Goal: Information Seeking & Learning: Learn about a topic

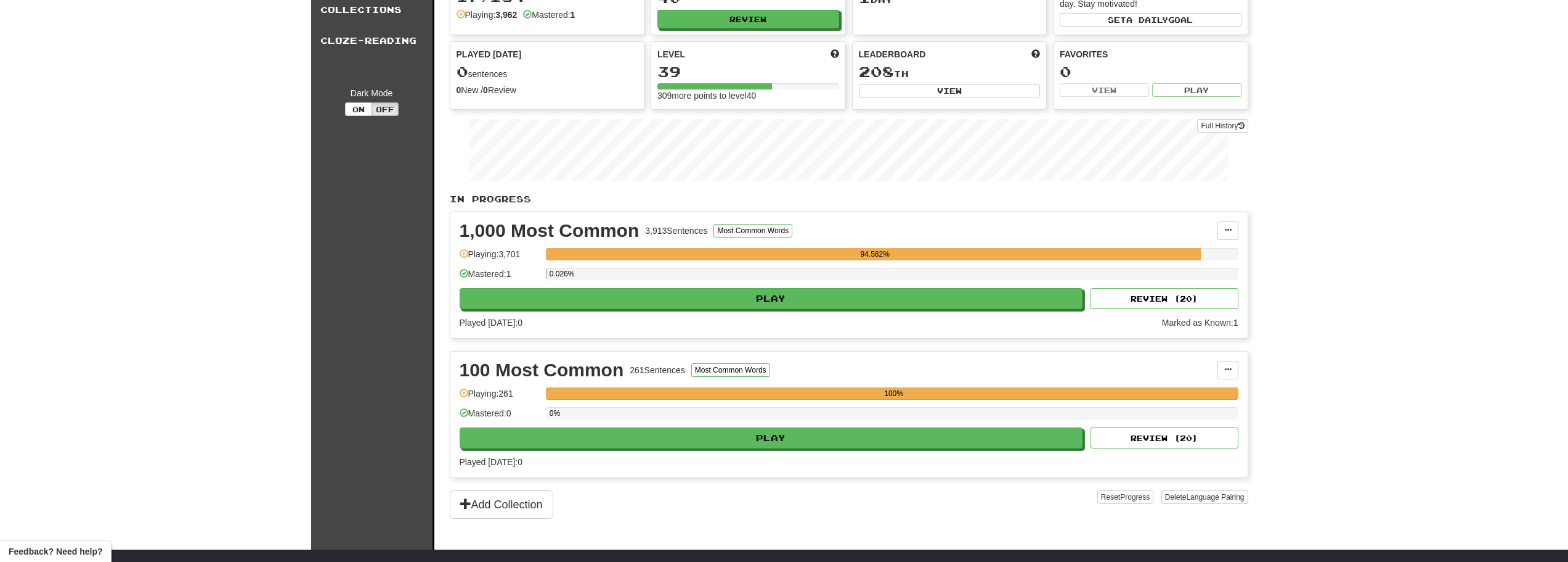
scroll to position [185, 0]
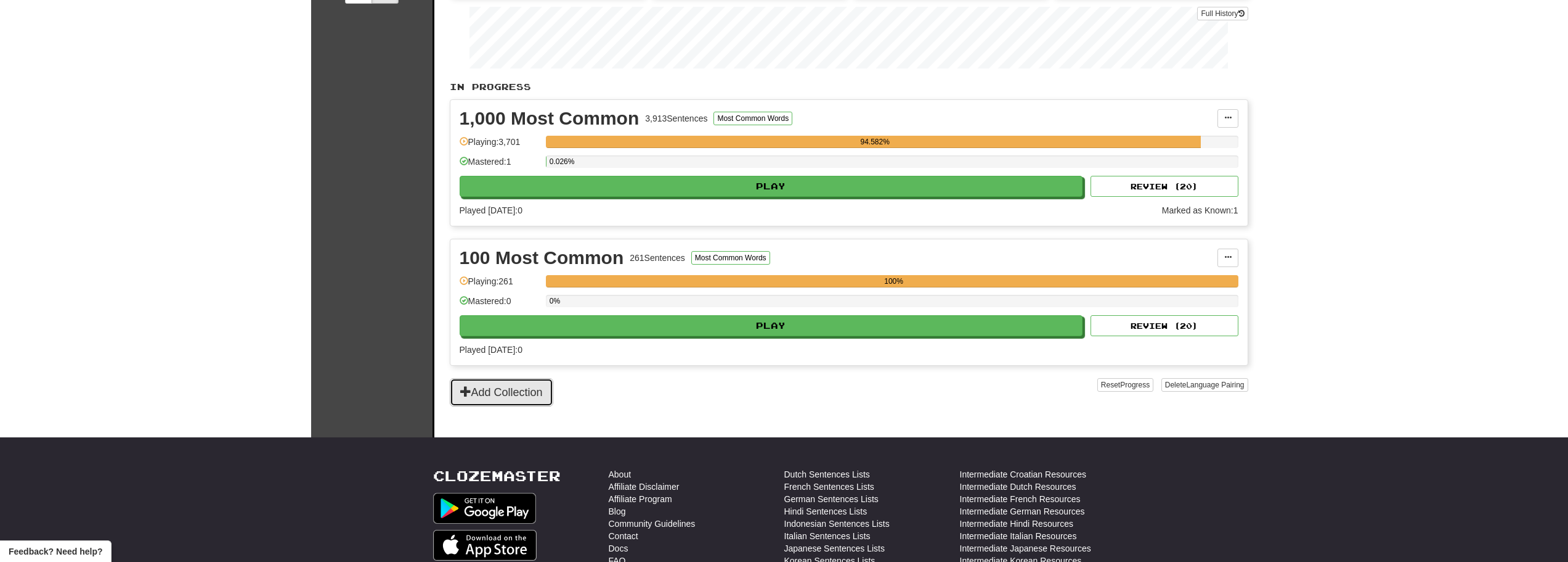
click at [499, 392] on button "Add Collection" at bounding box center [501, 392] width 103 height 29
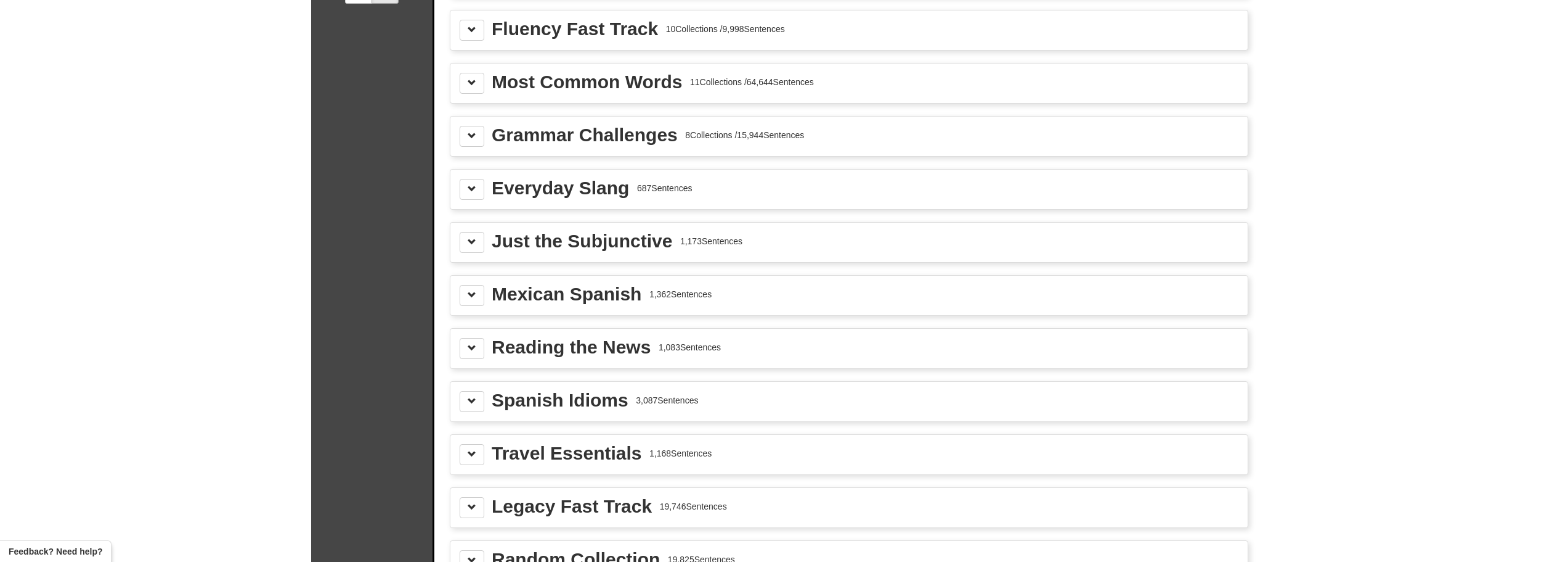
scroll to position [0, 0]
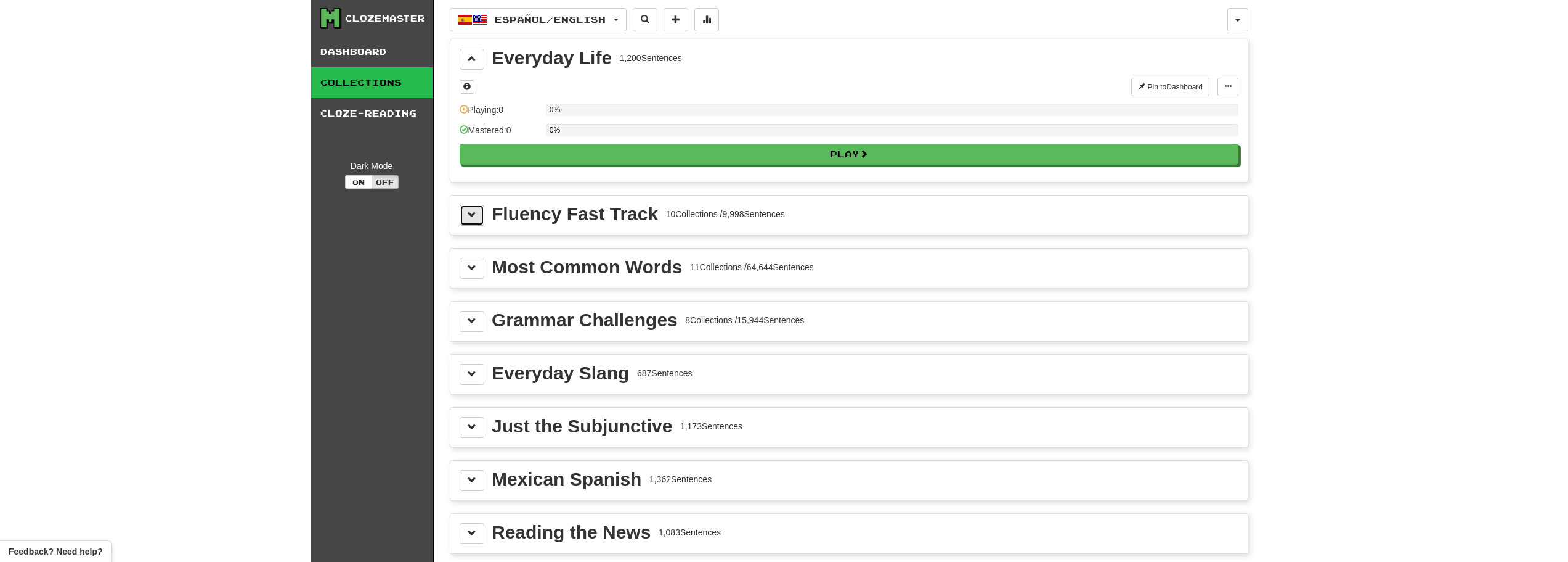
click at [472, 218] on span at bounding box center [472, 214] width 9 height 9
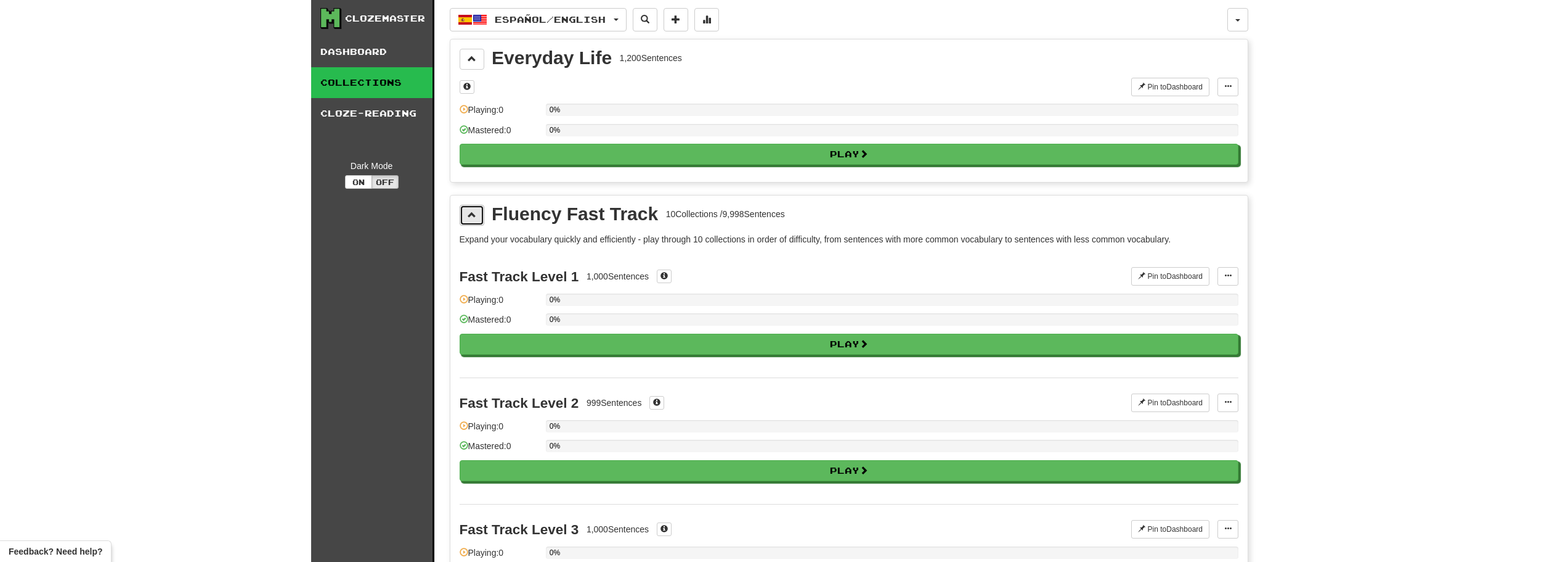
click at [471, 213] on span at bounding box center [472, 214] width 9 height 9
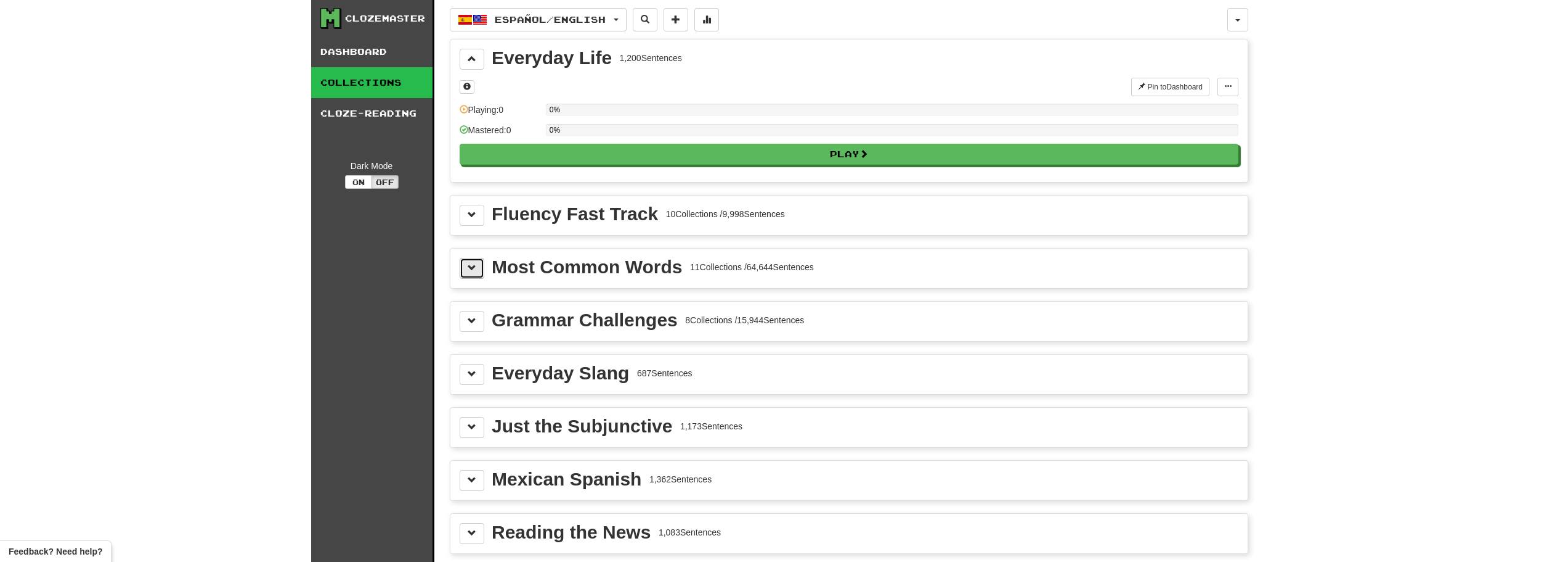
click at [471, 266] on span at bounding box center [472, 268] width 9 height 9
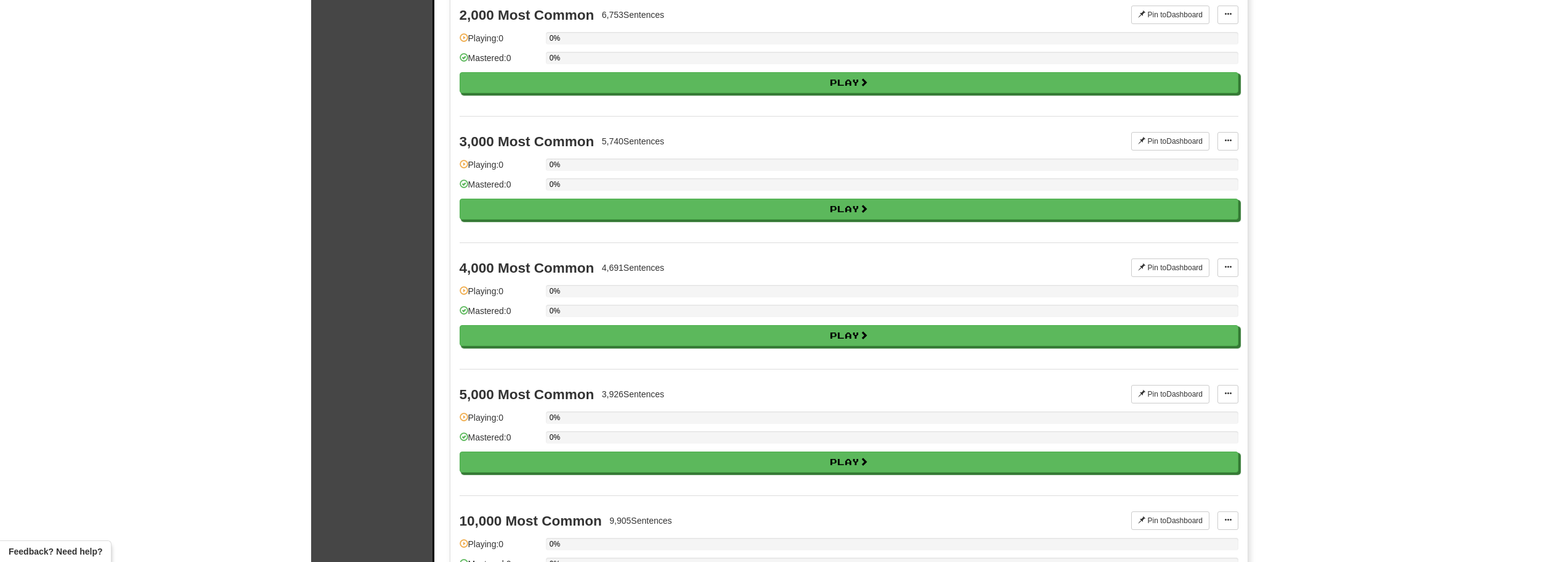
scroll to position [740, 0]
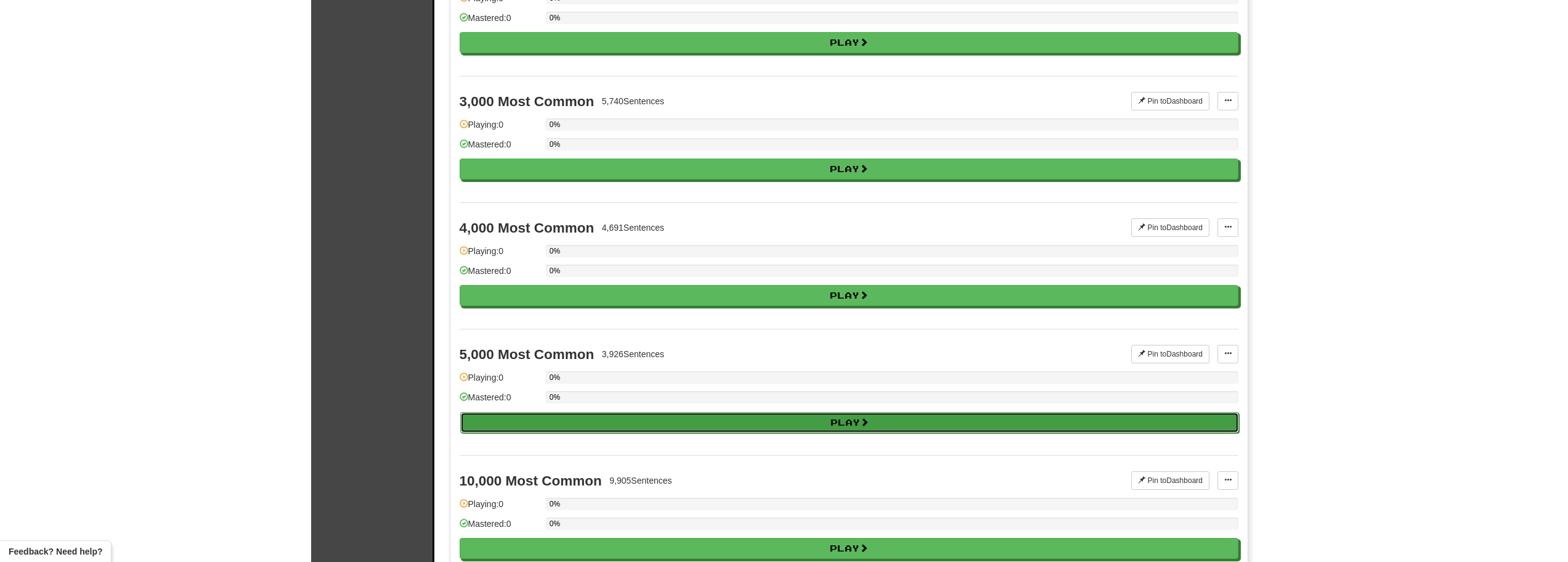
click at [881, 413] on button "Play" at bounding box center [849, 422] width 779 height 21
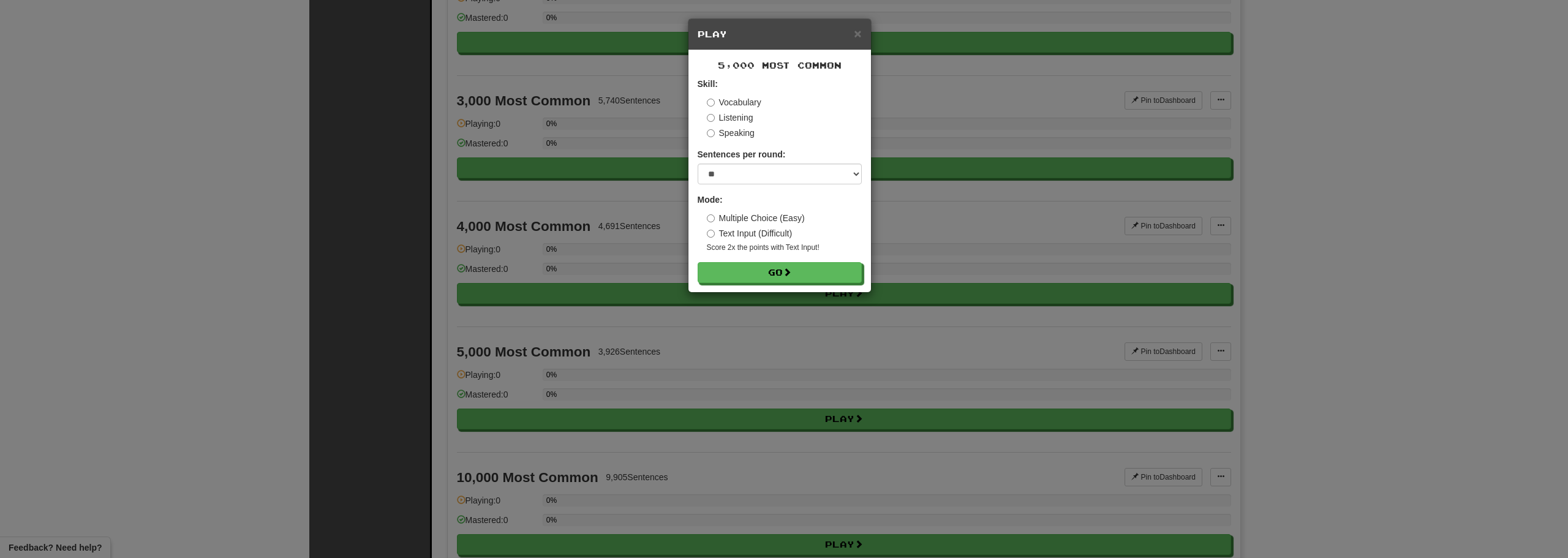
click at [1333, 235] on div "× Play 5,000 Most Common Skill: Vocabulary Listening Speaking Sentences per rou…" at bounding box center [784, 279] width 1568 height 558
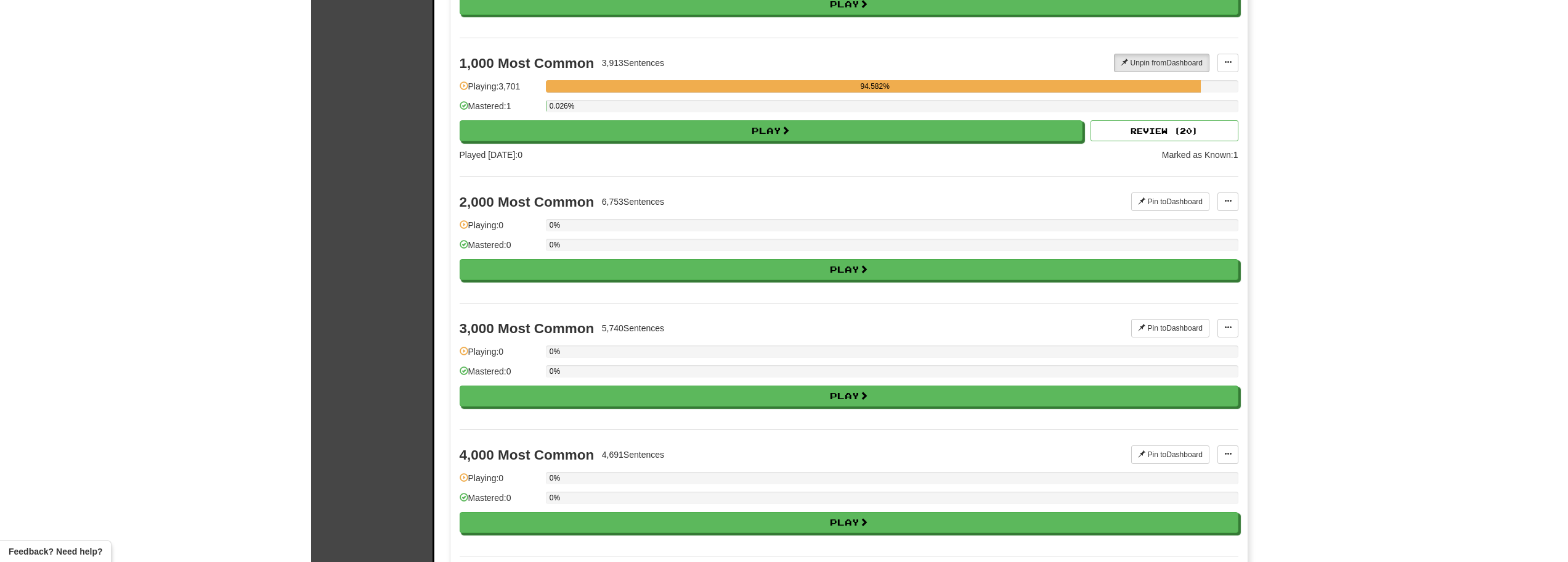
scroll to position [493, 0]
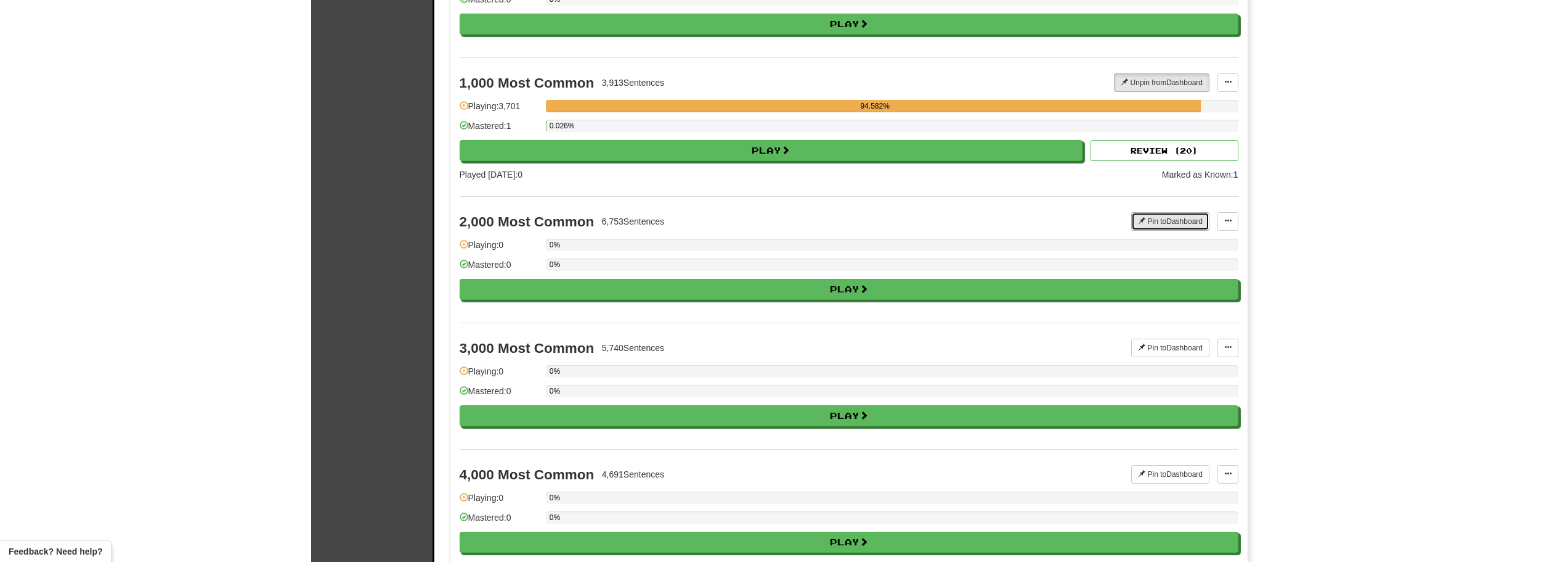
click at [1174, 220] on button "Pin to Dashboard" at bounding box center [1170, 221] width 79 height 19
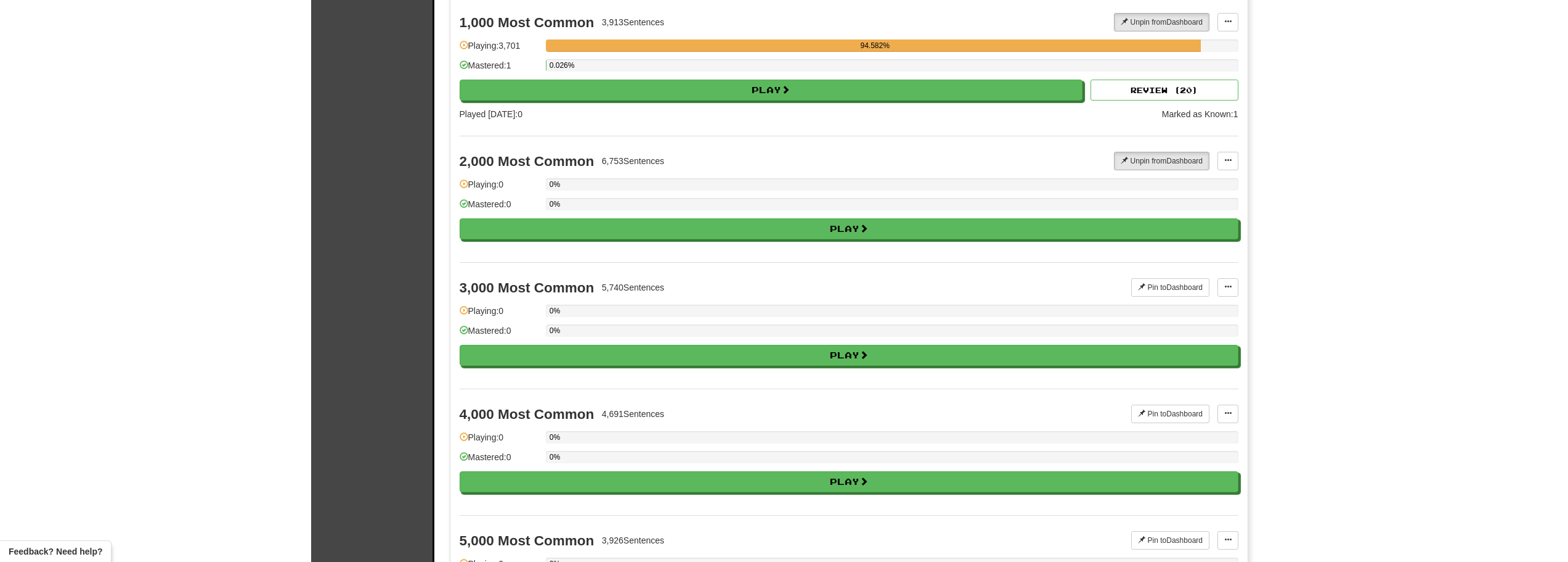
scroll to position [616, 0]
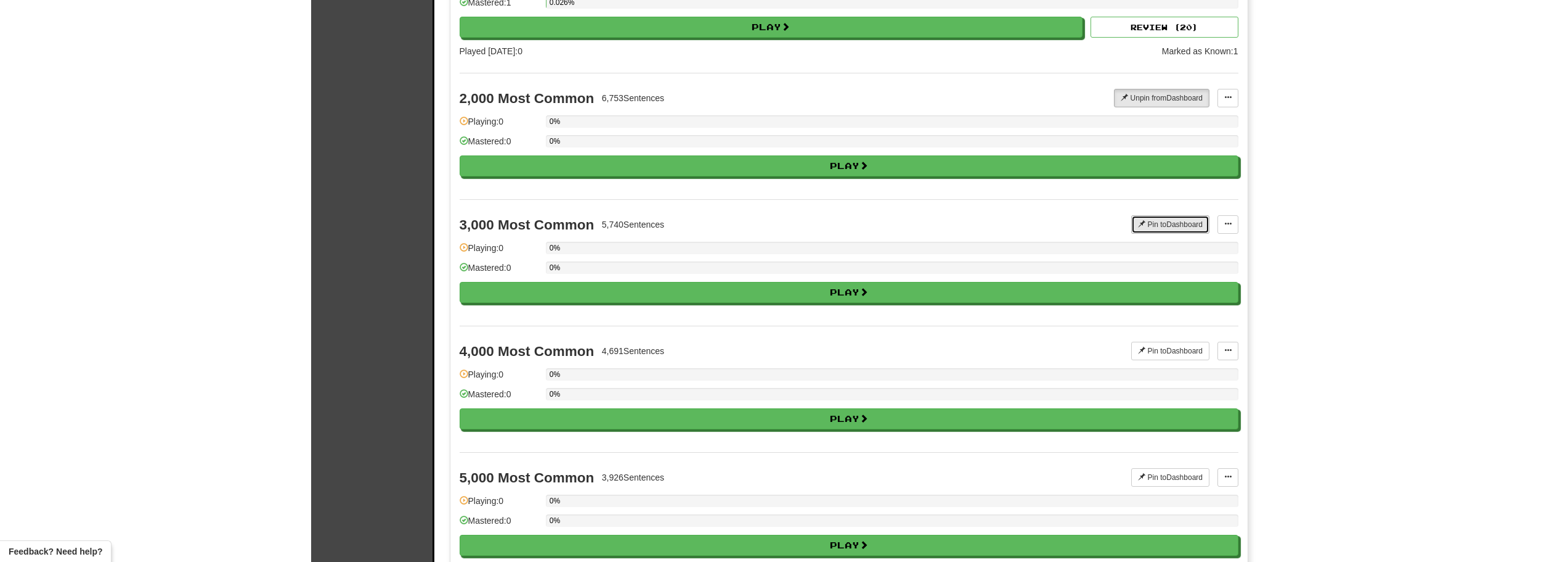
click at [1170, 219] on button "Pin to Dashboard" at bounding box center [1170, 224] width 79 height 19
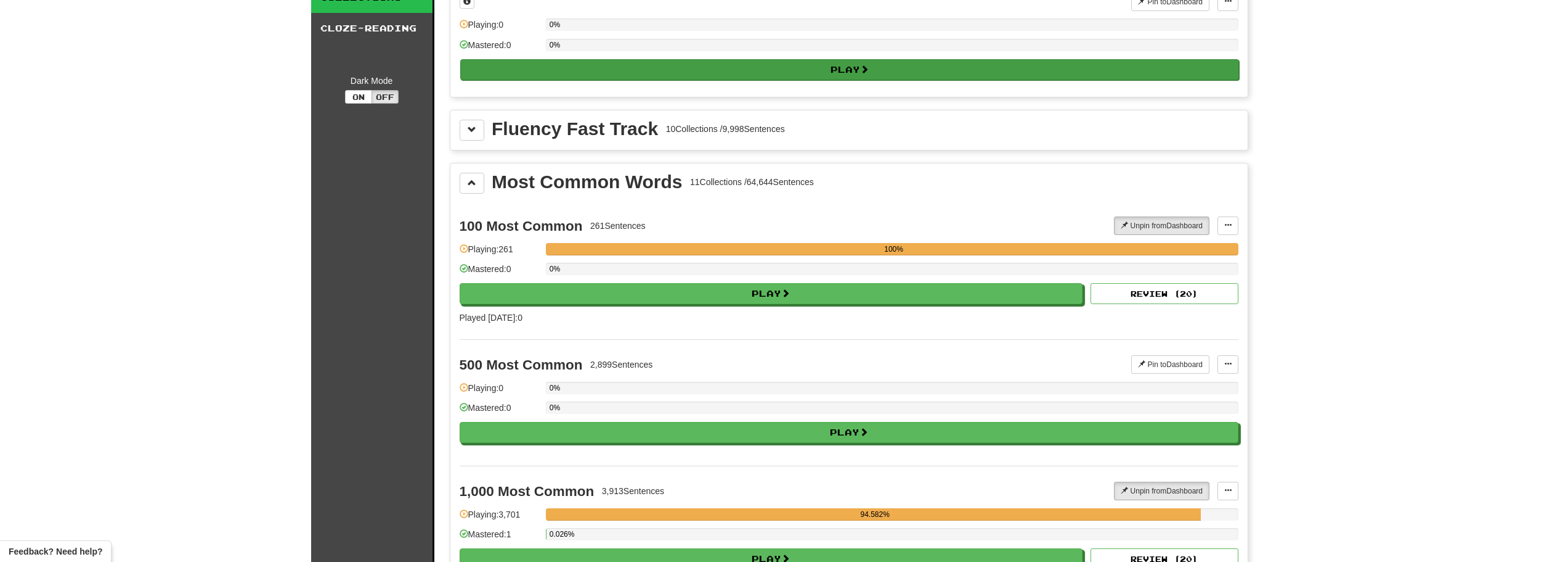
scroll to position [0, 0]
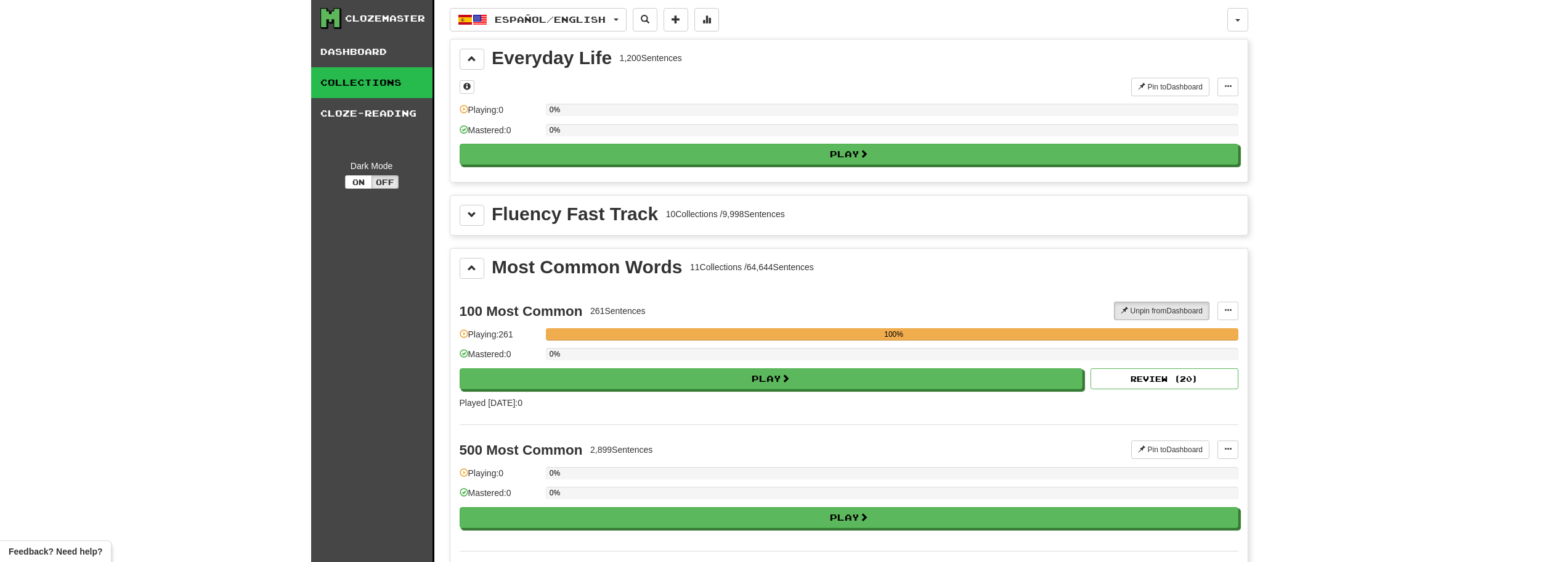
click at [371, 87] on link "Collections" at bounding box center [372, 82] width 121 height 31
click at [380, 111] on link "Cloze-Reading" at bounding box center [372, 113] width 121 height 31
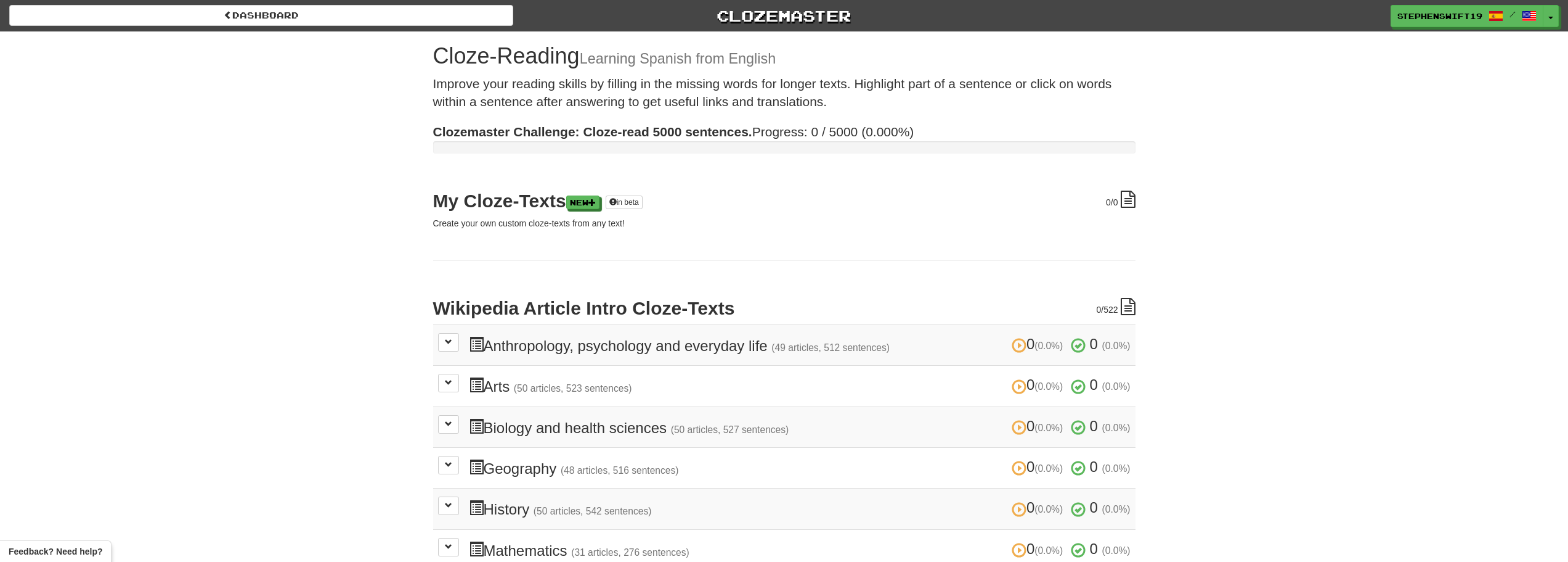
click at [380, 89] on div "Dashboard Clozemaster StephenSwift19 / Toggle Dropdown Dashboard Leaderboard Ac…" at bounding box center [784, 393] width 1568 height 787
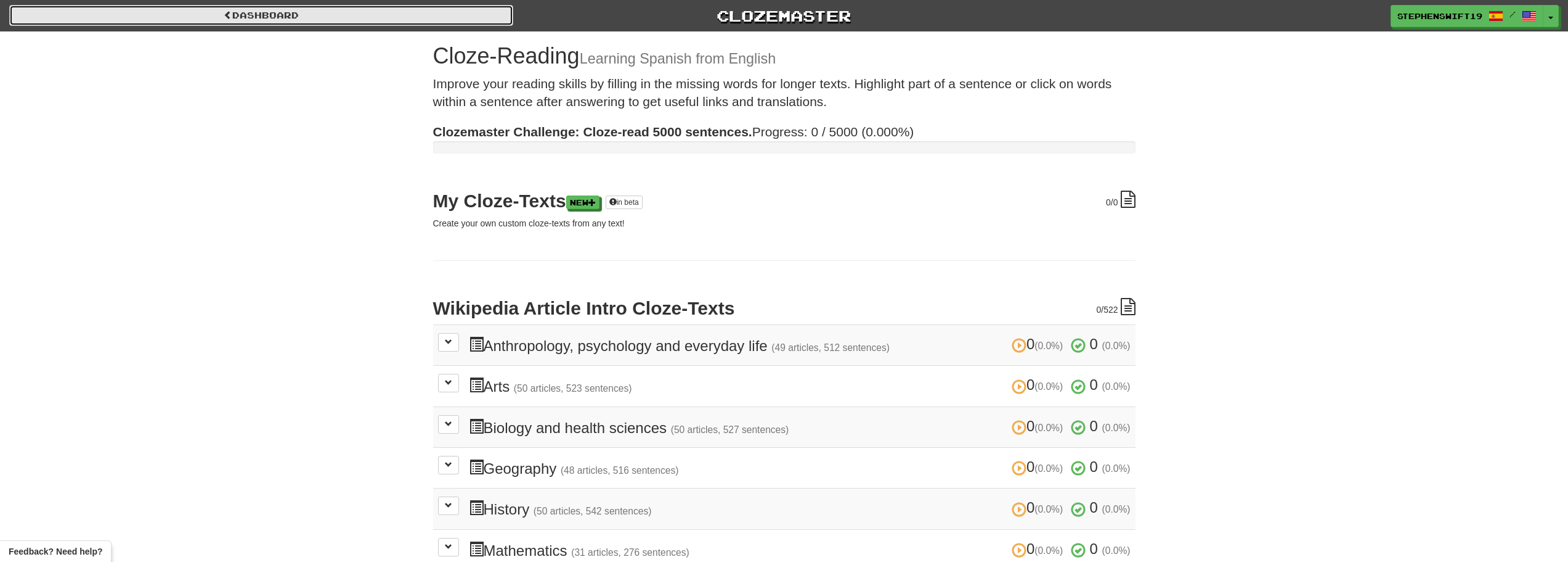
click at [349, 13] on link "Dashboard" at bounding box center [261, 15] width 504 height 21
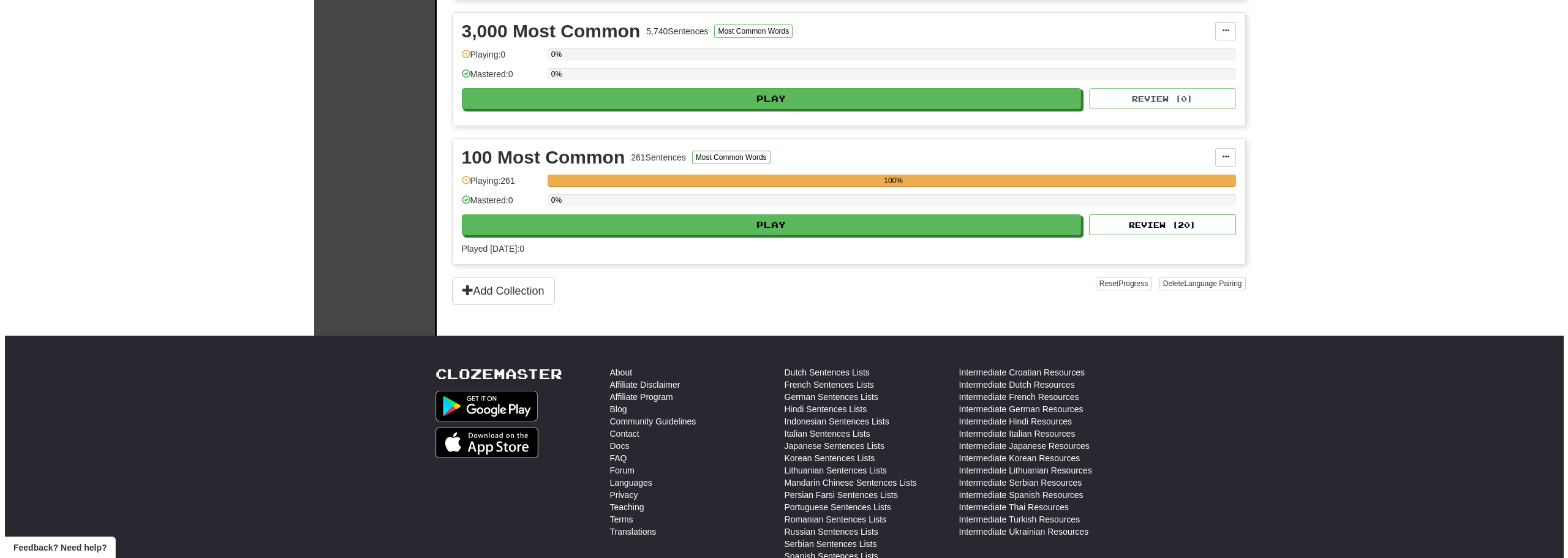
scroll to position [551, 0]
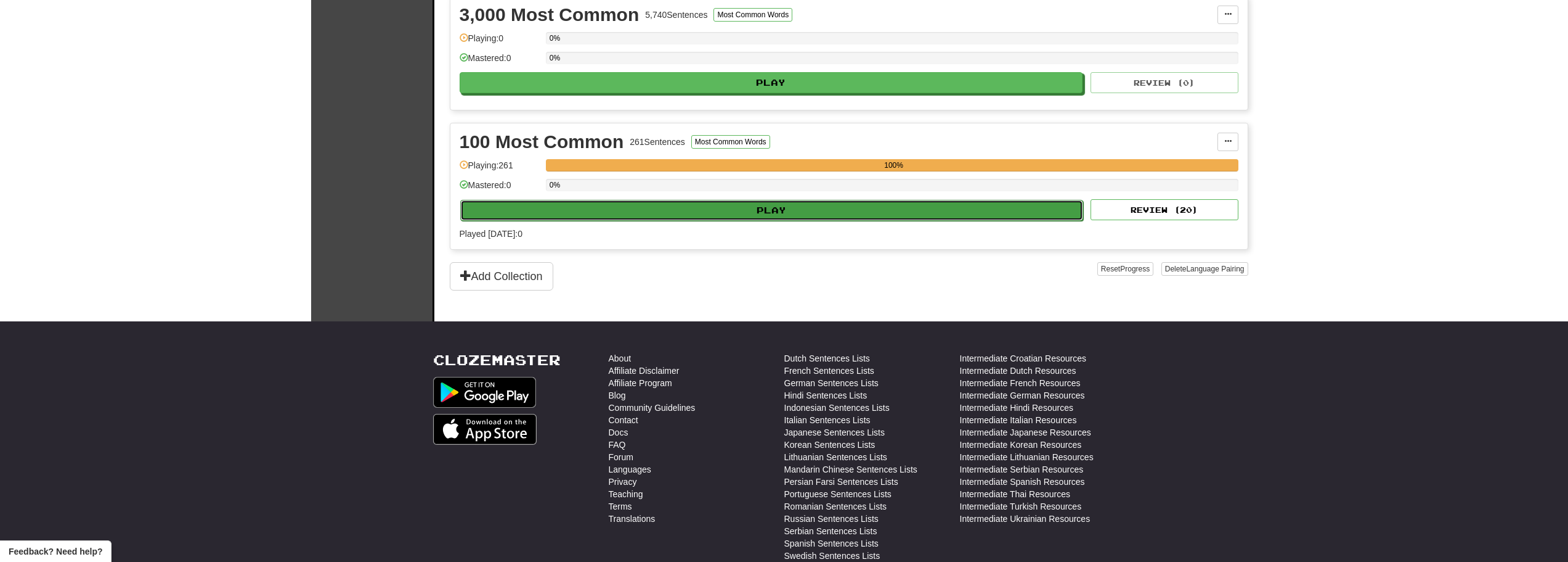
click at [837, 211] on button "Play" at bounding box center [772, 210] width 624 height 21
select select "**"
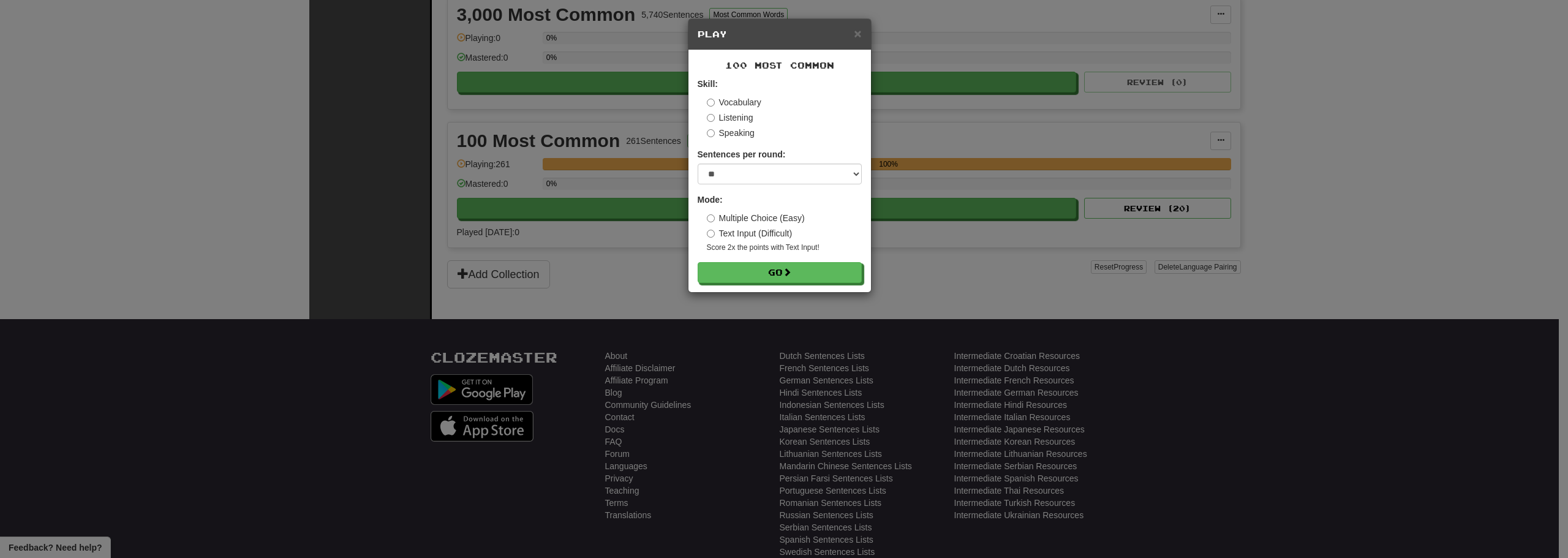
click at [802, 258] on form "Skill: Vocabulary Listening Speaking Sentences per round: * ** ** ** ** ** *** …" at bounding box center [779, 180] width 164 height 205
click at [805, 276] on button "Go" at bounding box center [780, 272] width 164 height 21
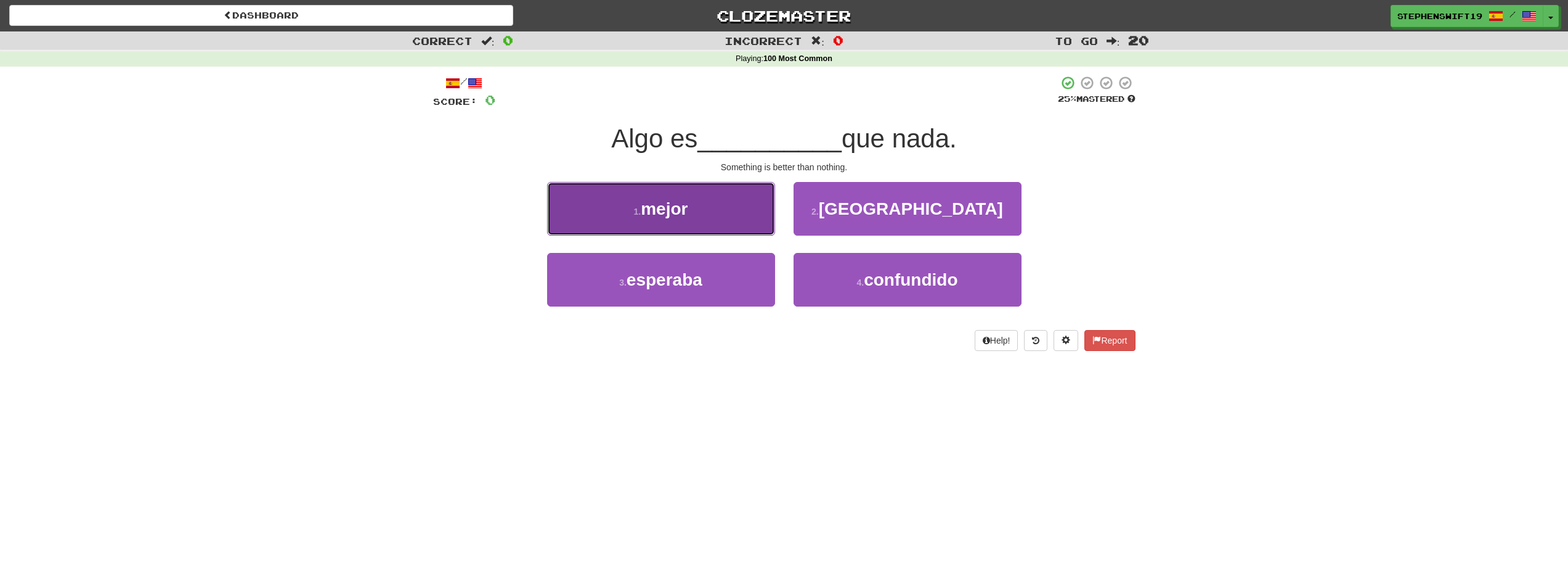
click at [745, 222] on button "1 . mejor" at bounding box center [661, 209] width 228 height 54
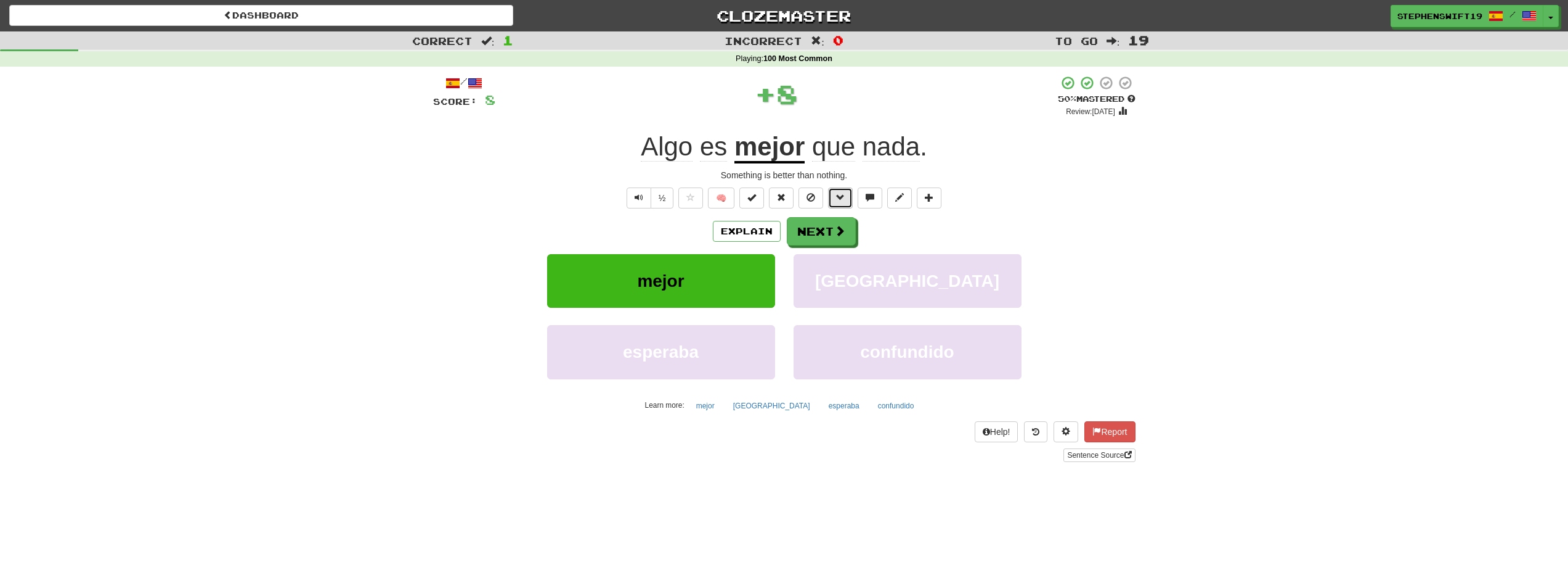
click at [844, 206] on button at bounding box center [840, 197] width 25 height 21
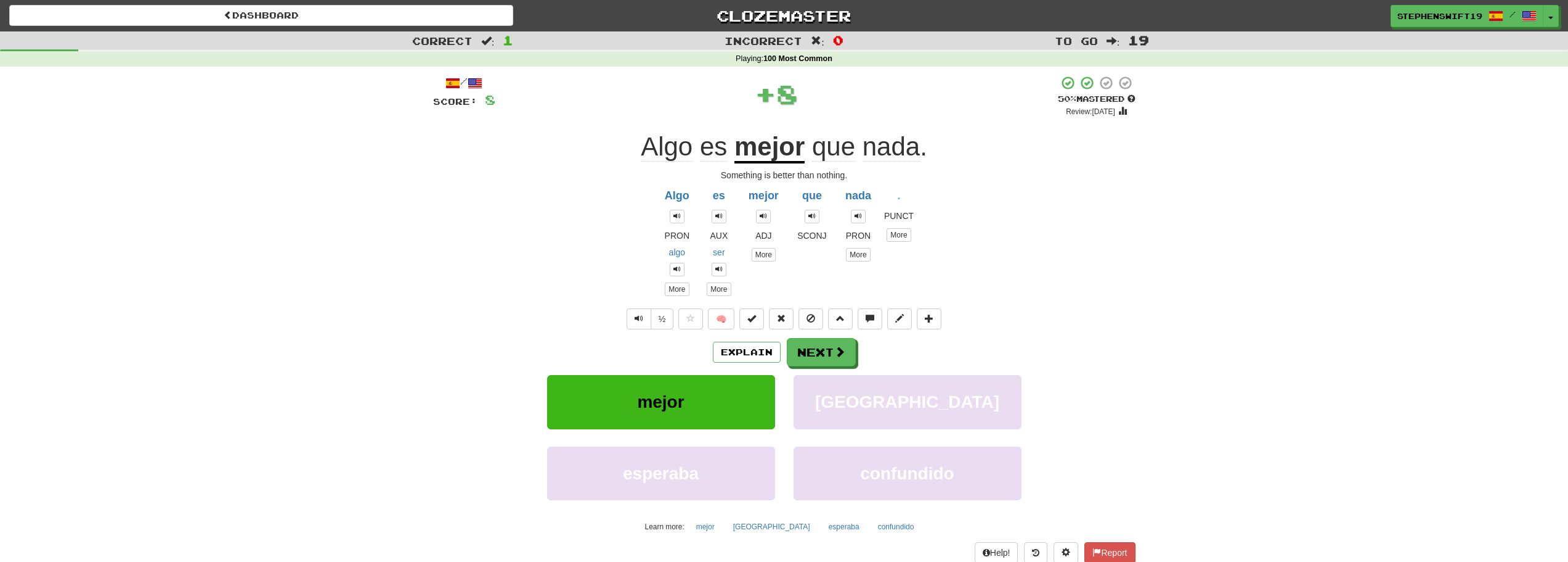
click at [1173, 130] on div "Correct : 1 Incorrect : 0 To go : 19 Playing : 100 Most Common / Score: 8 + 8 5…" at bounding box center [784, 316] width 1568 height 568
click at [811, 350] on button "Next" at bounding box center [821, 353] width 69 height 29
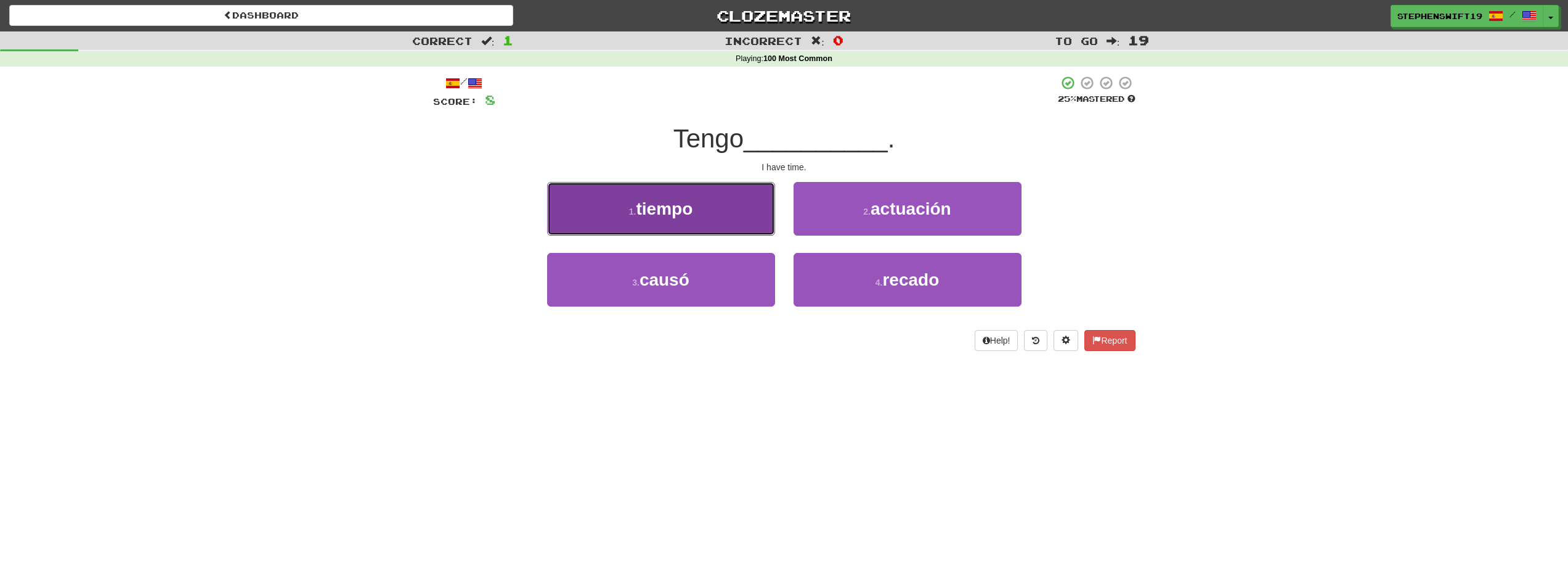
click at [756, 206] on button "1 . tiempo" at bounding box center [661, 209] width 228 height 54
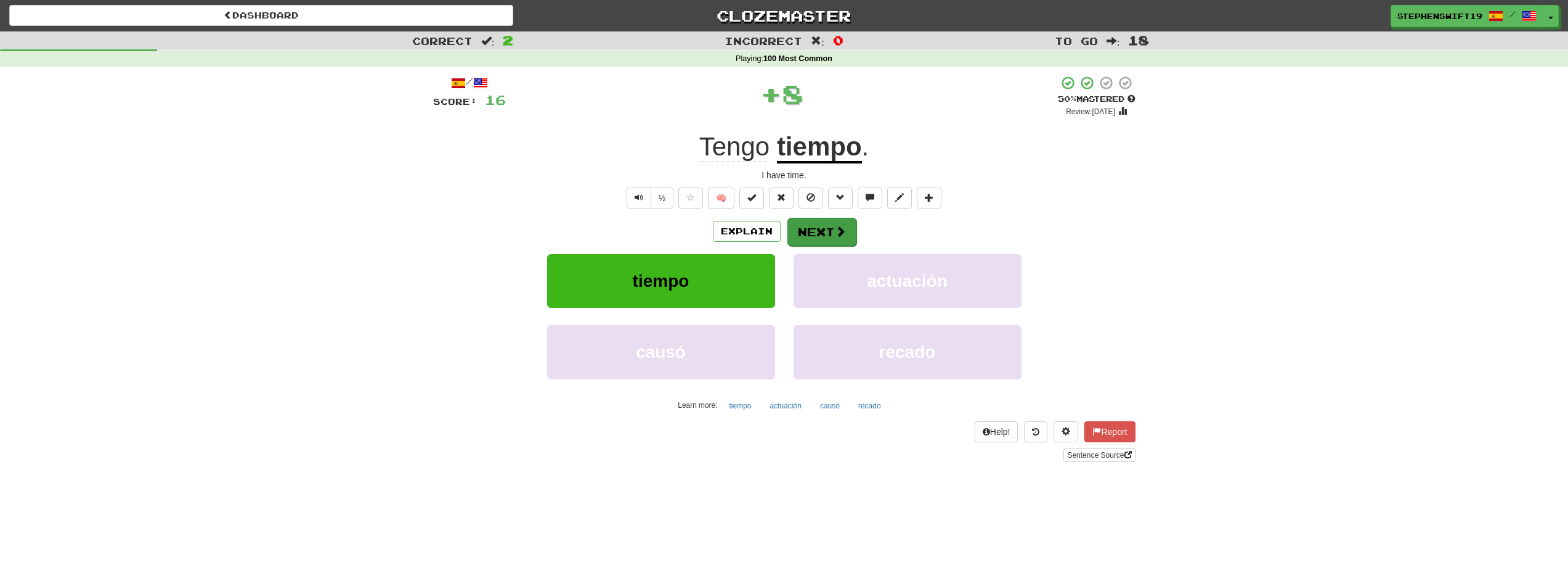
click at [823, 245] on div "Explain Next tiempo actuación causó recado Learn more: tiempo actuación causó r…" at bounding box center [784, 316] width 702 height 198
click at [821, 239] on button "Next" at bounding box center [821, 232] width 69 height 29
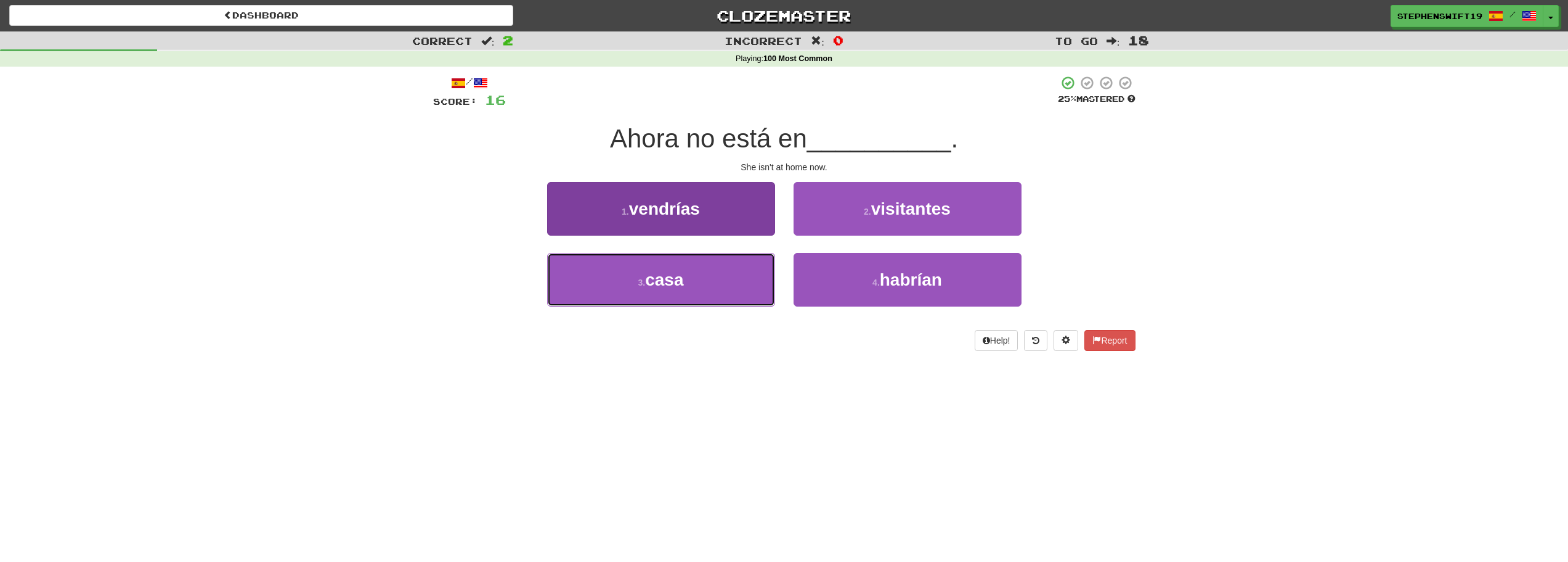
click at [744, 277] on button "3 . casa" at bounding box center [661, 279] width 228 height 54
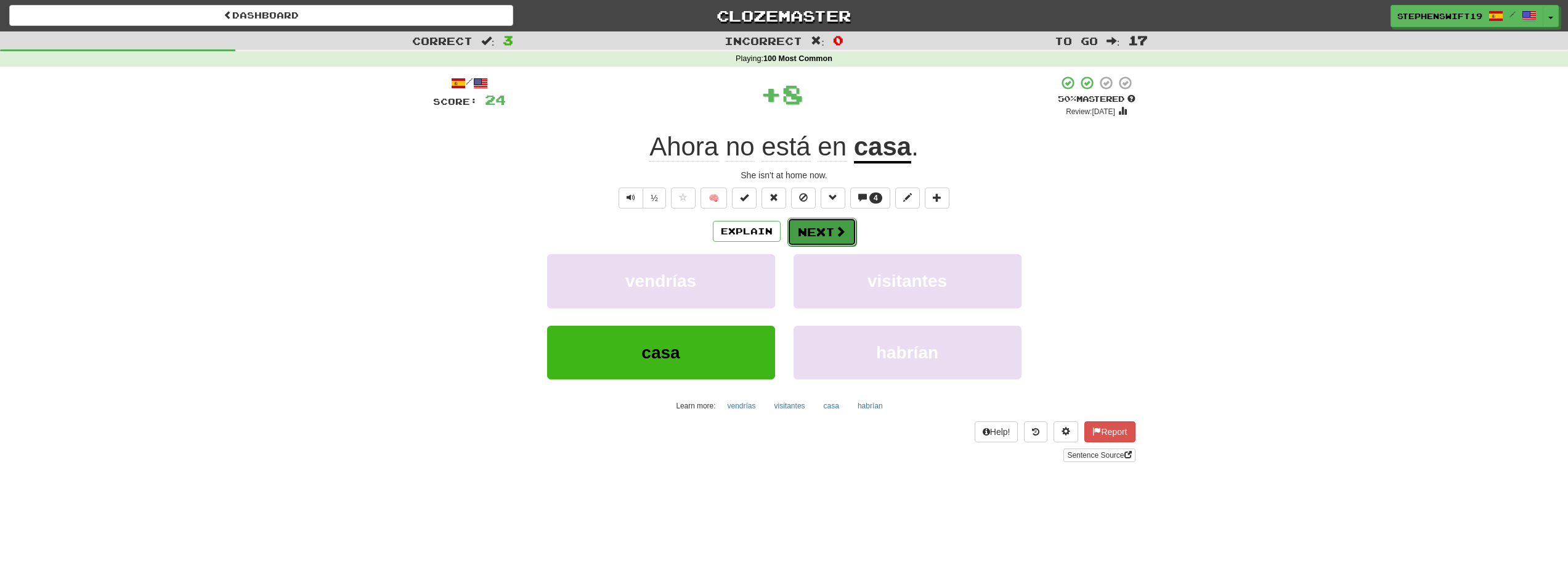
click at [836, 239] on button "Next" at bounding box center [821, 232] width 69 height 29
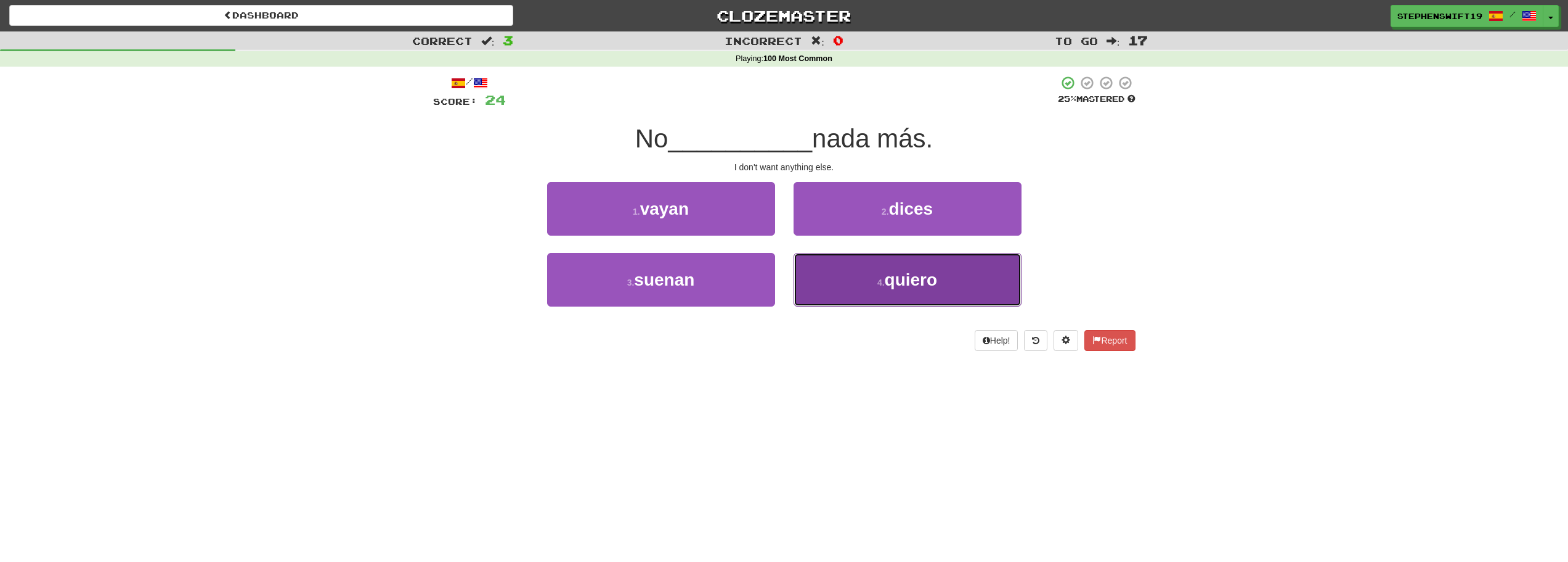
click at [874, 272] on button "4 . quiero" at bounding box center [907, 279] width 228 height 54
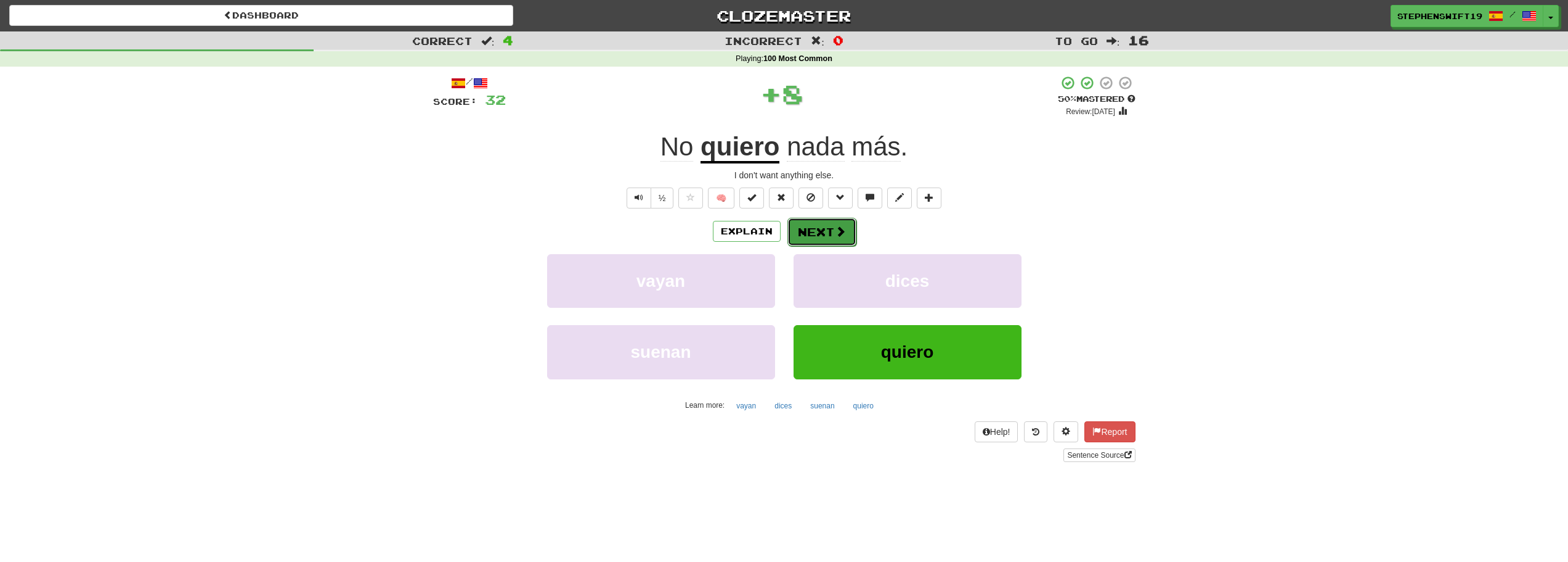
click at [832, 242] on button "Next" at bounding box center [821, 232] width 69 height 29
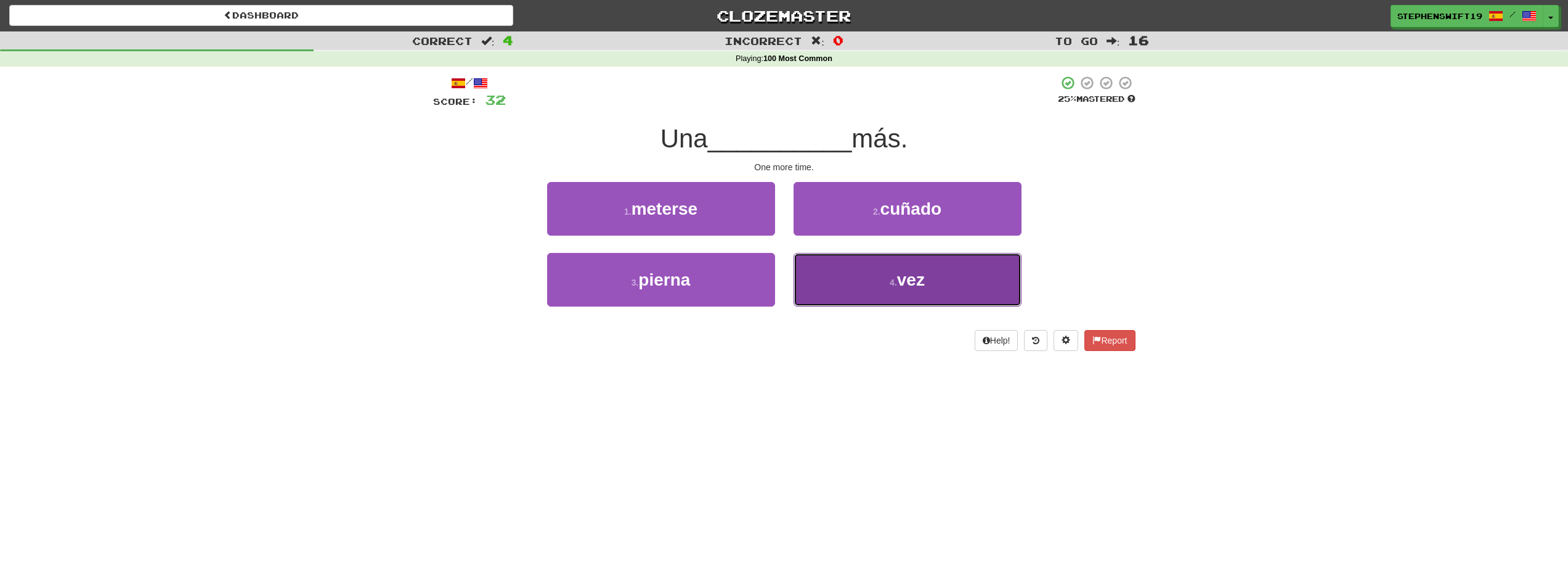
click at [831, 269] on button "4 . vez" at bounding box center [907, 279] width 228 height 54
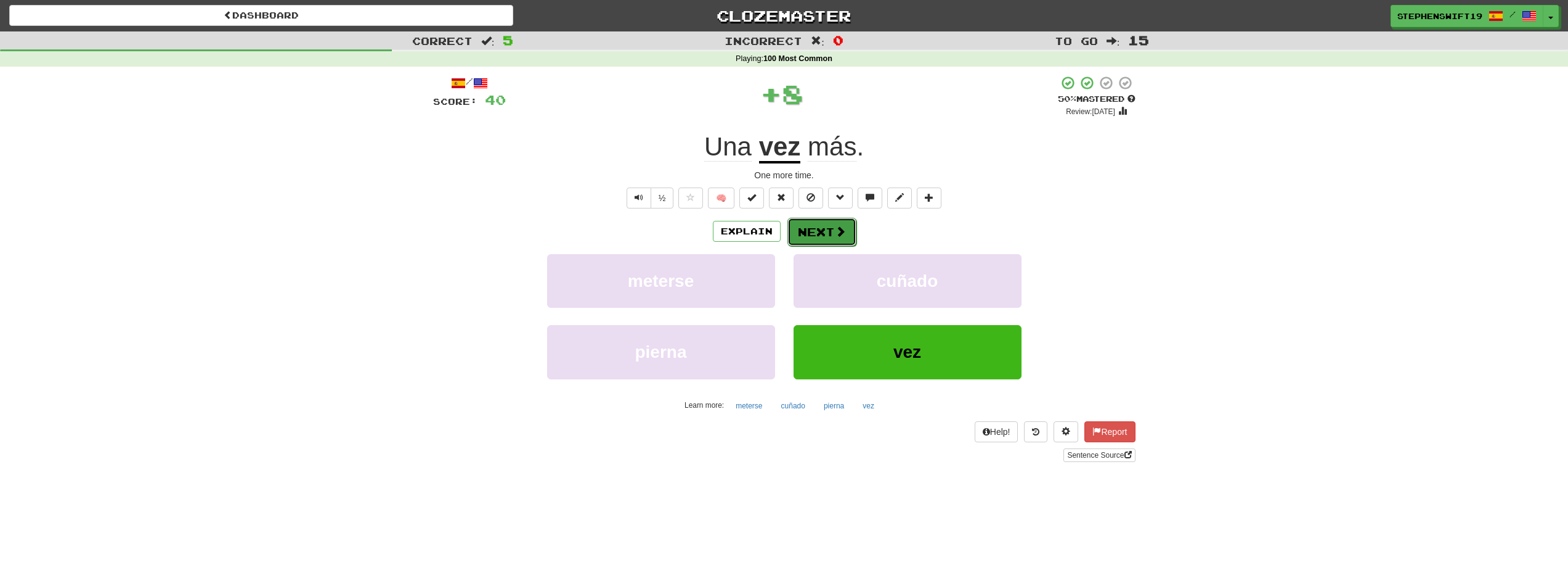
click at [827, 228] on button "Next" at bounding box center [821, 232] width 69 height 29
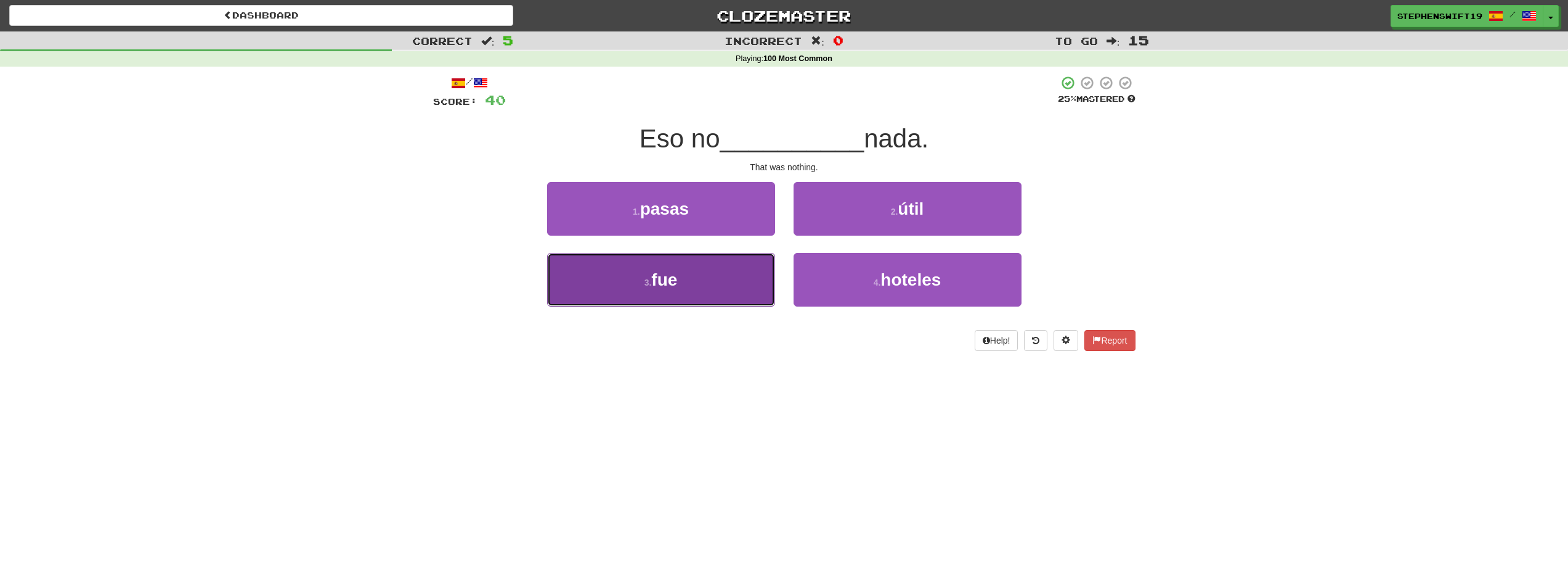
click at [747, 264] on button "3 . fue" at bounding box center [661, 279] width 228 height 54
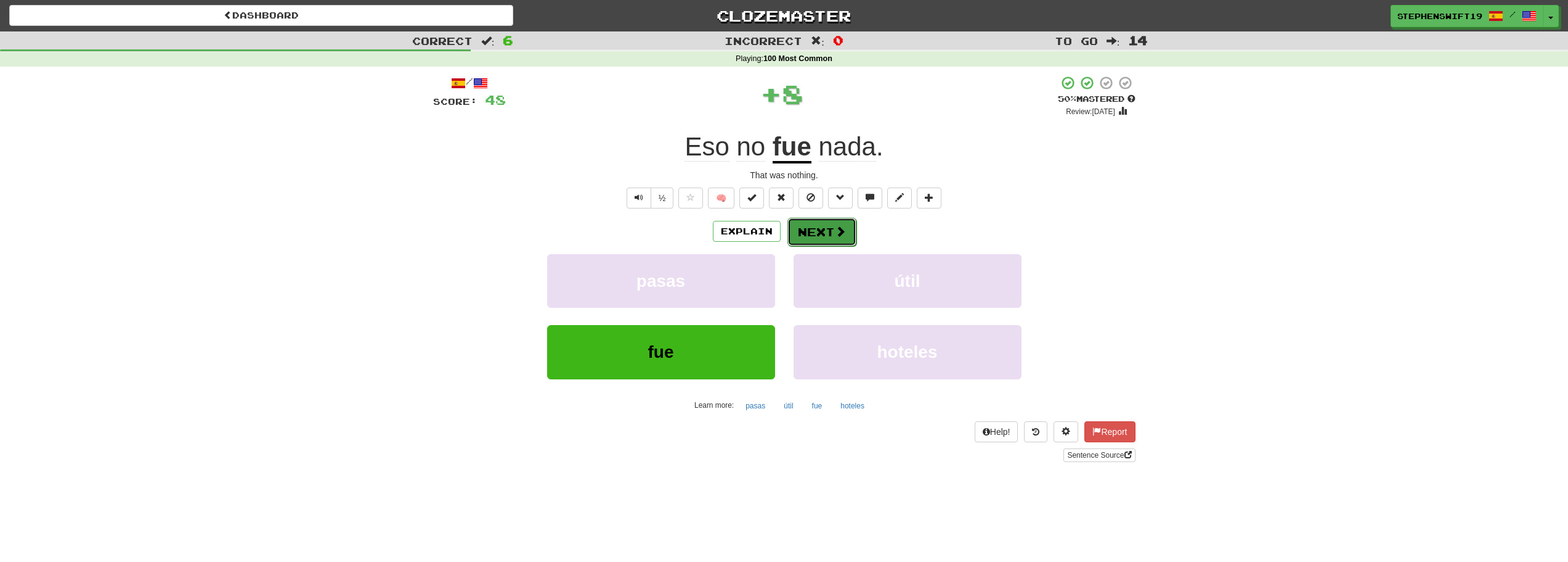
click at [816, 237] on button "Next" at bounding box center [821, 232] width 69 height 29
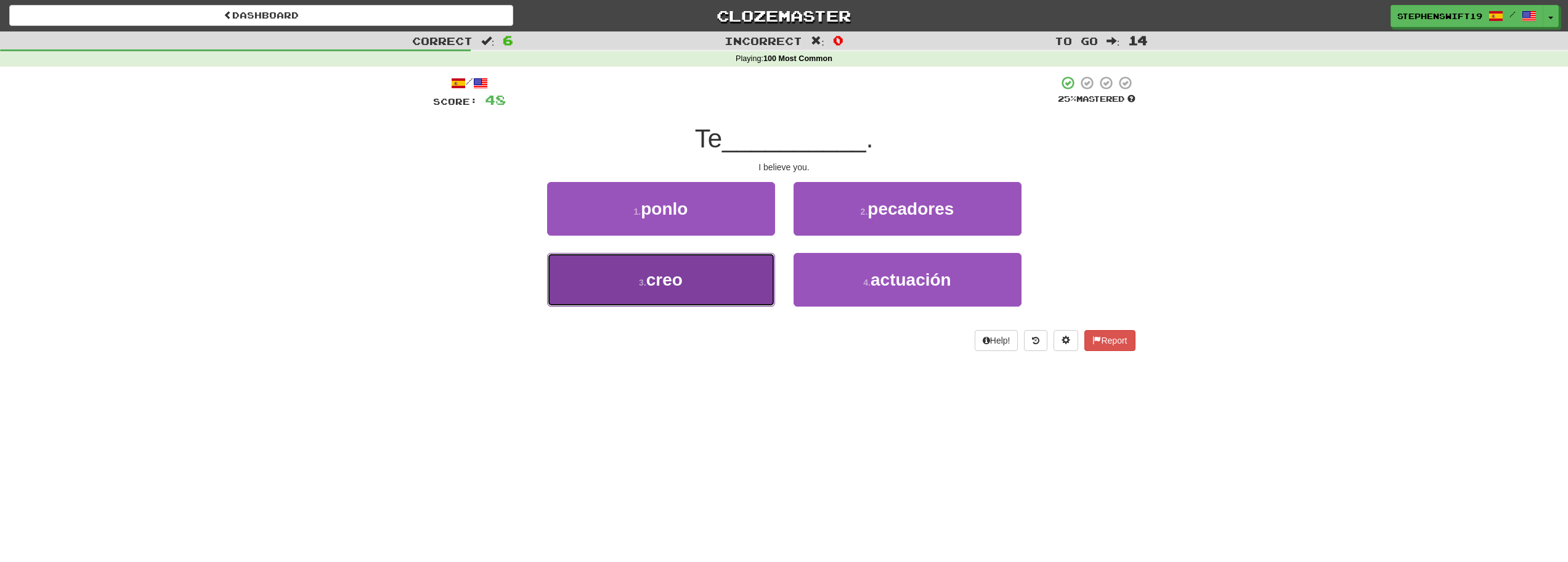
click at [758, 265] on button "3 . creo" at bounding box center [661, 279] width 228 height 54
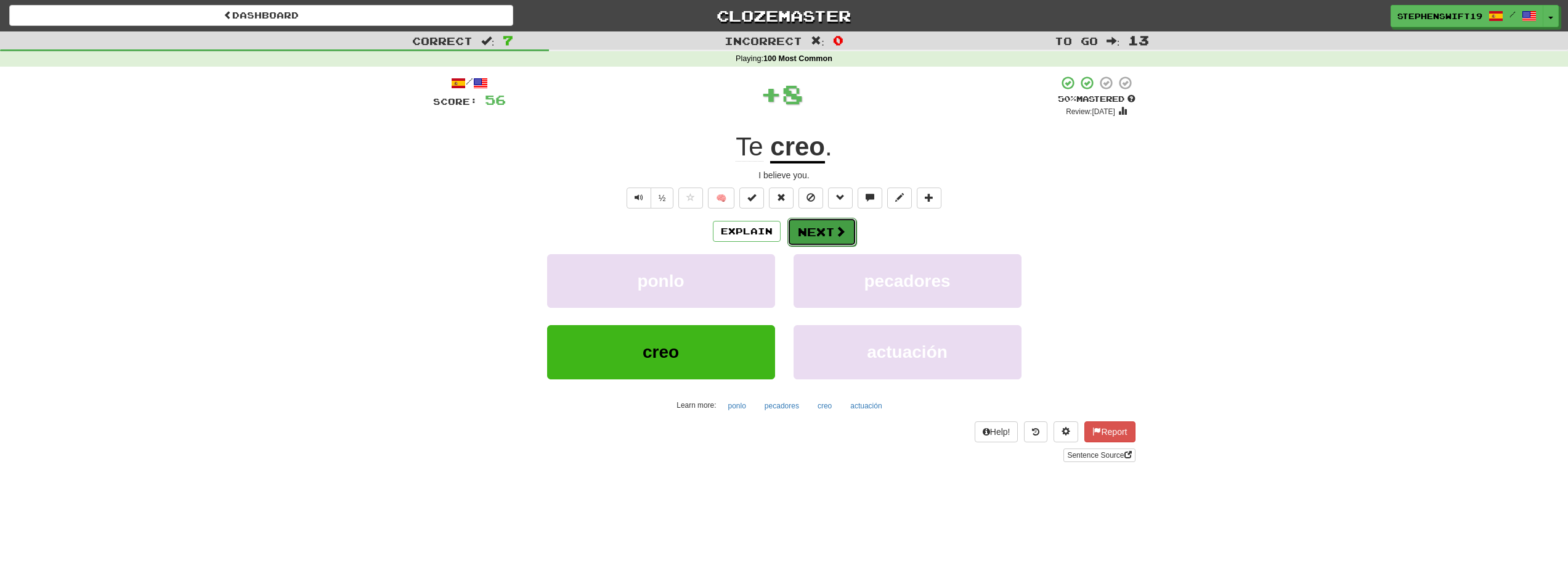
click at [824, 224] on button "Next" at bounding box center [821, 232] width 69 height 29
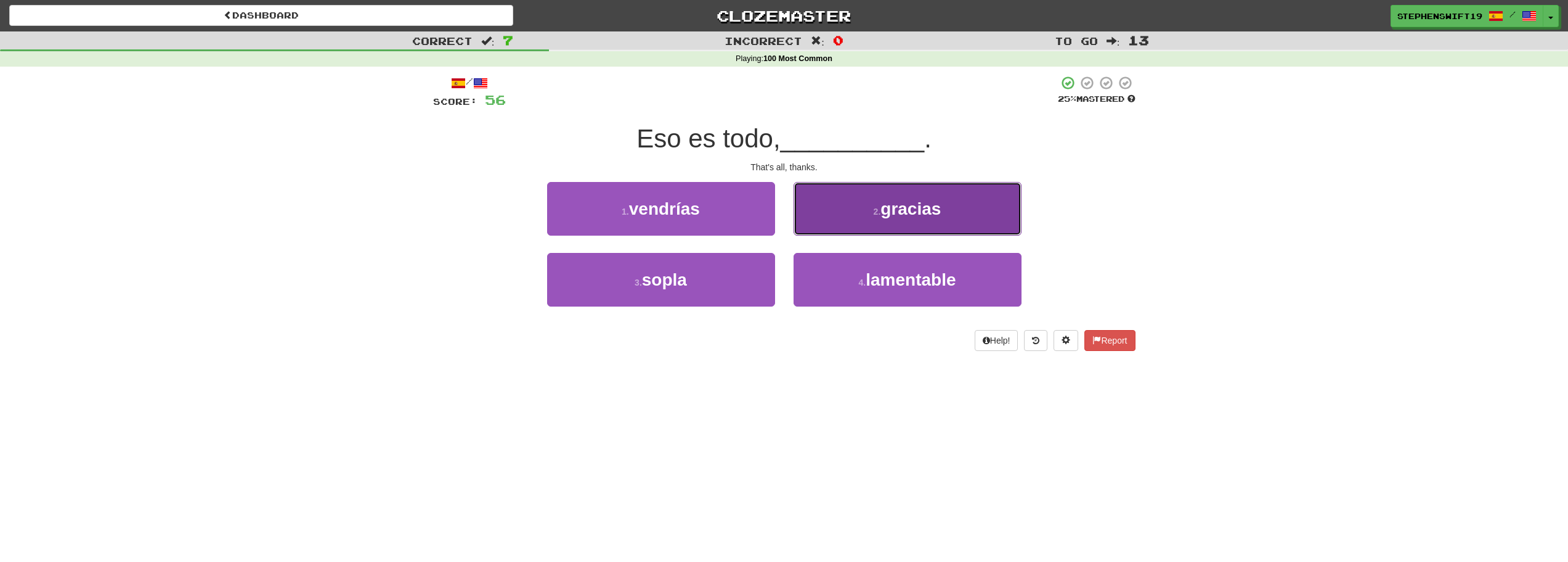
click at [851, 201] on button "2 . gracias" at bounding box center [907, 209] width 228 height 54
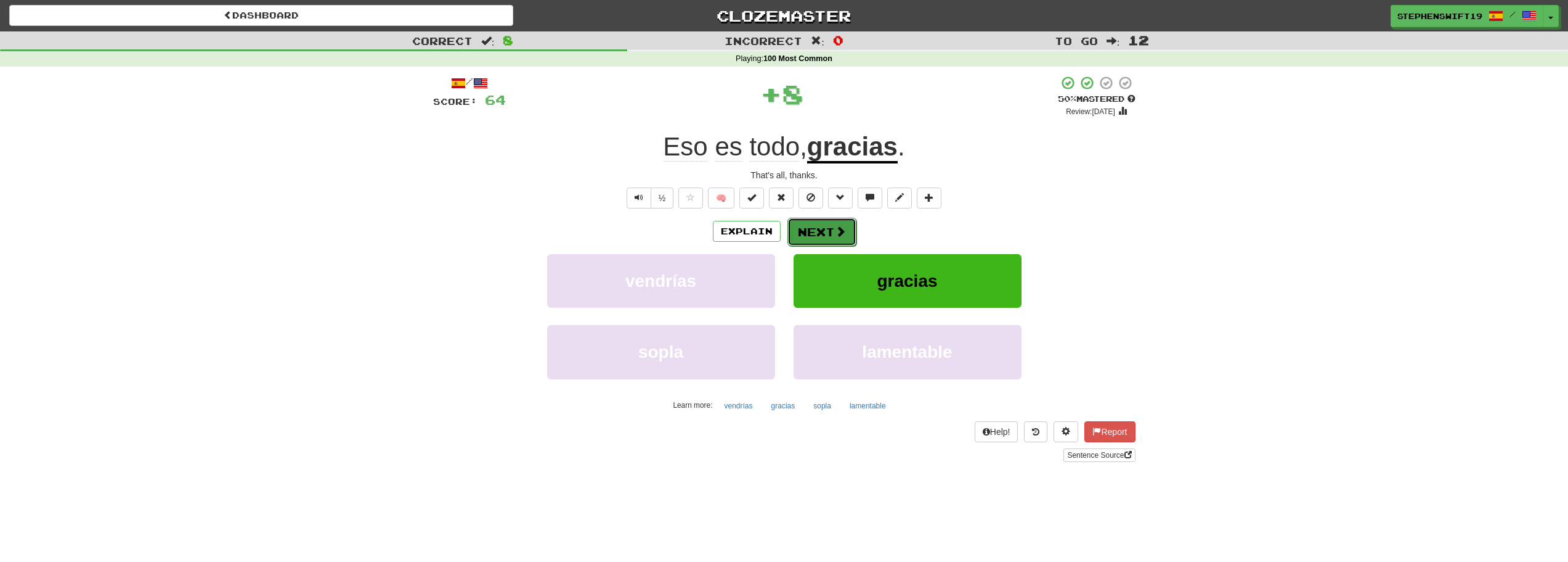
click at [836, 228] on span at bounding box center [841, 231] width 11 height 11
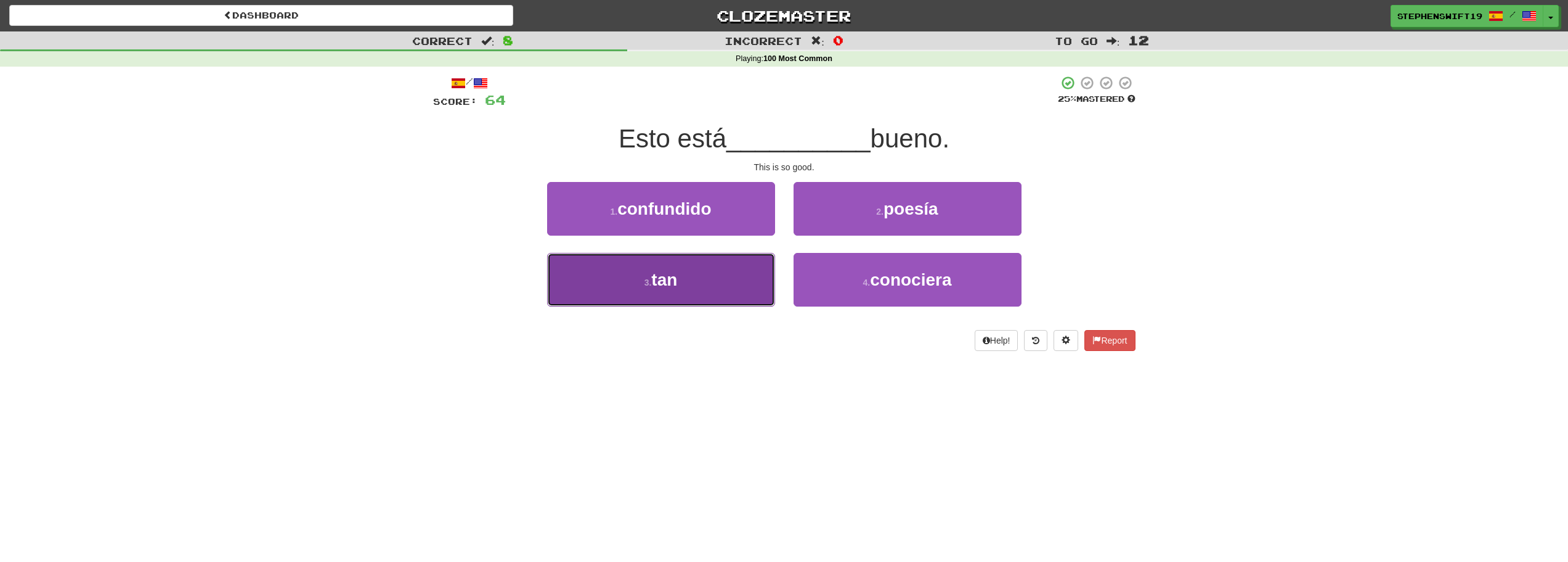
click at [747, 286] on button "3 . tan" at bounding box center [661, 279] width 228 height 54
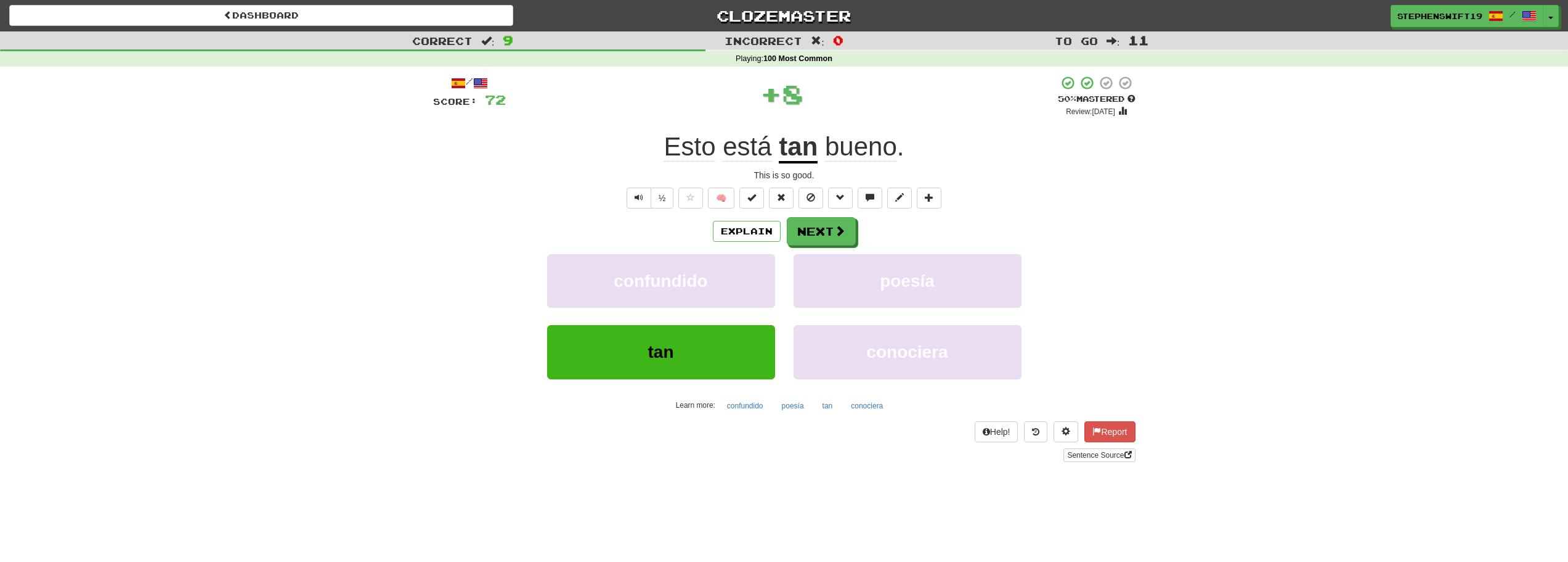
click at [796, 156] on u "tan" at bounding box center [798, 148] width 39 height 31
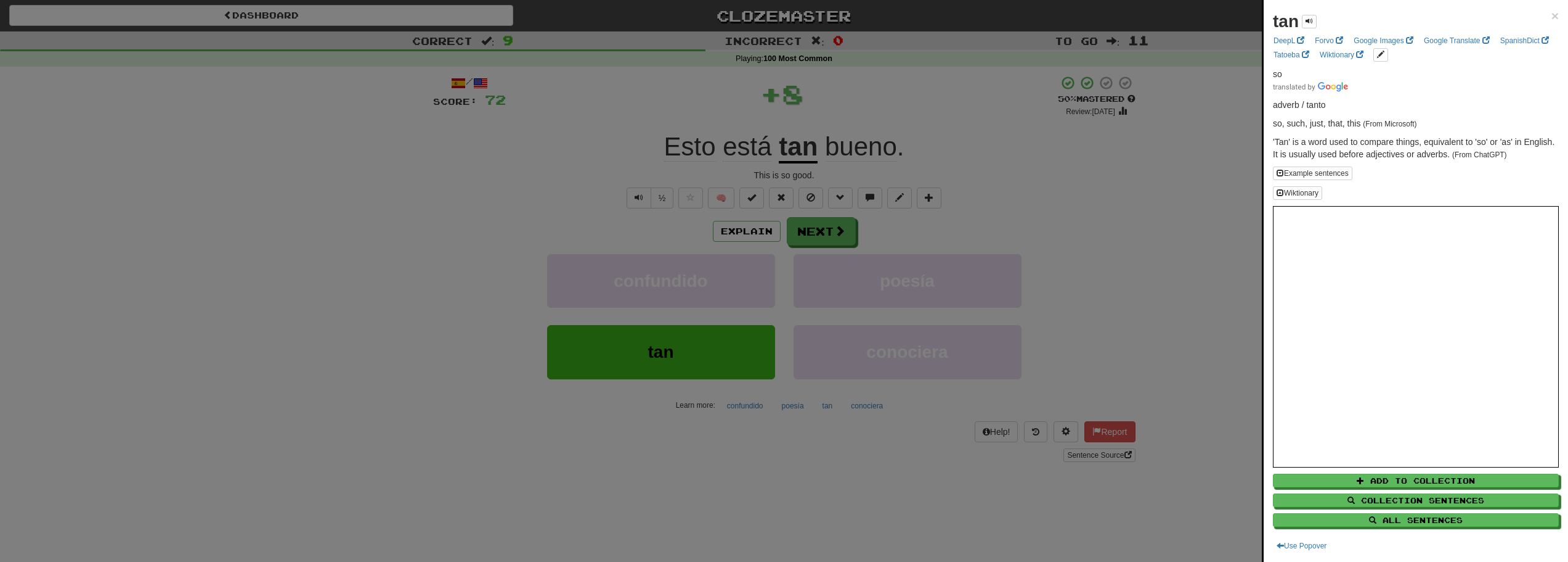
click at [896, 161] on div at bounding box center [784, 281] width 1568 height 562
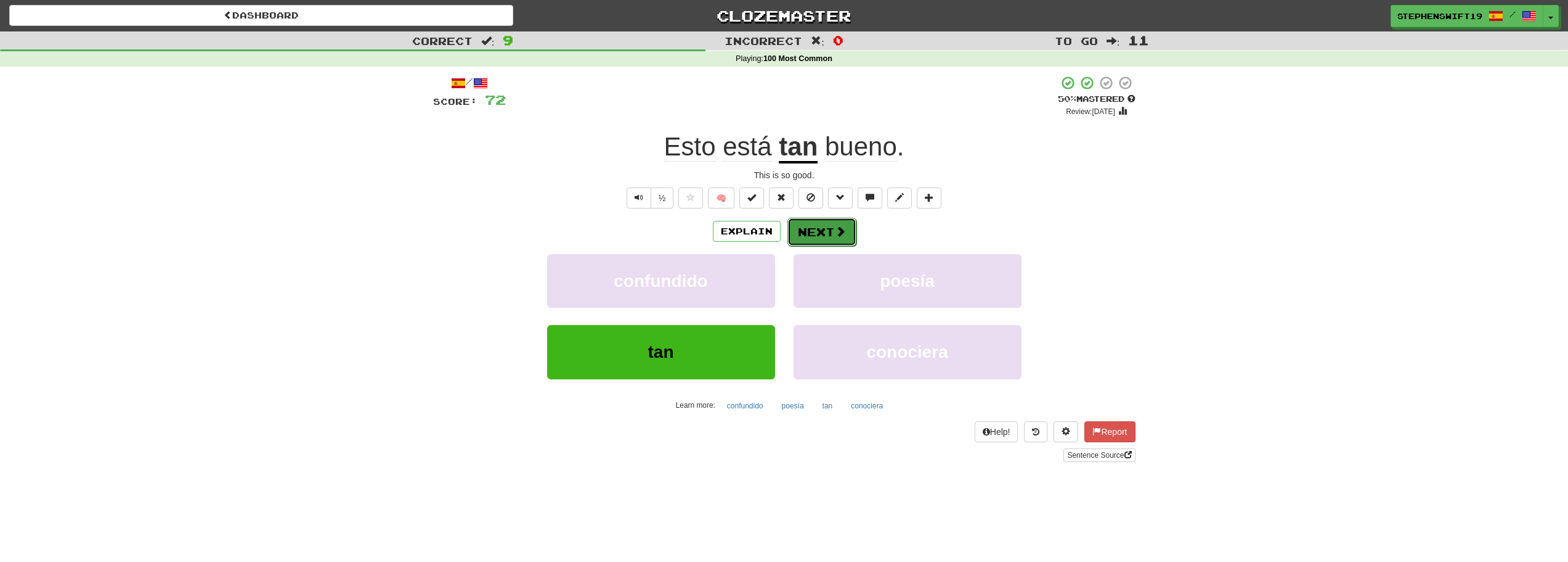
click at [841, 229] on span at bounding box center [841, 231] width 11 height 11
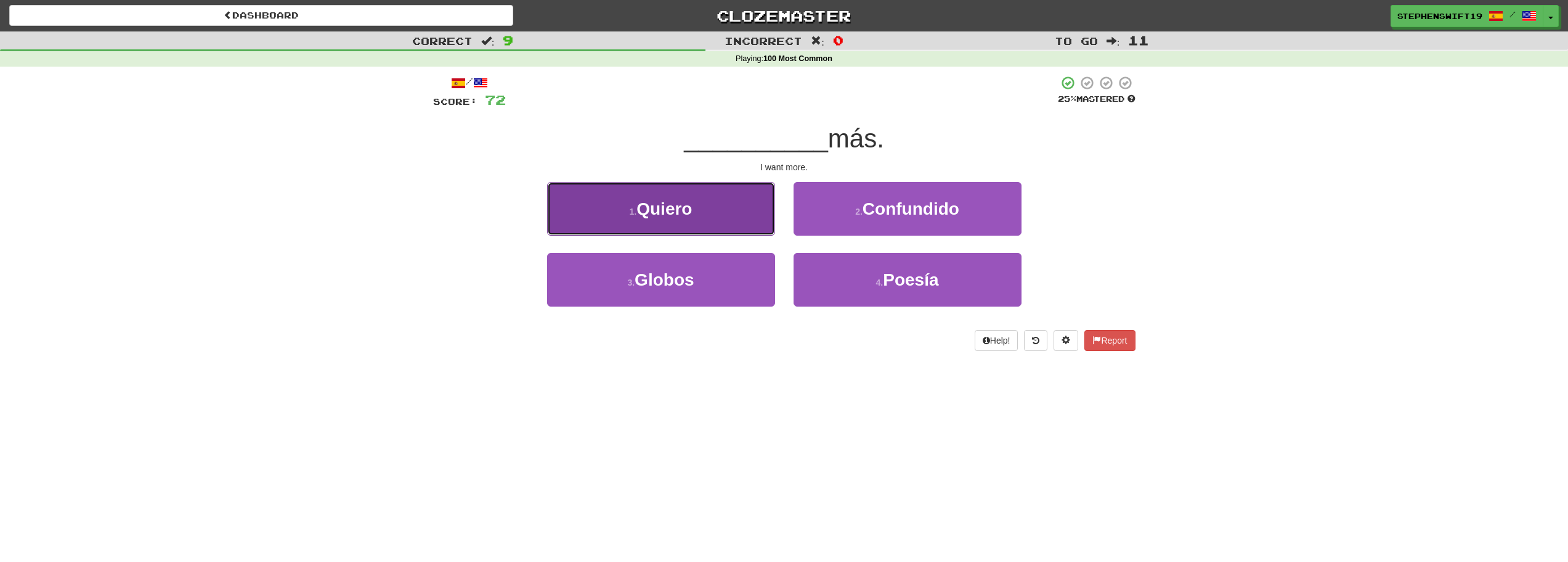
click at [728, 210] on button "1 . Quiero" at bounding box center [661, 209] width 228 height 54
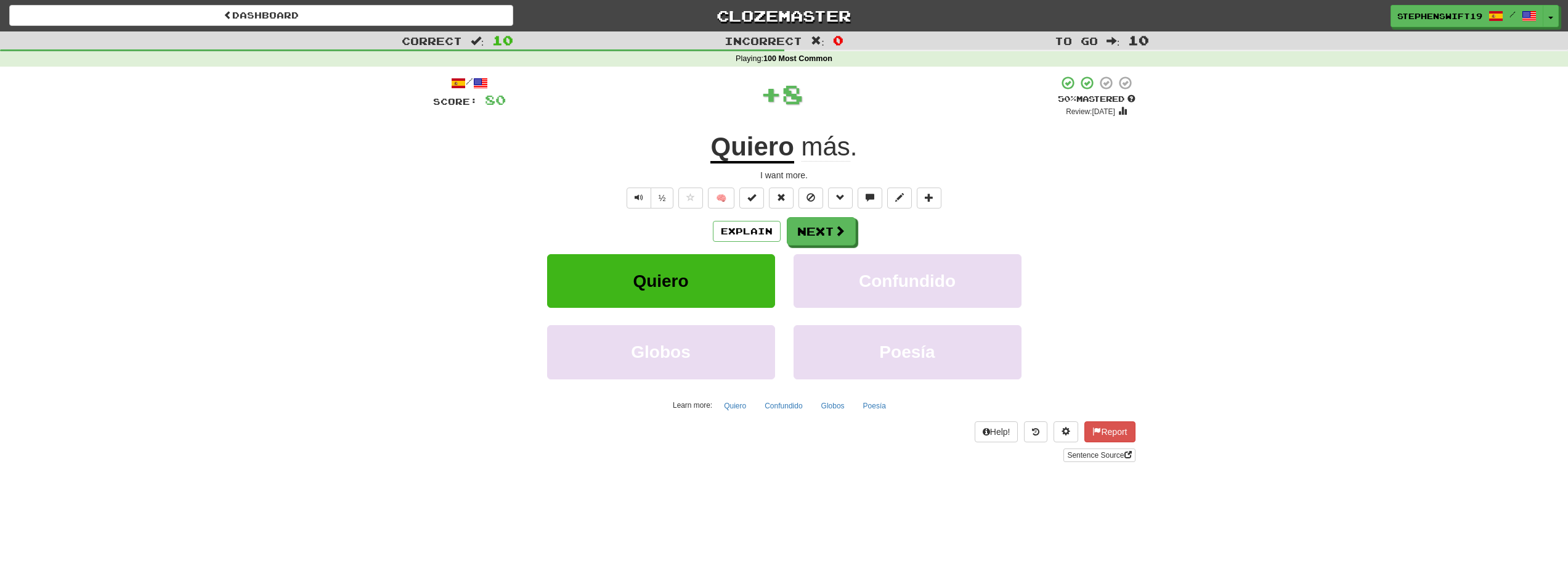
click at [858, 237] on div "Explain Next" at bounding box center [784, 231] width 702 height 29
click at [841, 230] on span at bounding box center [841, 231] width 11 height 11
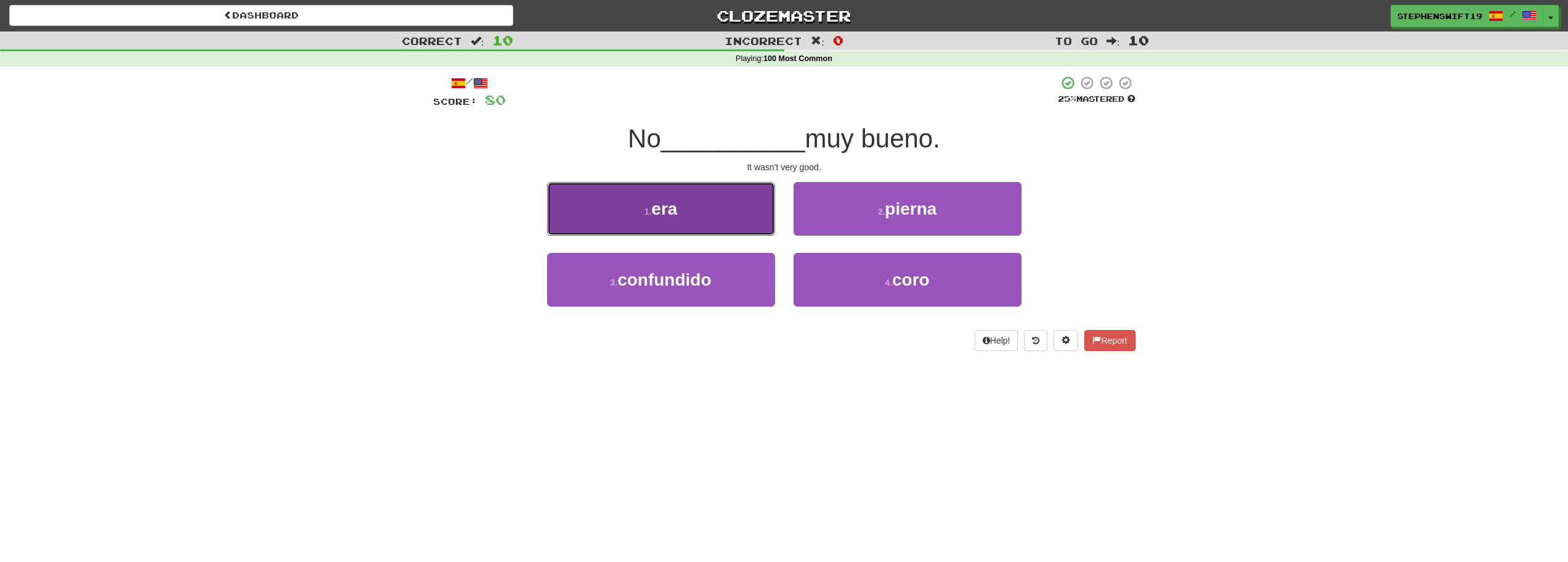
click at [752, 224] on button "1 . era" at bounding box center [661, 209] width 228 height 54
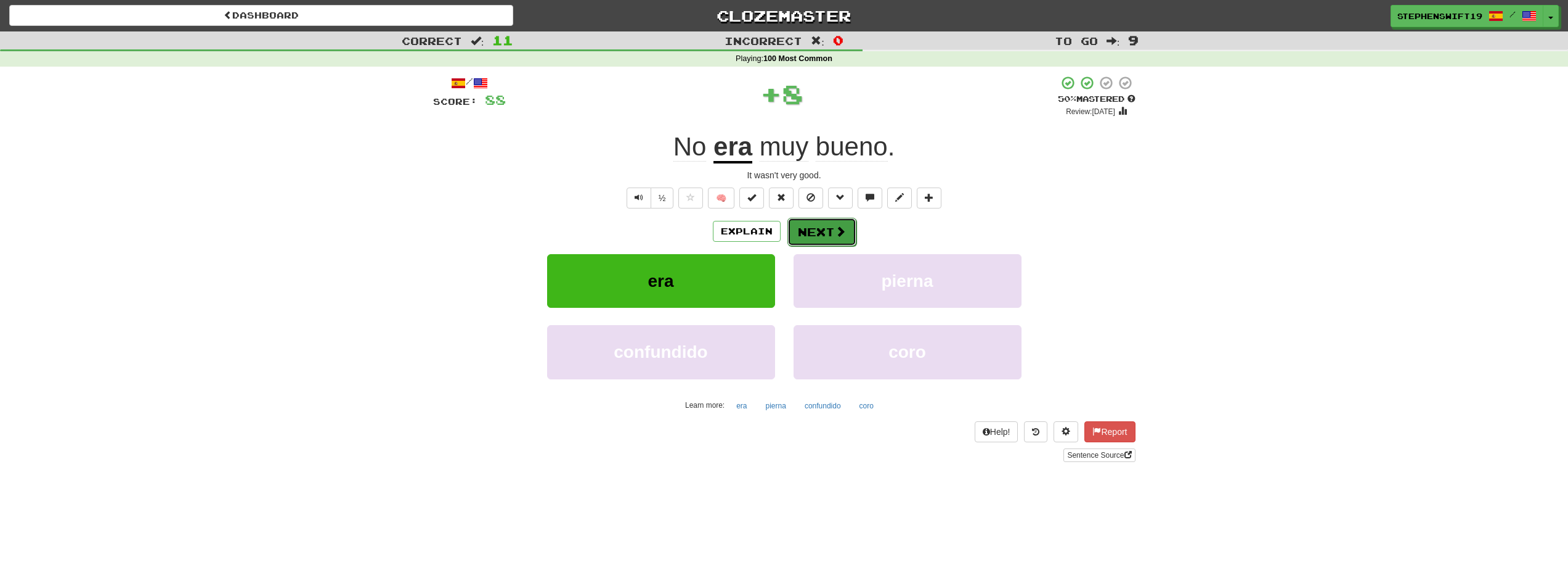
click at [829, 239] on button "Next" at bounding box center [821, 232] width 69 height 29
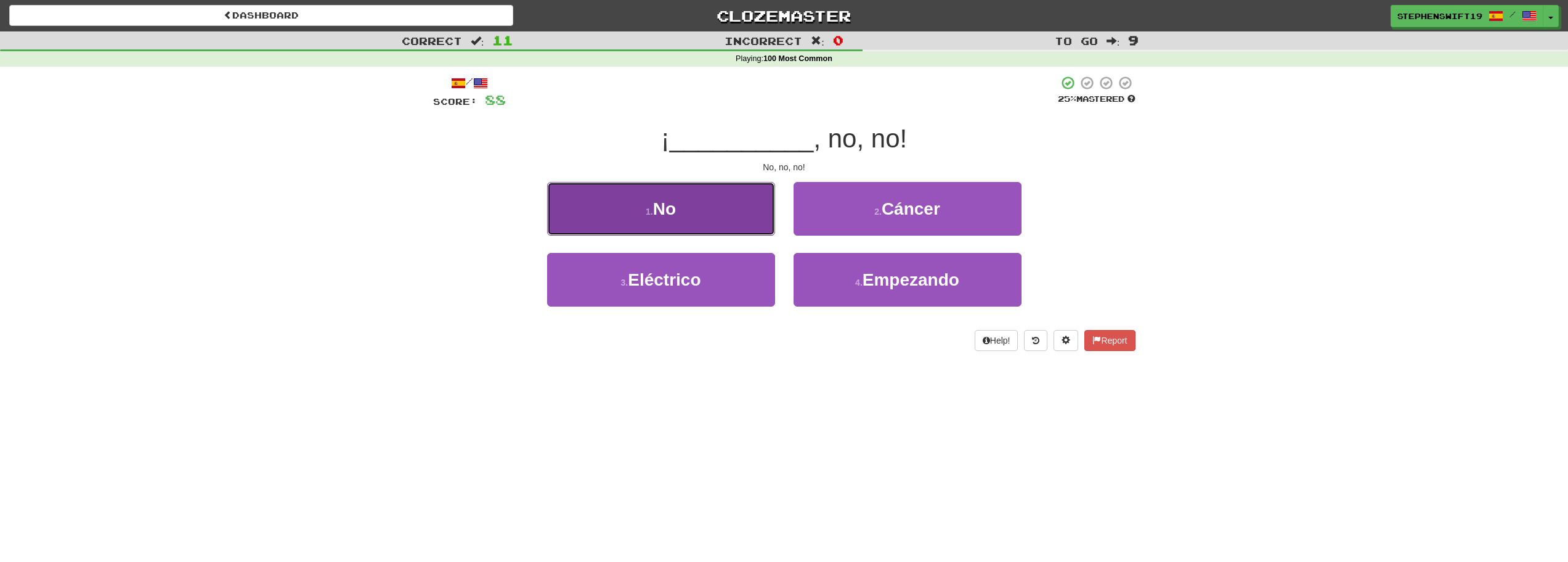
click at [740, 226] on button "1 . No" at bounding box center [661, 209] width 228 height 54
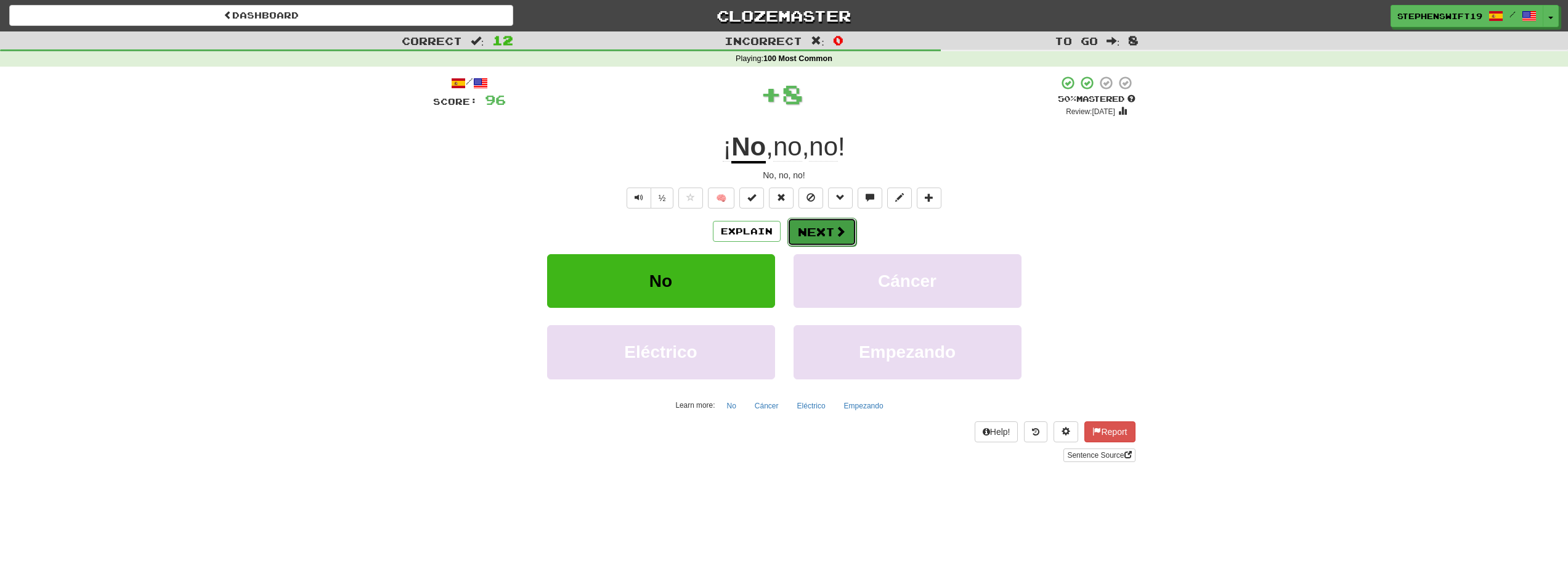
click at [804, 241] on button "Next" at bounding box center [821, 232] width 69 height 29
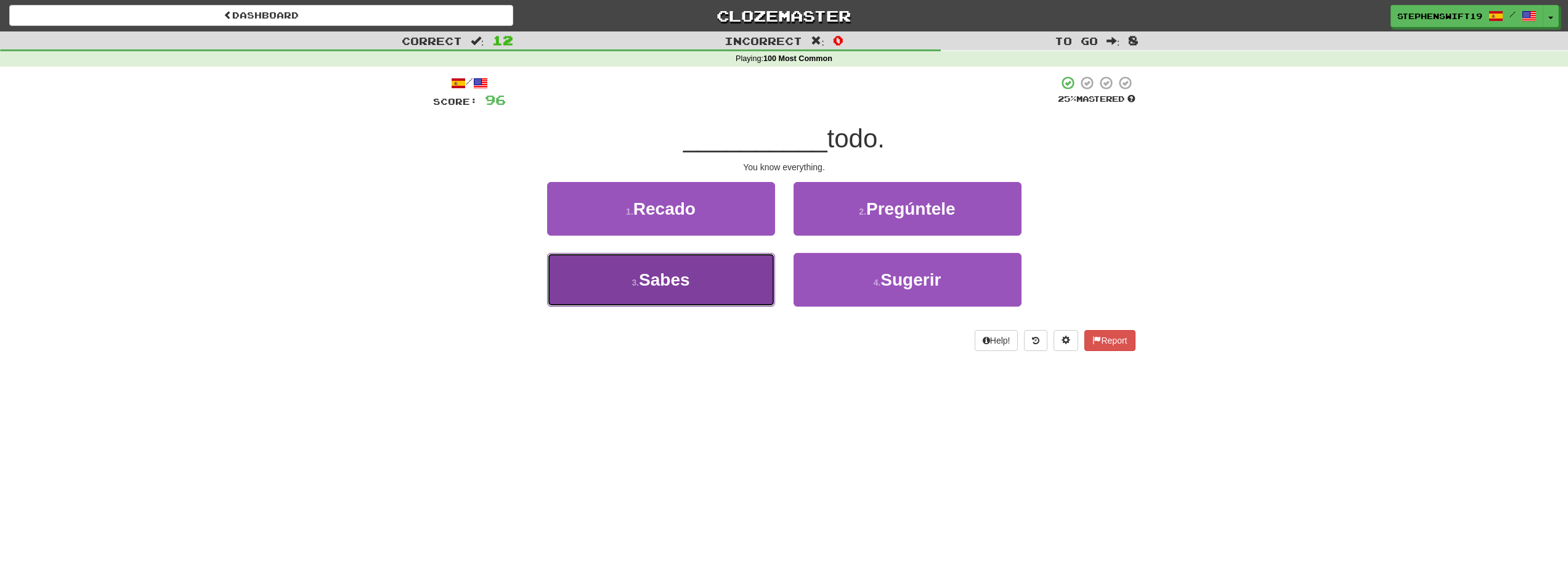
click at [754, 273] on button "3 . Sabes" at bounding box center [661, 279] width 228 height 54
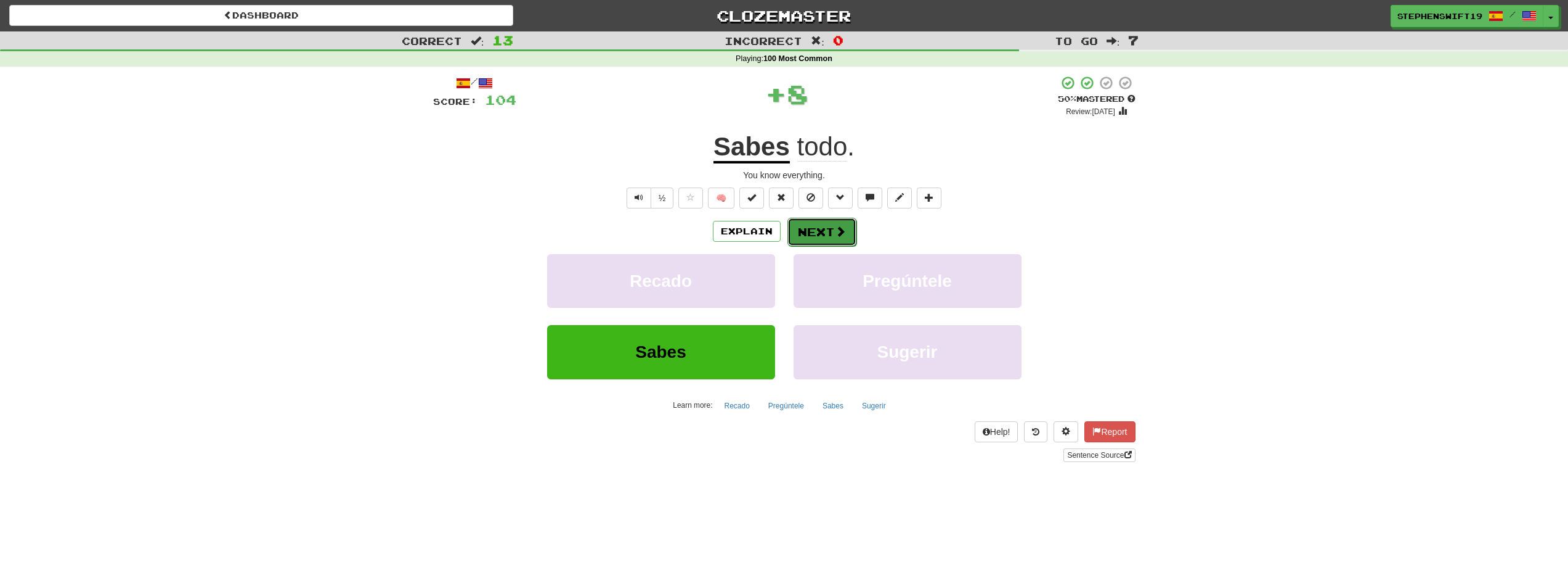
click at [827, 221] on button "Next" at bounding box center [821, 232] width 69 height 29
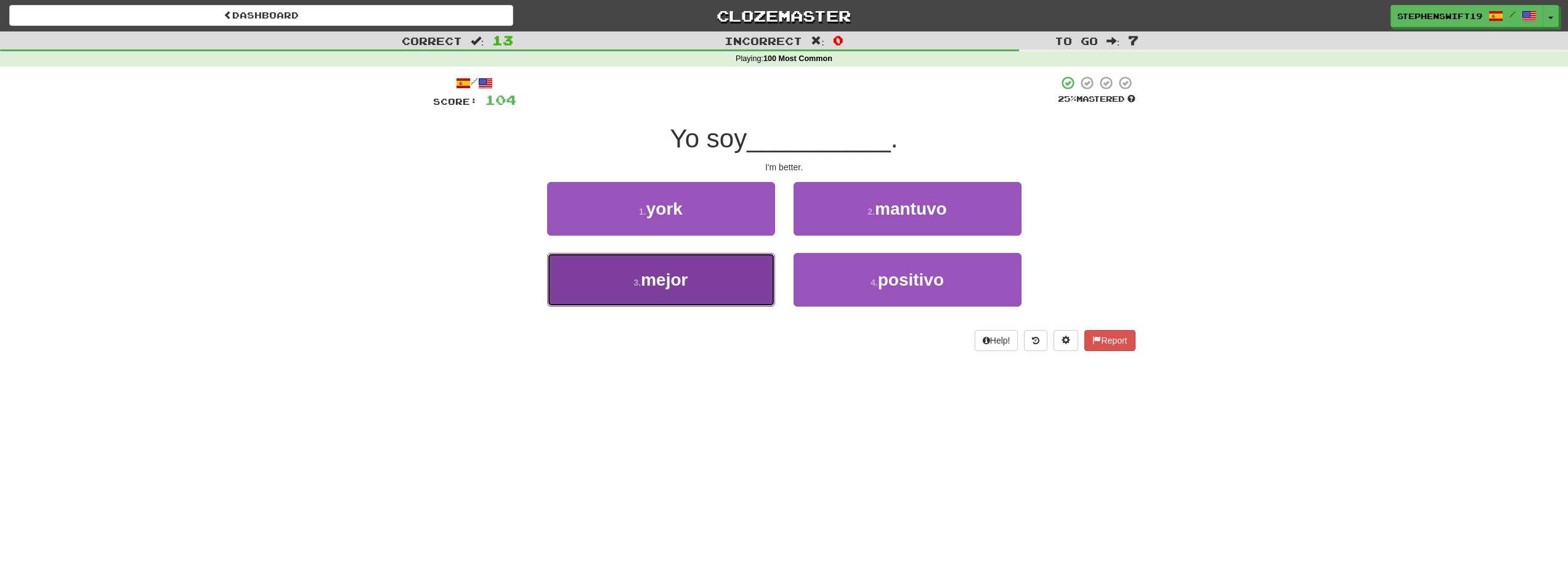
click at [730, 292] on button "3 . mejor" at bounding box center [661, 279] width 228 height 54
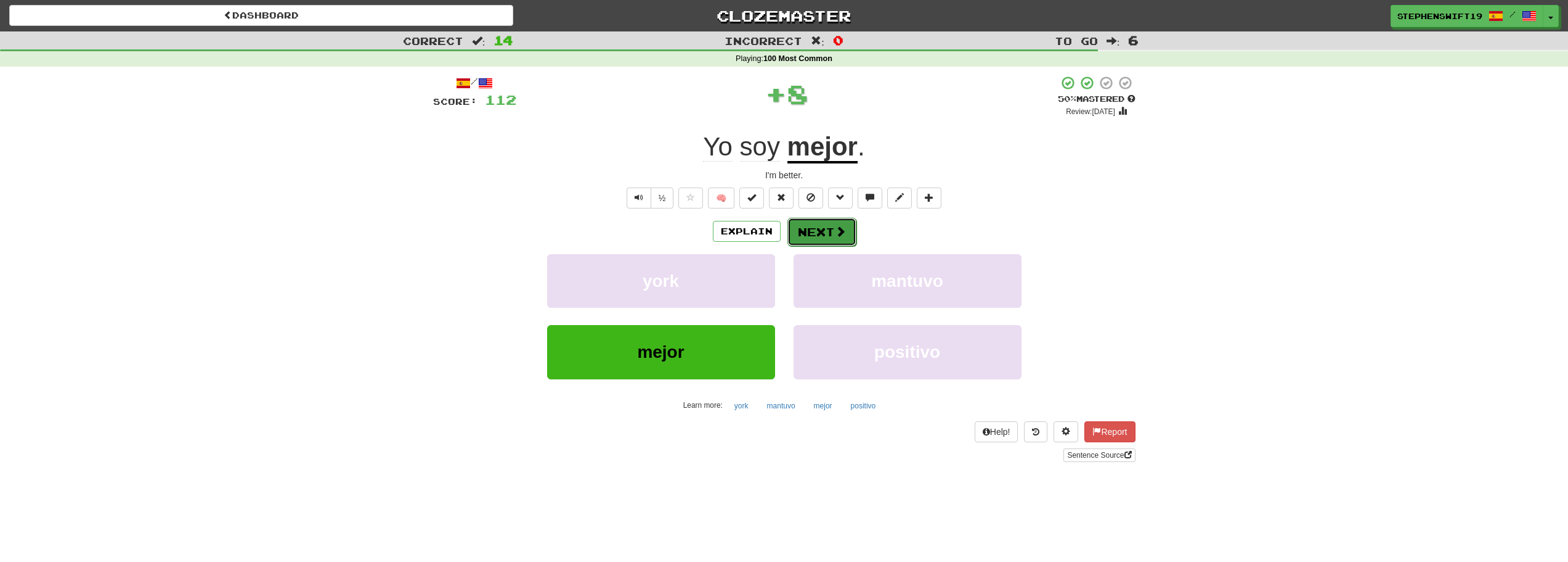
click at [829, 234] on button "Next" at bounding box center [821, 232] width 69 height 29
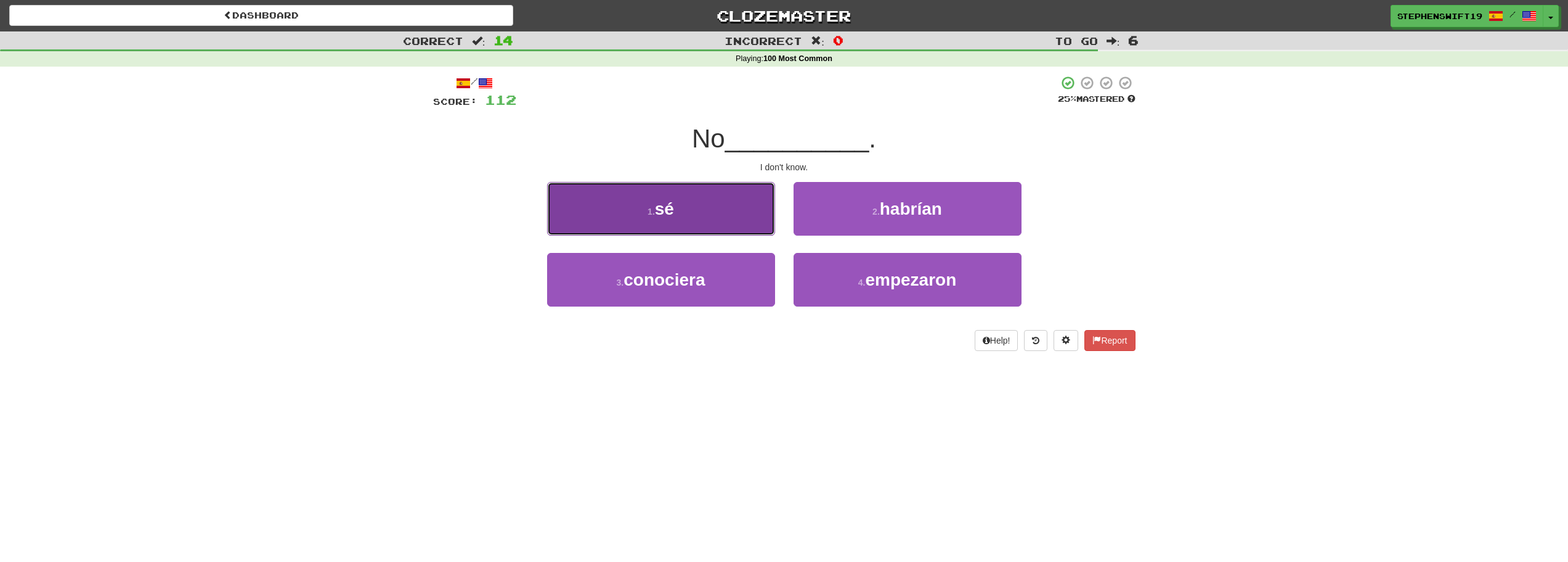
click at [758, 216] on button "1 . sé" at bounding box center [661, 209] width 228 height 54
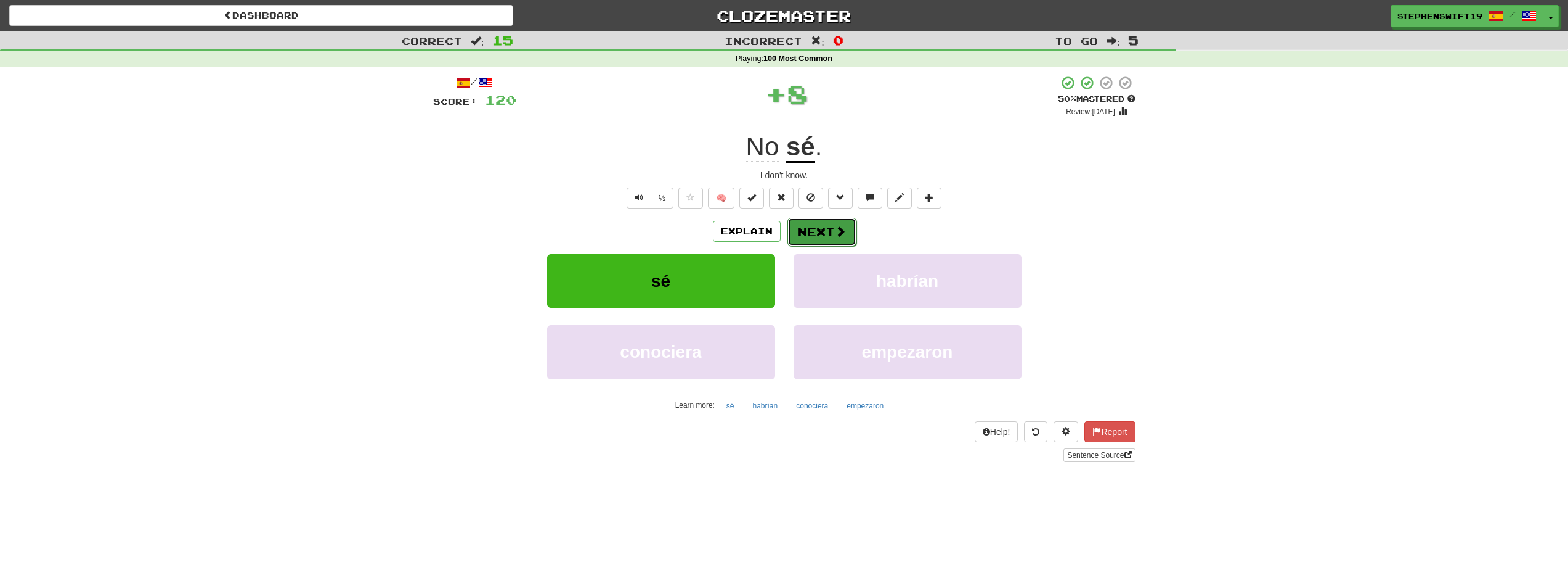
click at [814, 229] on button "Next" at bounding box center [821, 232] width 69 height 29
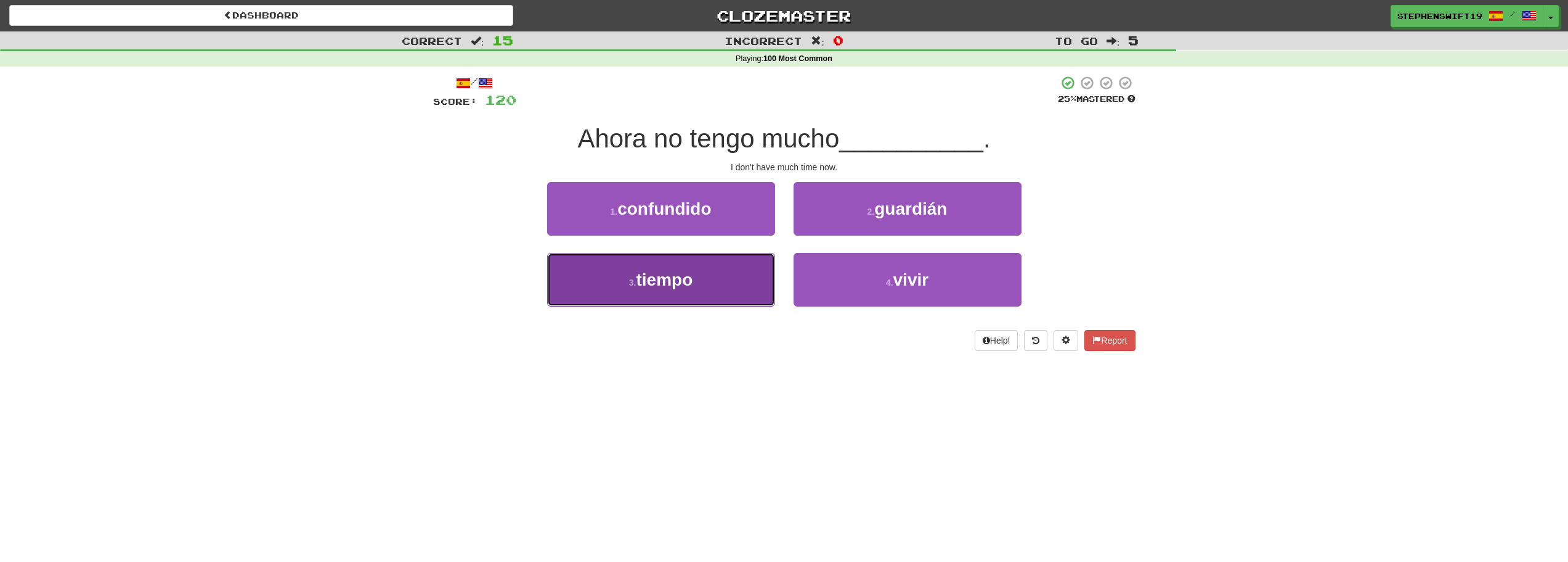
click at [754, 271] on button "3 . tiempo" at bounding box center [661, 279] width 228 height 54
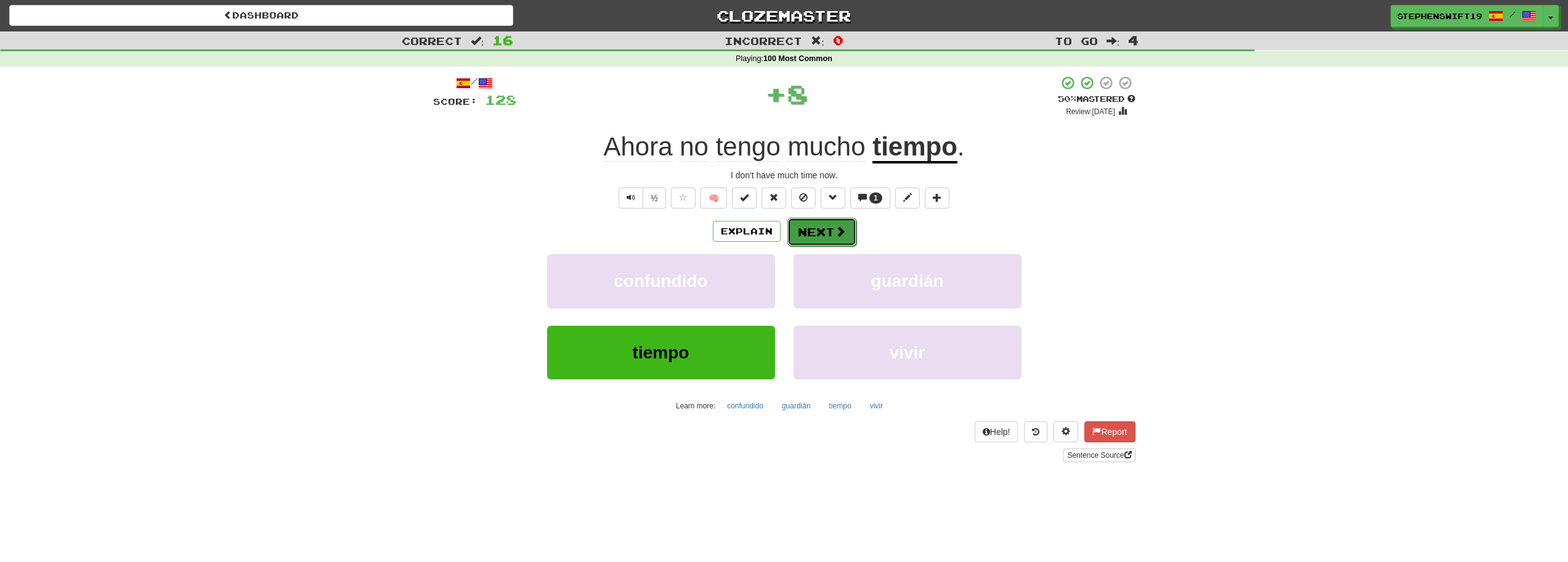
click at [819, 235] on button "Next" at bounding box center [821, 232] width 69 height 29
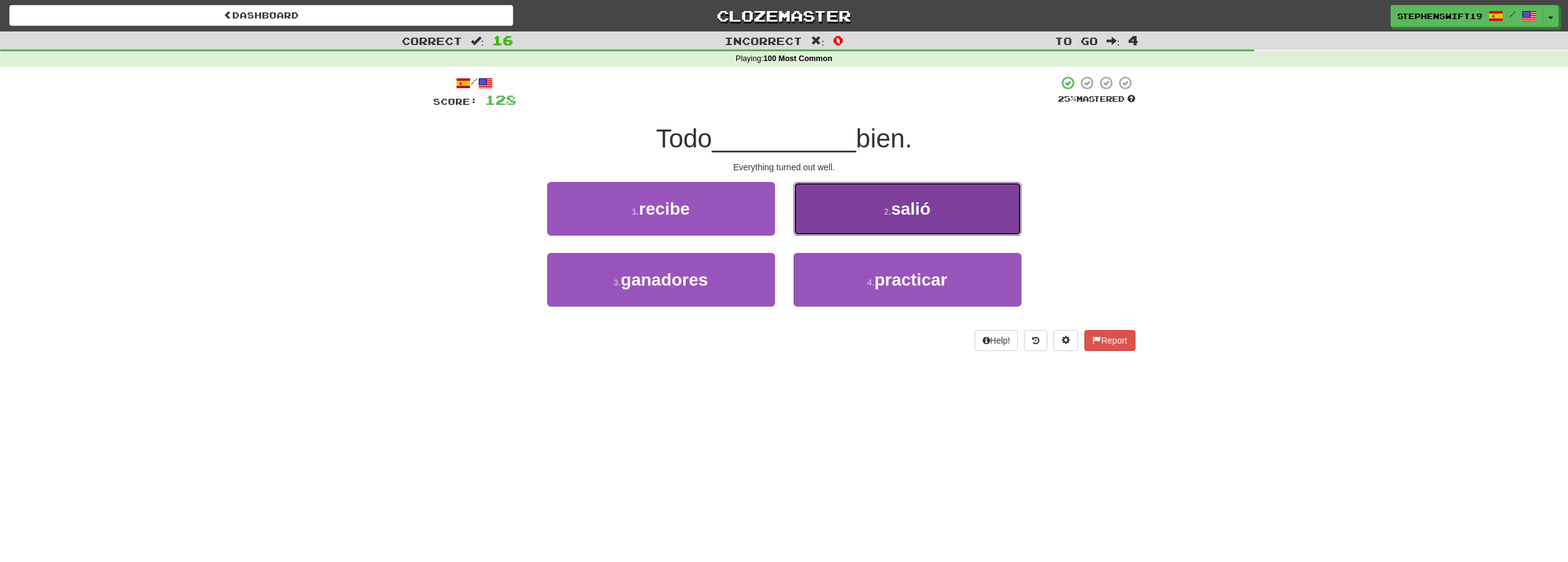
click at [839, 223] on button "2 . salió" at bounding box center [907, 209] width 228 height 54
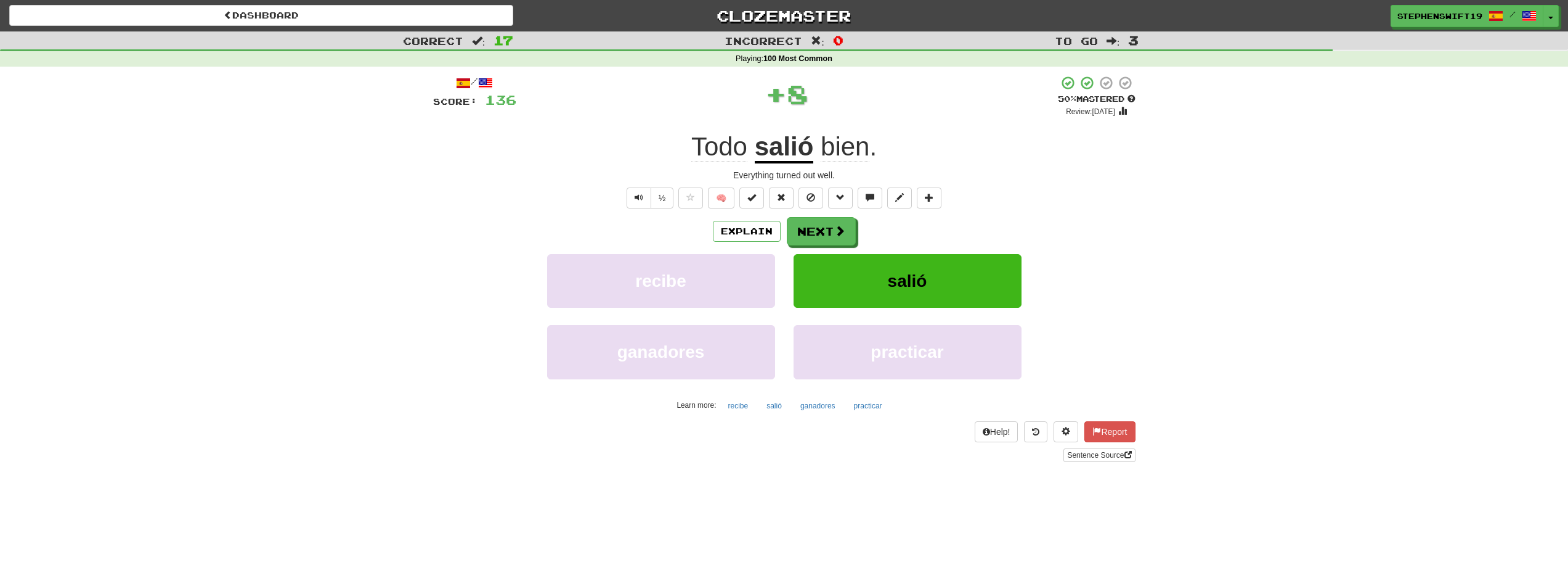
click at [766, 160] on u "salió" at bounding box center [784, 148] width 59 height 31
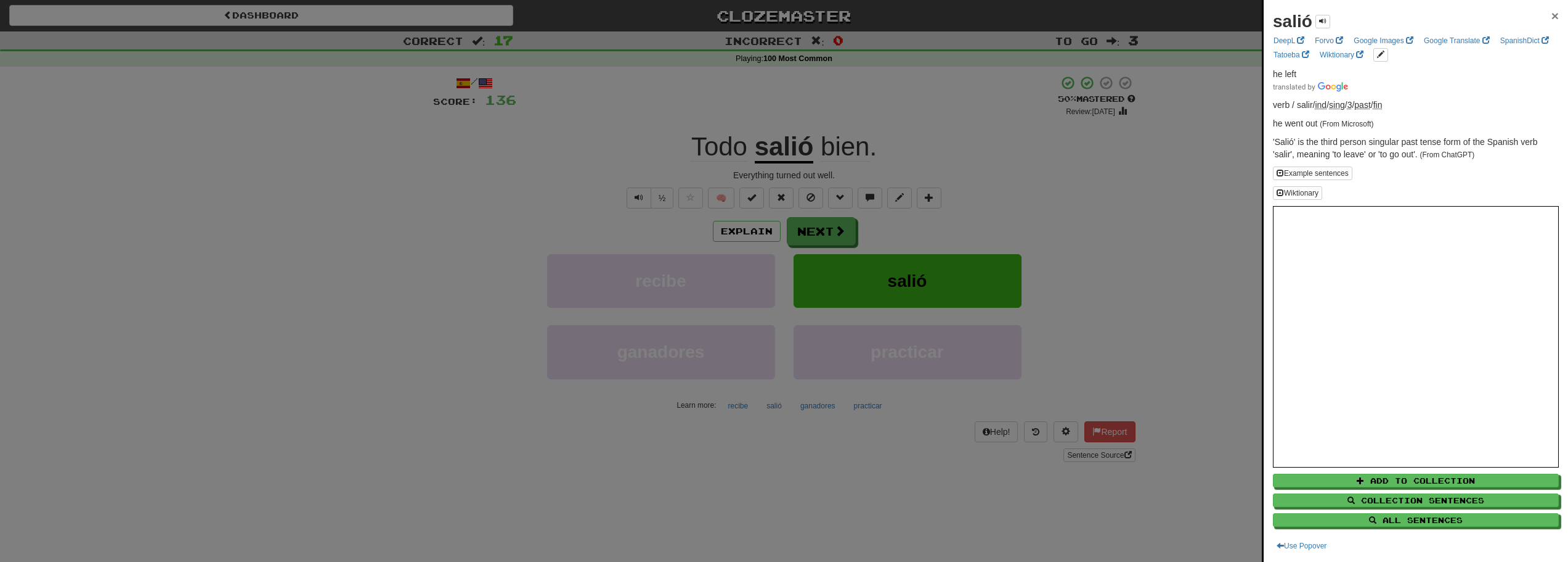
click at [1552, 16] on span "×" at bounding box center [1555, 16] width 7 height 14
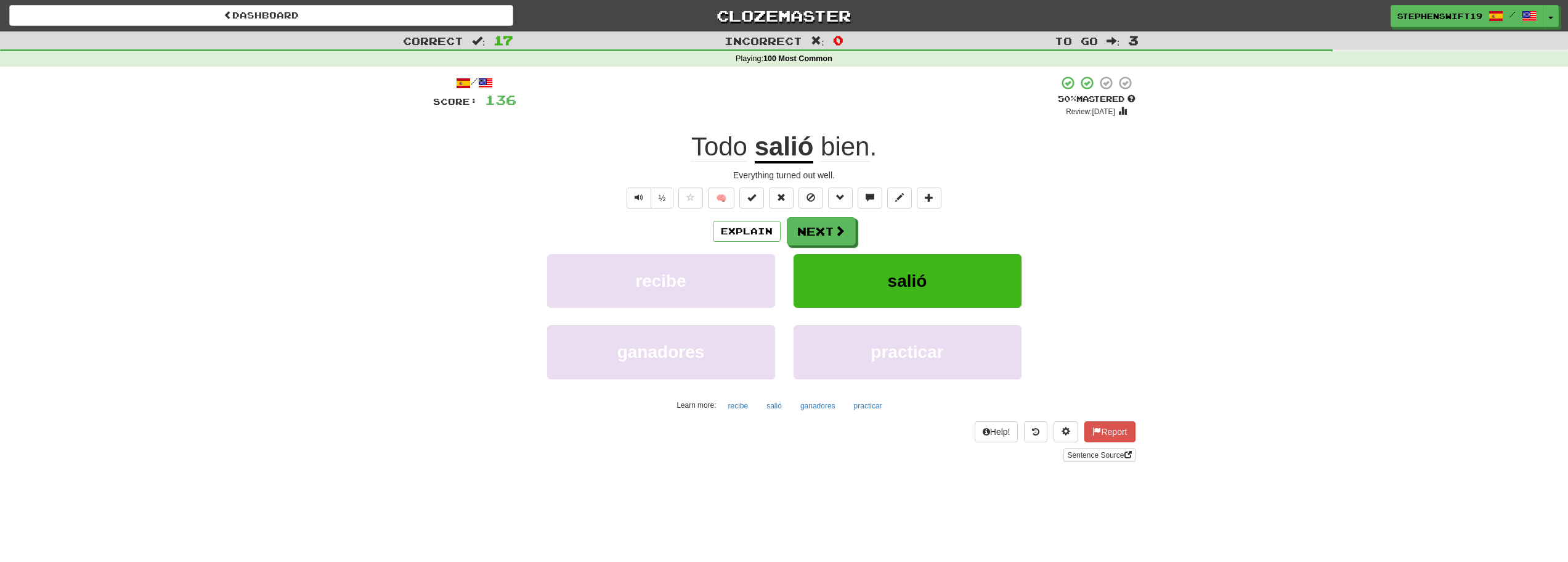
click at [820, 136] on span "bien ." at bounding box center [845, 146] width 64 height 29
click at [791, 142] on u "salió" at bounding box center [784, 148] width 59 height 31
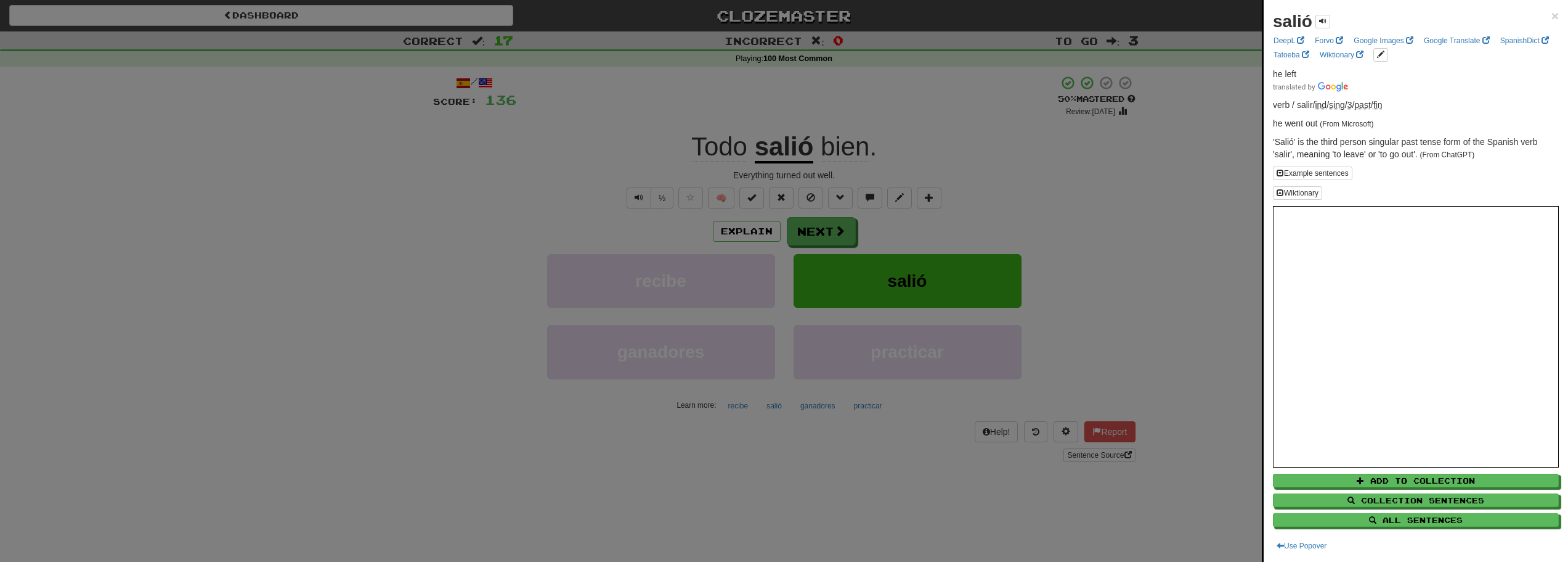
click at [839, 105] on div at bounding box center [784, 281] width 1568 height 562
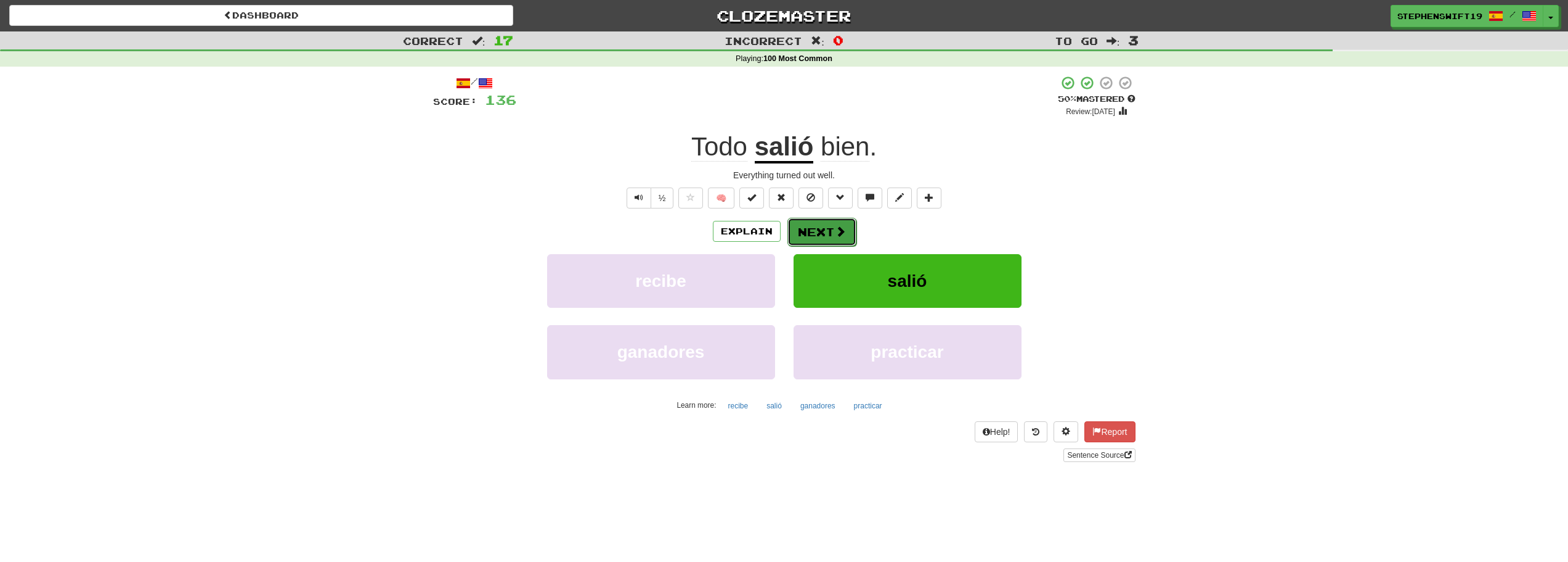
click at [824, 220] on button "Next" at bounding box center [821, 232] width 69 height 29
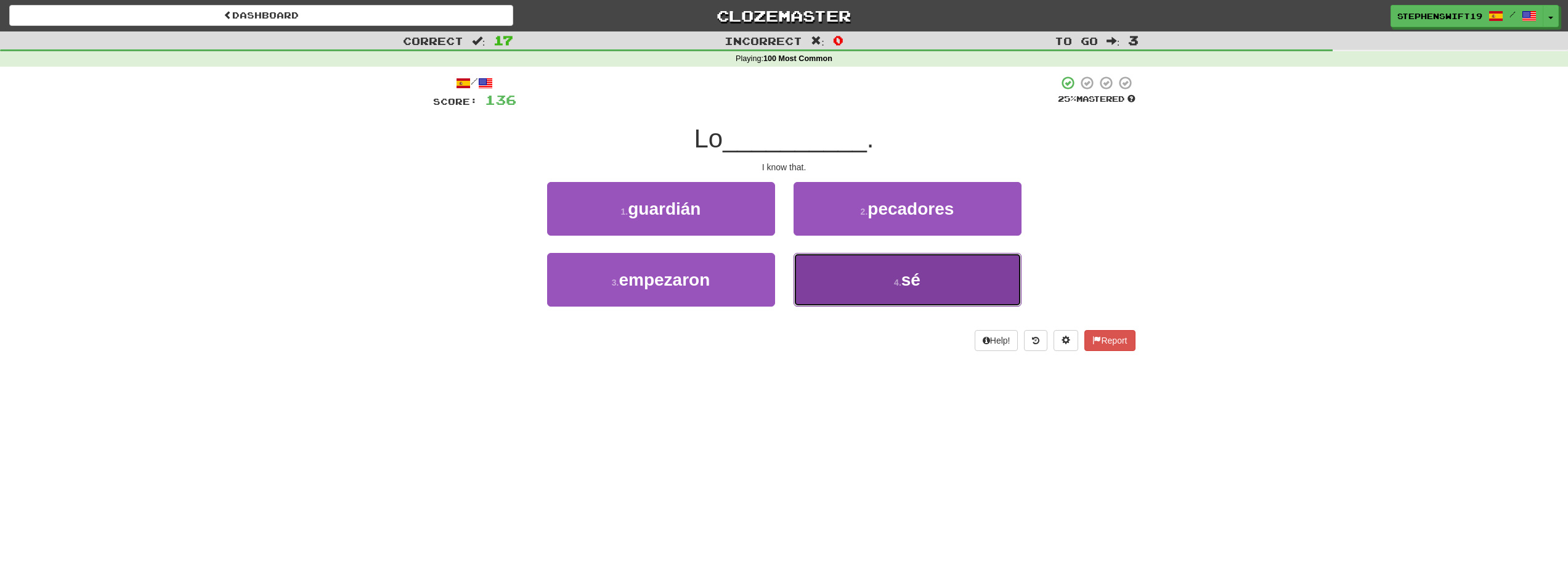
click at [861, 259] on button "4 . sé" at bounding box center [907, 279] width 228 height 54
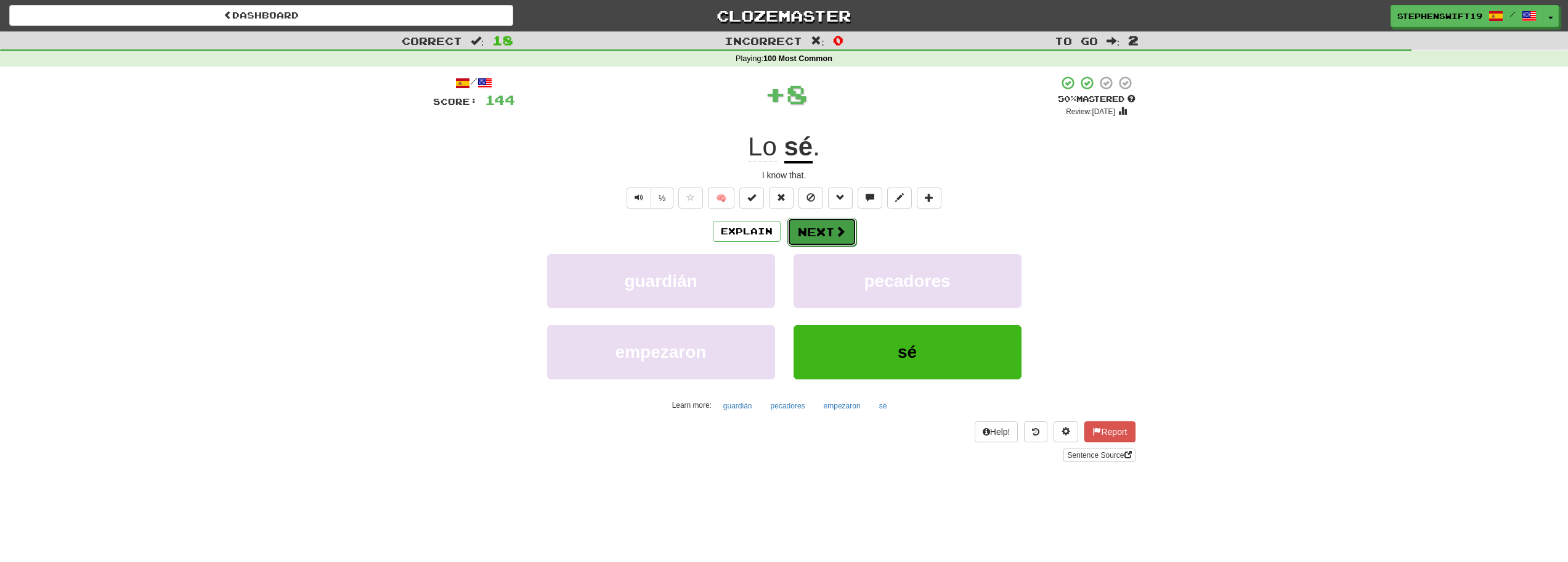
click at [821, 229] on button "Next" at bounding box center [821, 232] width 69 height 29
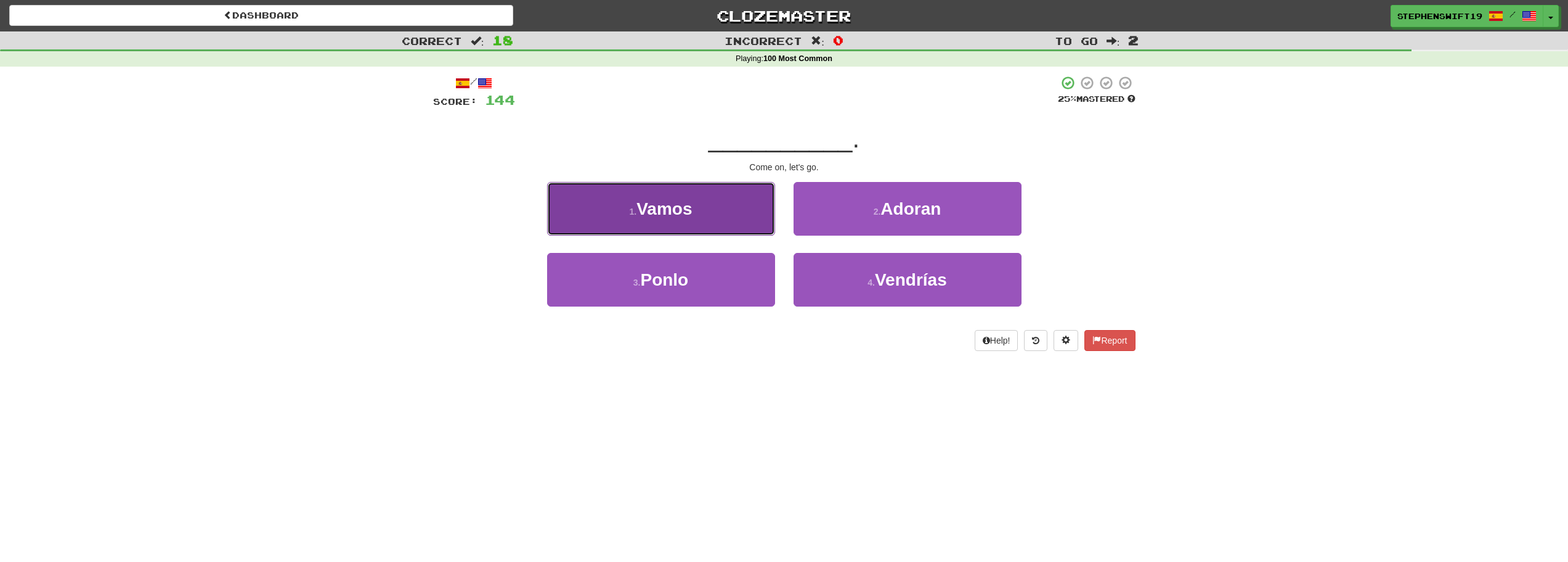
click at [717, 216] on button "1 . Vamos" at bounding box center [661, 209] width 228 height 54
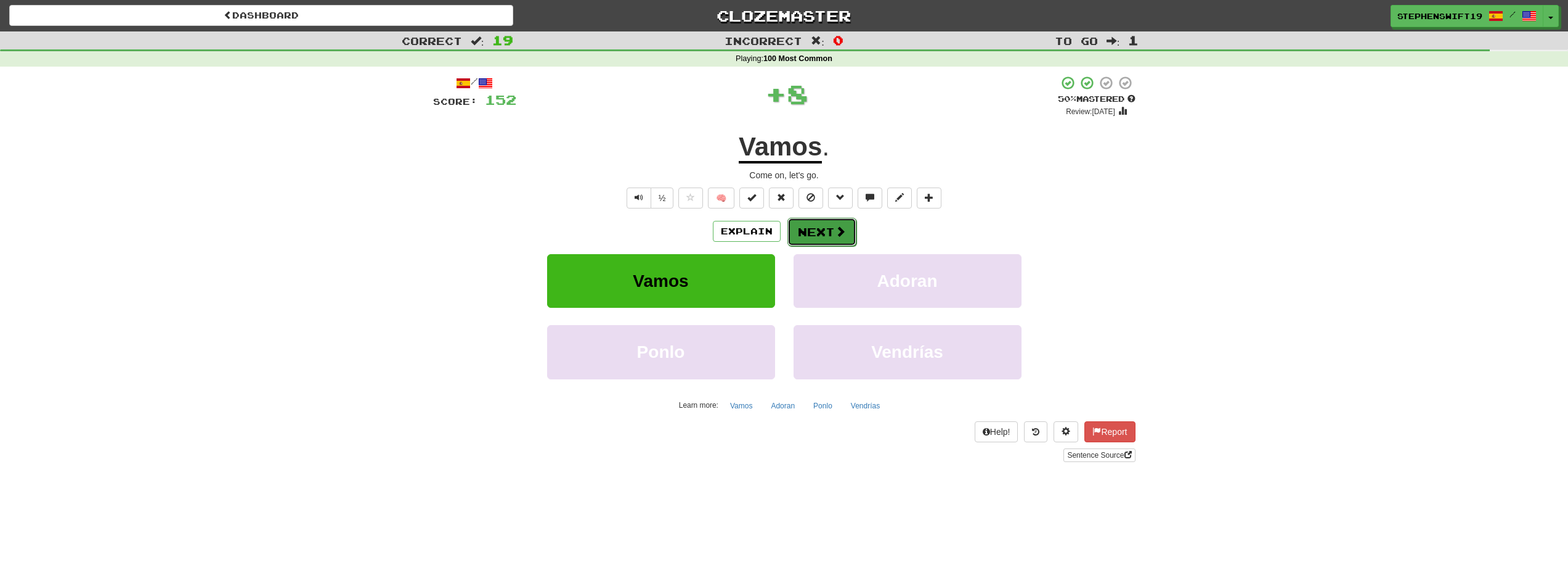
click at [821, 223] on button "Next" at bounding box center [821, 232] width 69 height 29
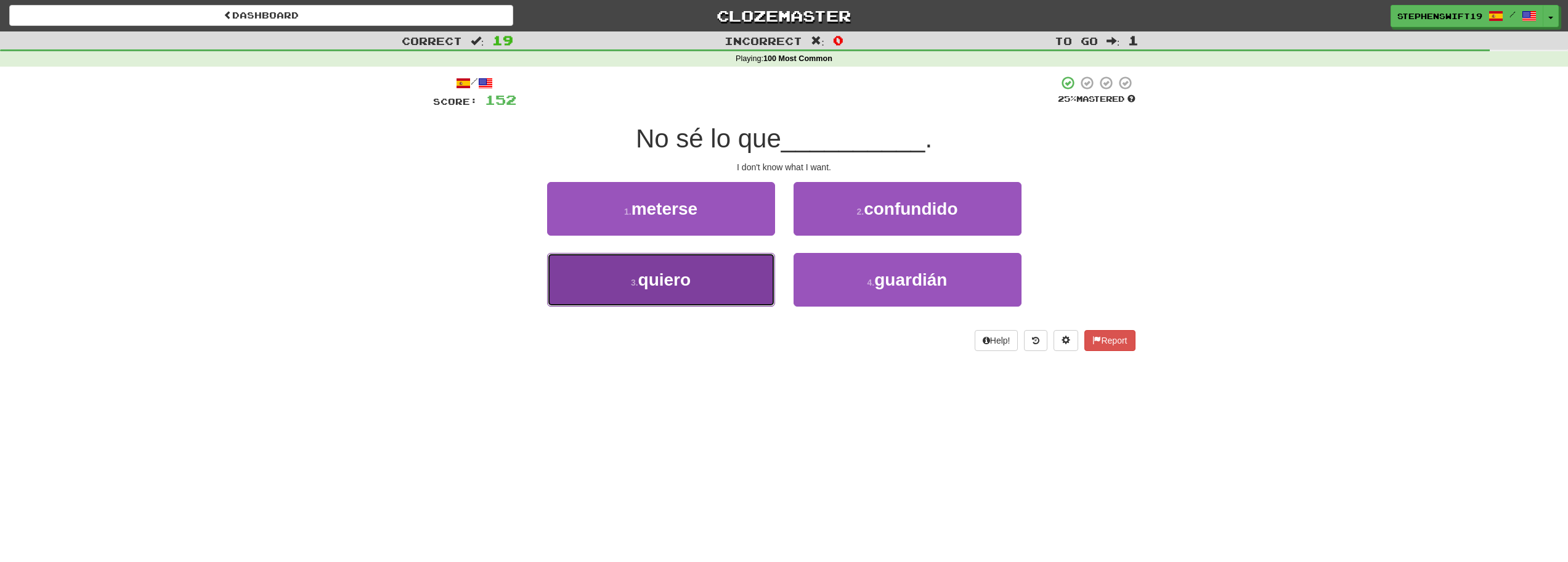
click at [747, 274] on button "3 . quiero" at bounding box center [661, 279] width 228 height 54
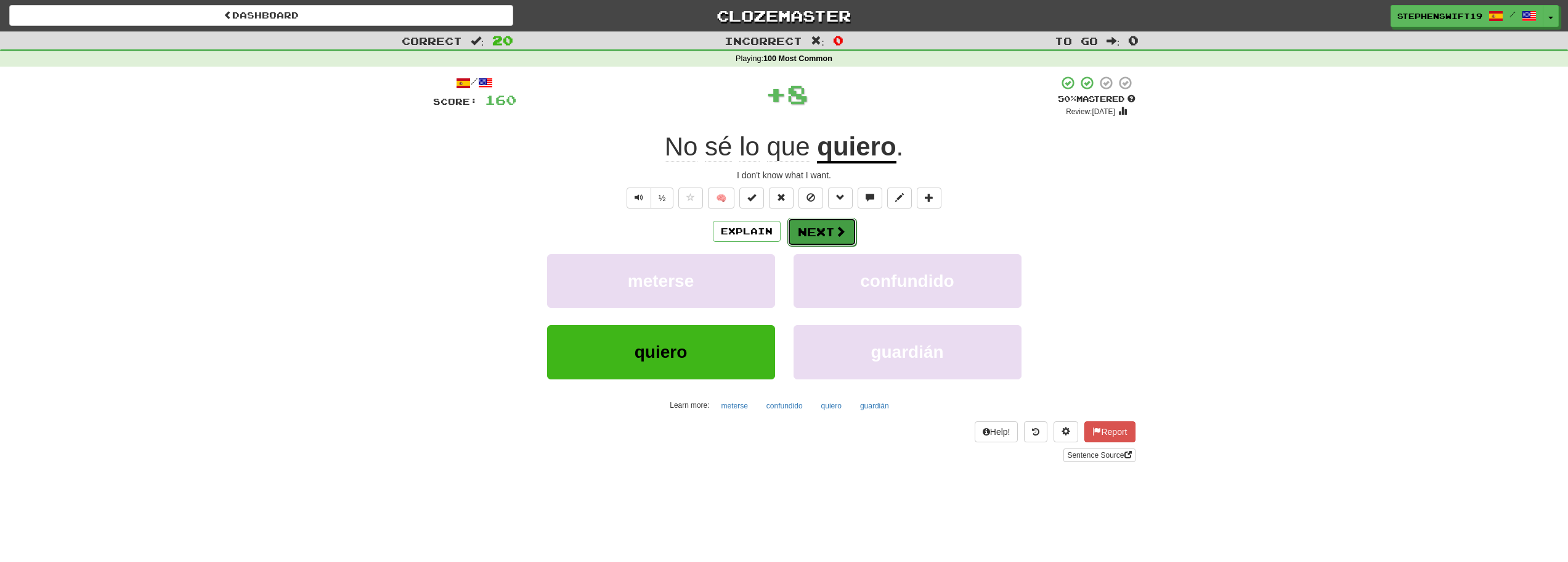
click at [851, 229] on button "Next" at bounding box center [821, 232] width 69 height 29
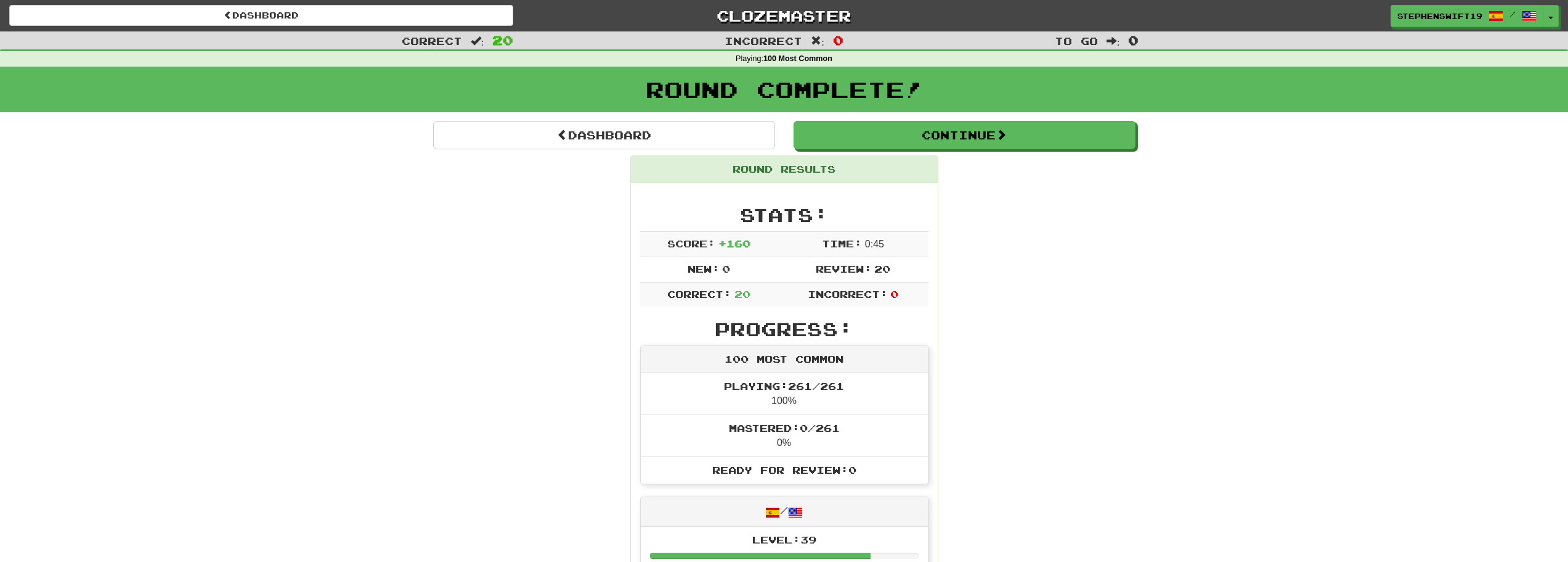
click at [891, 158] on div "Round Results" at bounding box center [784, 169] width 307 height 27
click at [915, 129] on button "Continue" at bounding box center [965, 136] width 342 height 29
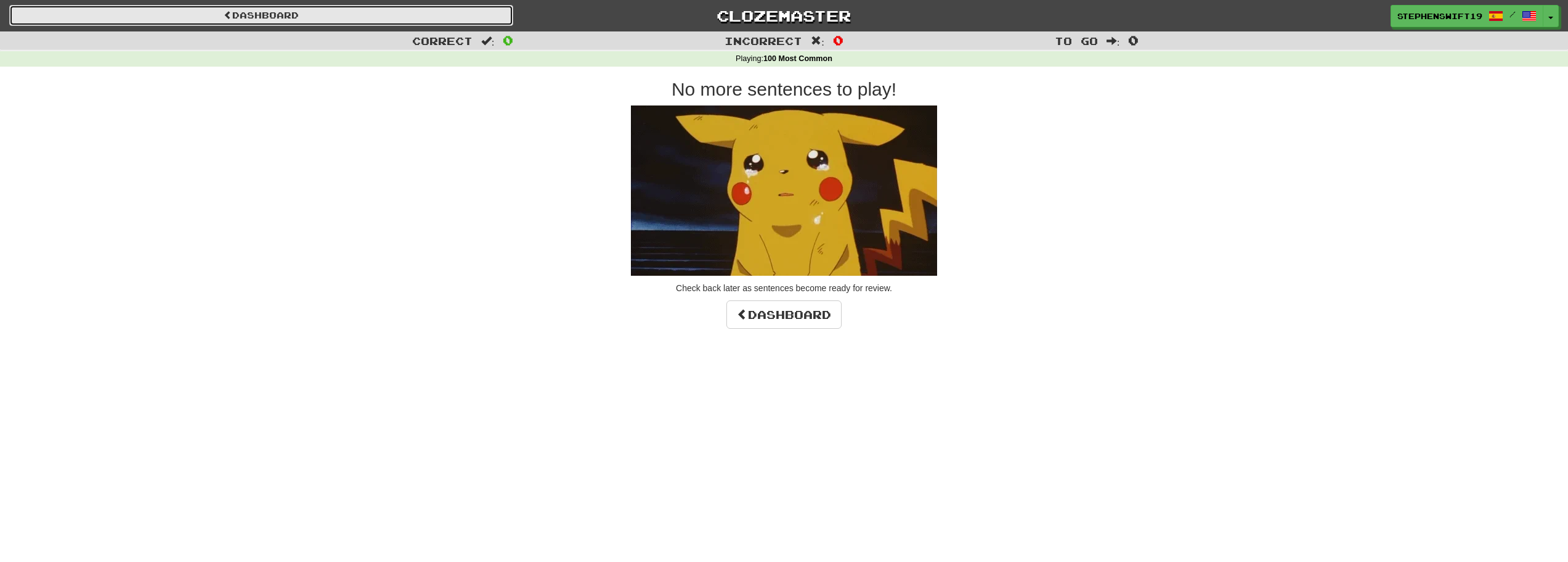
click at [247, 24] on link "Dashboard" at bounding box center [261, 15] width 504 height 21
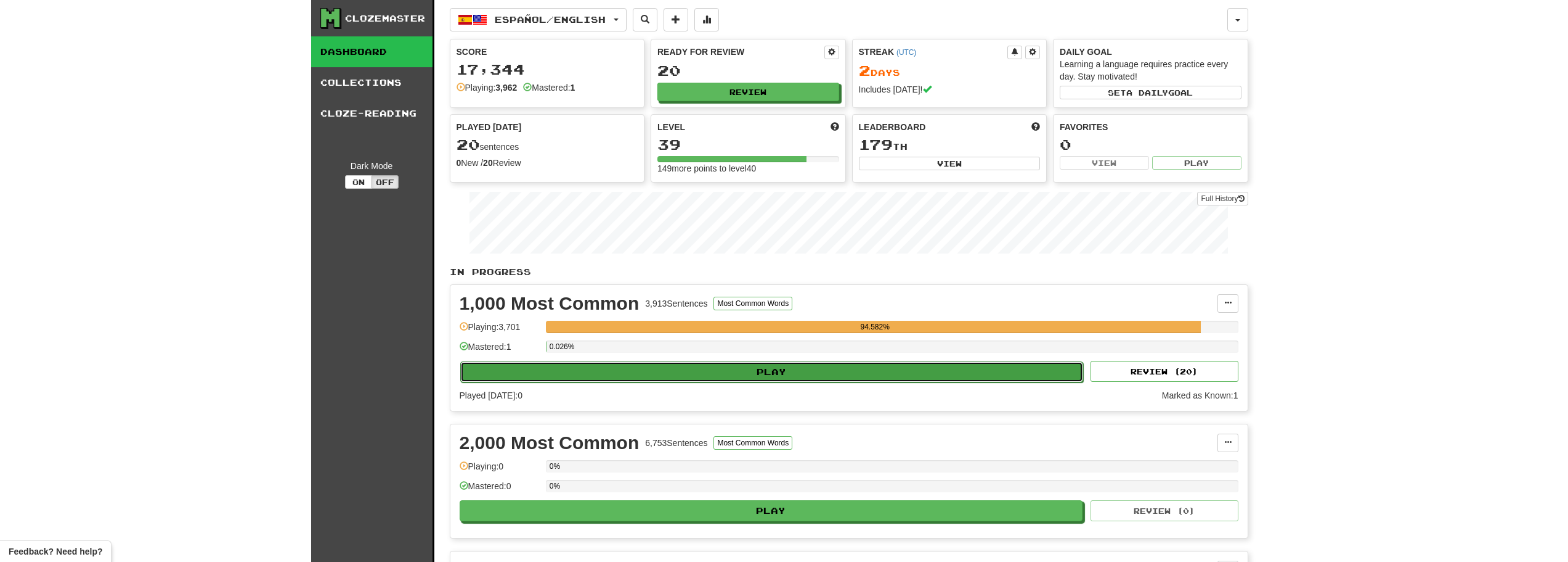
click at [821, 367] on button "Play" at bounding box center [772, 371] width 624 height 21
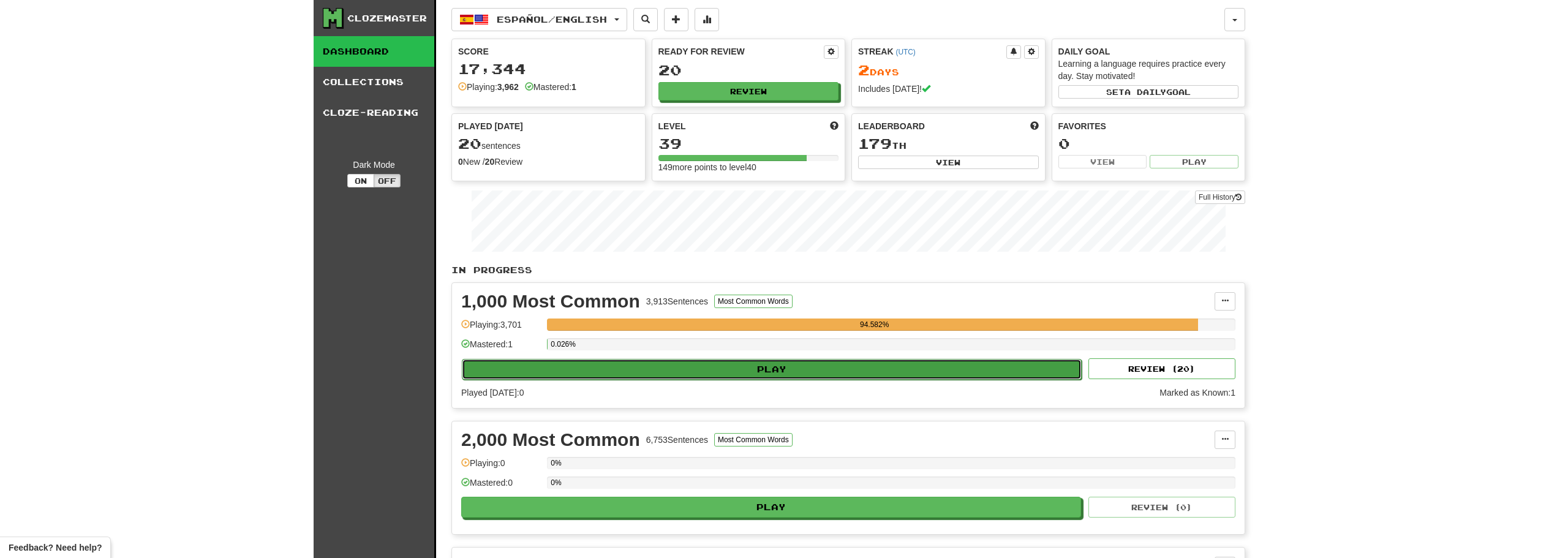
select select "**"
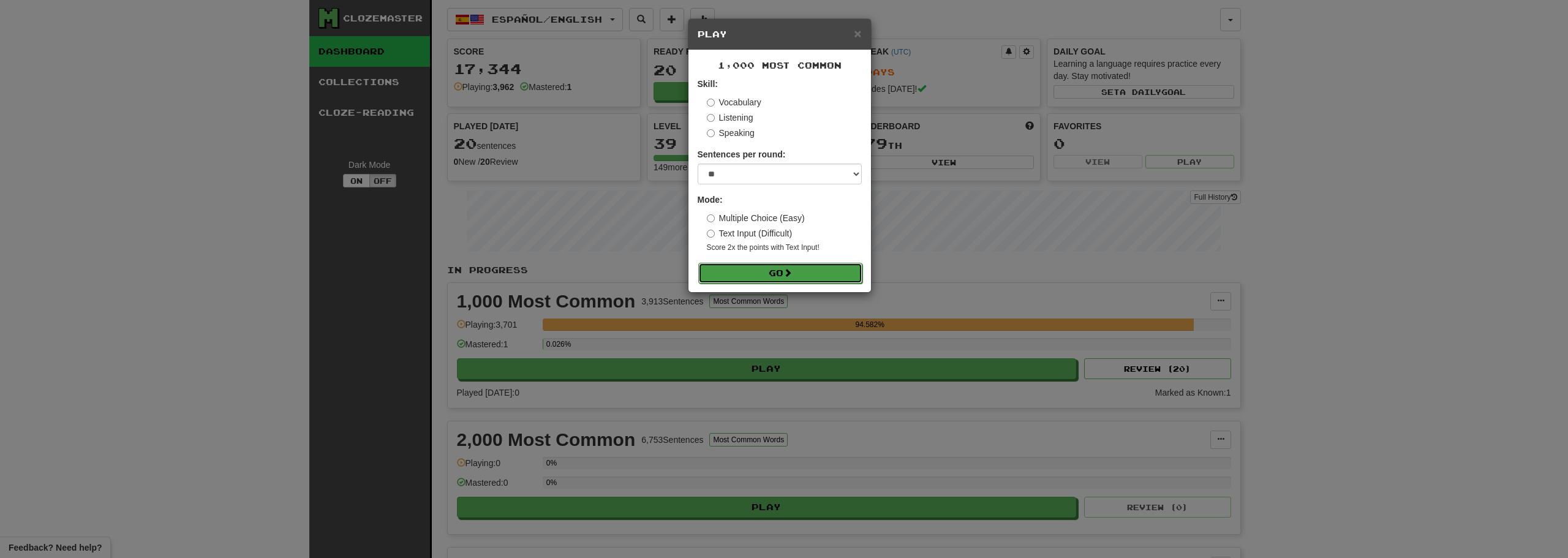
click at [812, 282] on button "Go" at bounding box center [780, 272] width 164 height 21
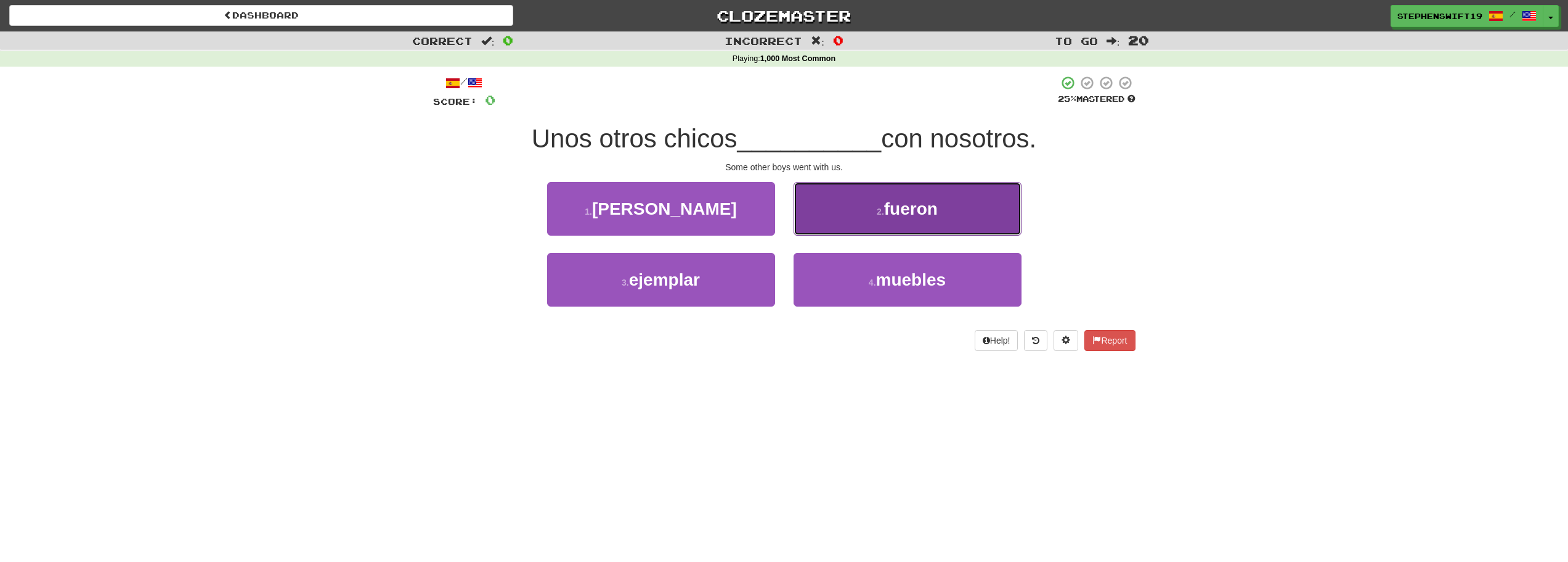
click at [823, 210] on button "2 . fueron" at bounding box center [907, 209] width 228 height 54
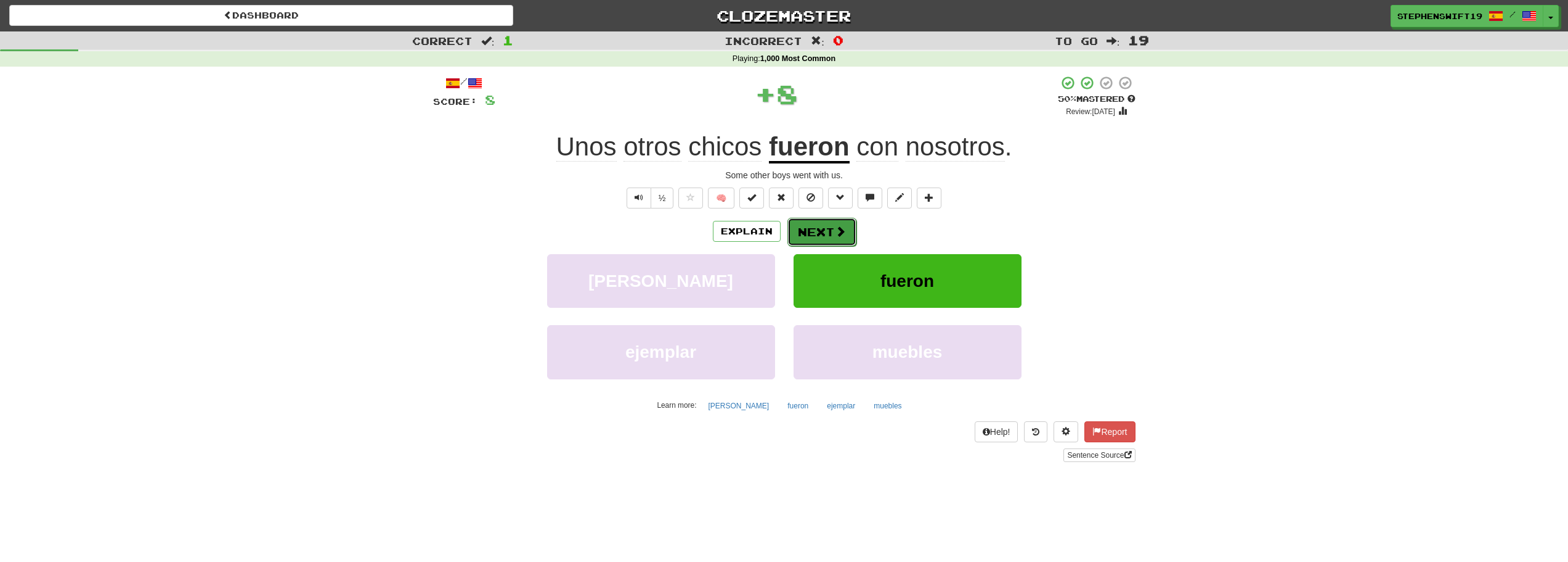
click at [826, 224] on button "Next" at bounding box center [821, 232] width 69 height 29
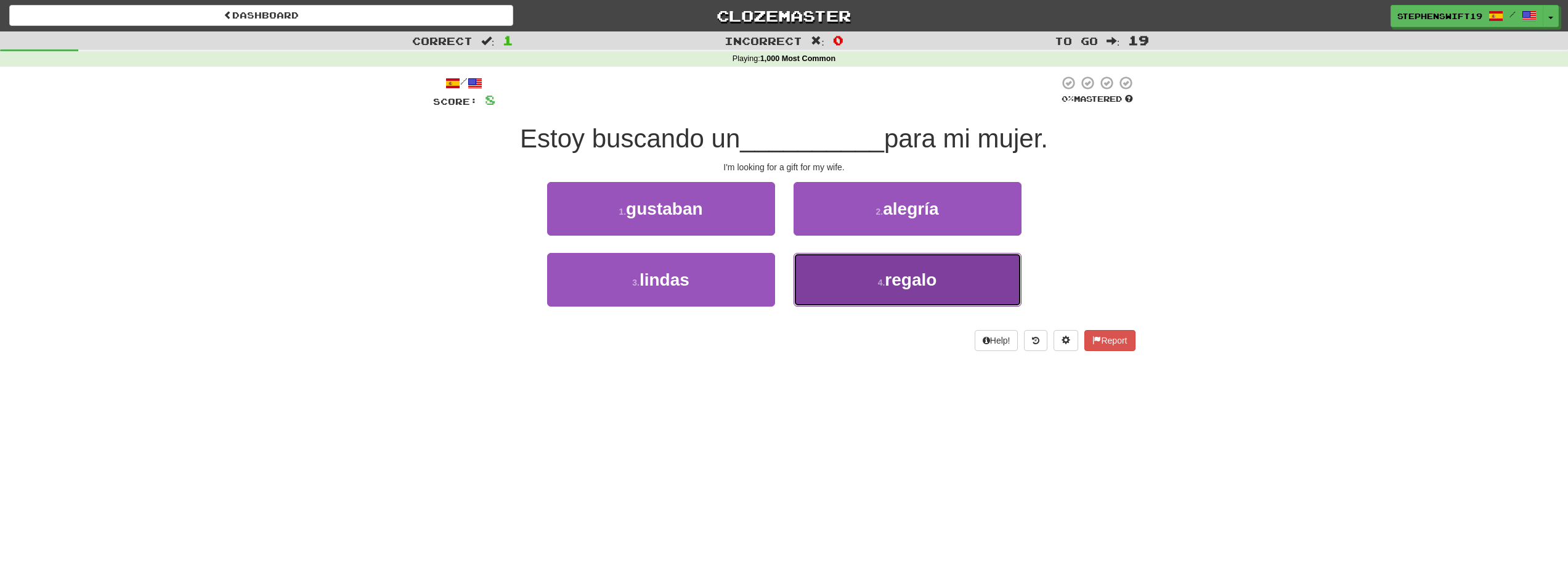
click at [844, 270] on button "4 . regalo" at bounding box center [907, 279] width 228 height 54
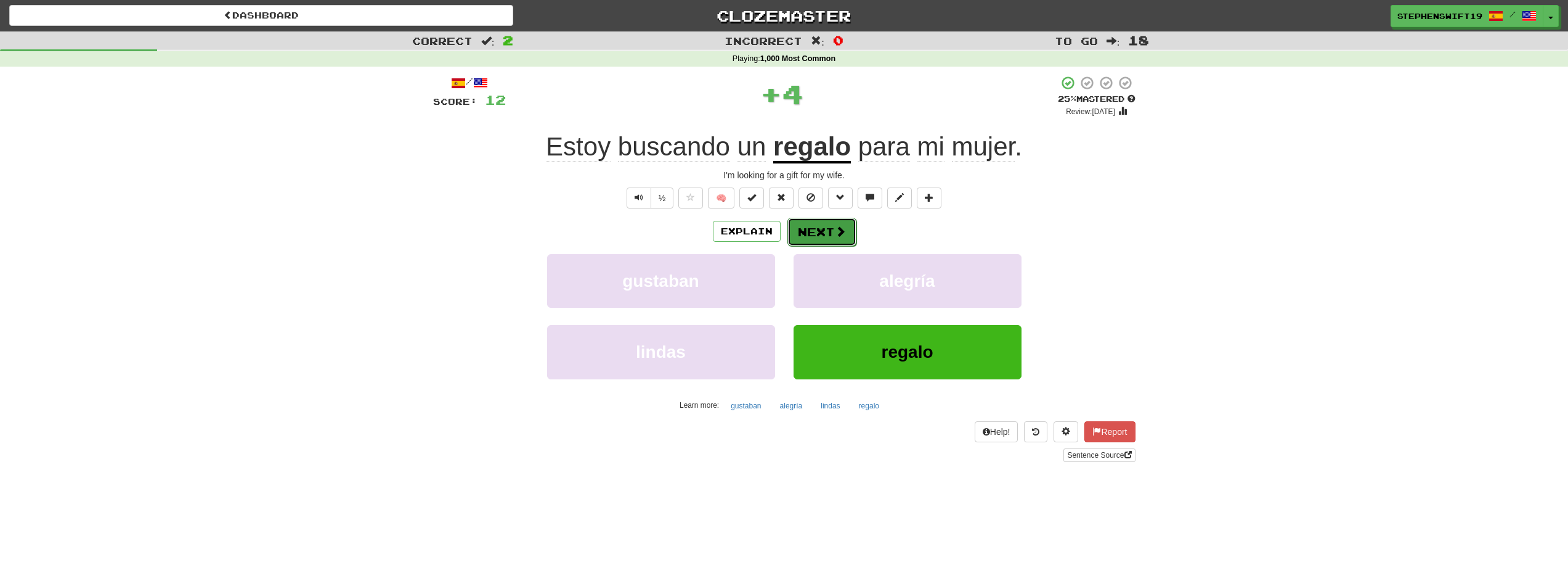
click at [838, 231] on span at bounding box center [841, 231] width 11 height 11
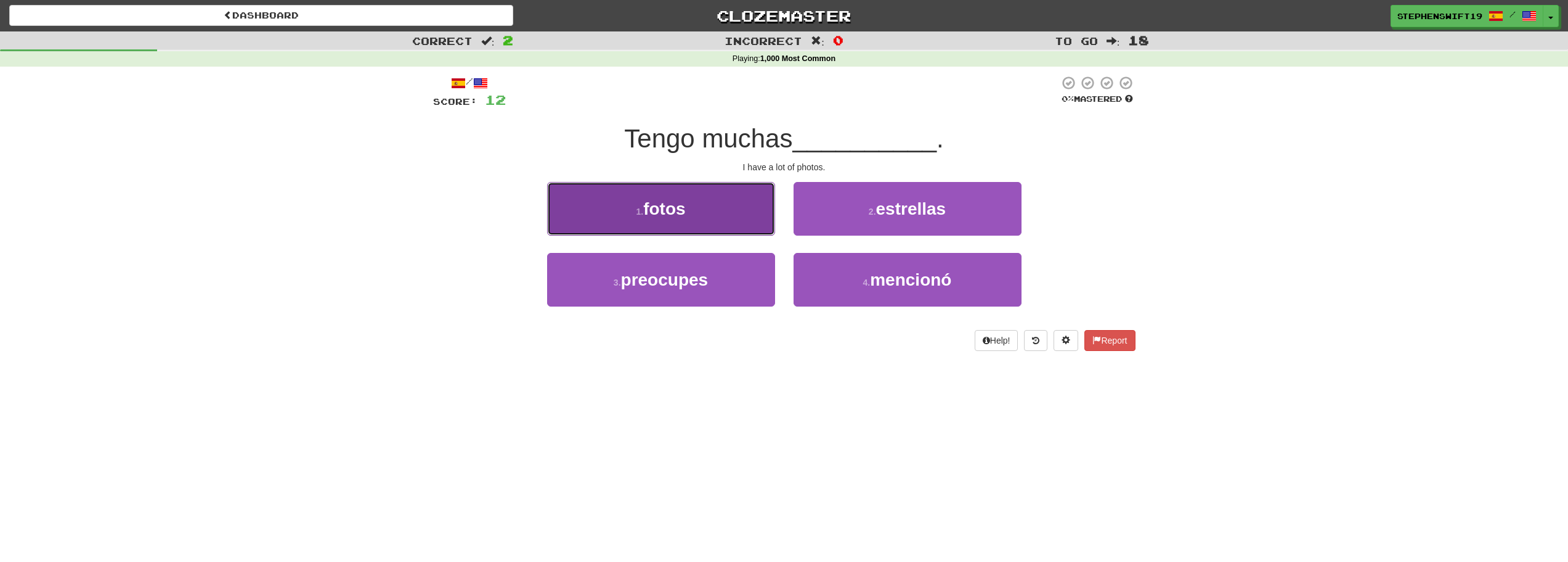
click at [727, 219] on button "1 . fotos" at bounding box center [661, 209] width 228 height 54
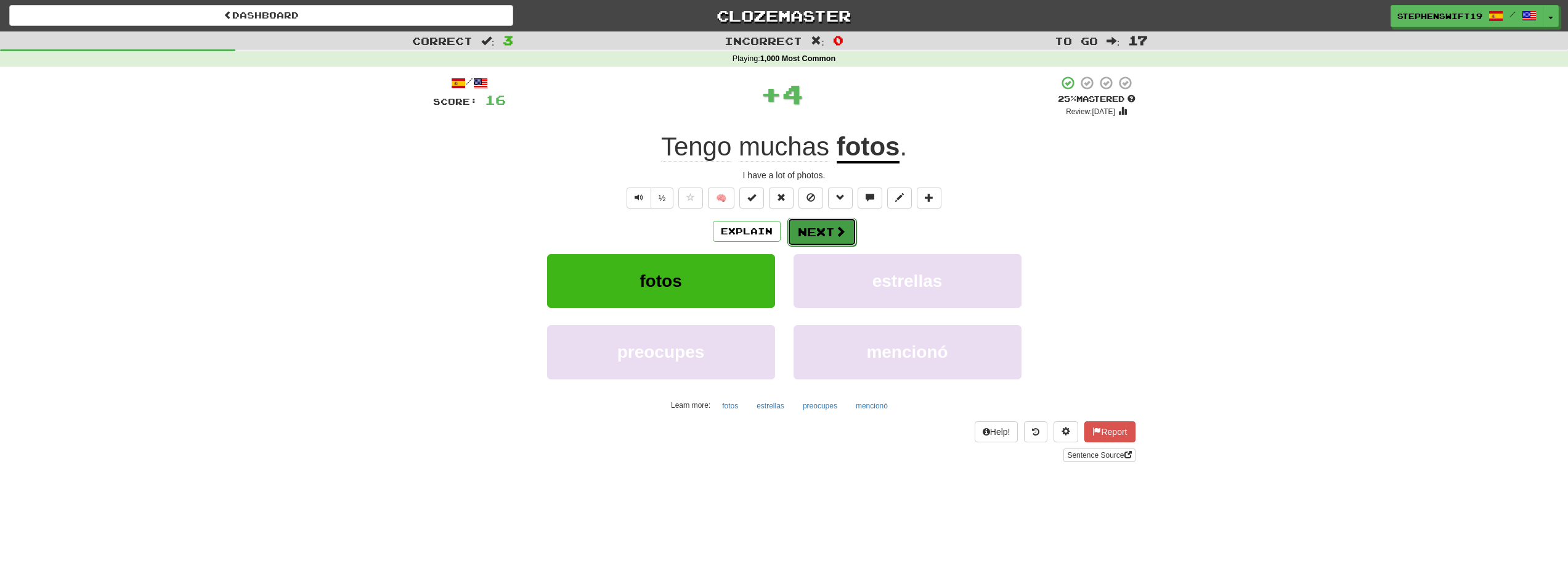
click at [810, 224] on button "Next" at bounding box center [821, 232] width 69 height 29
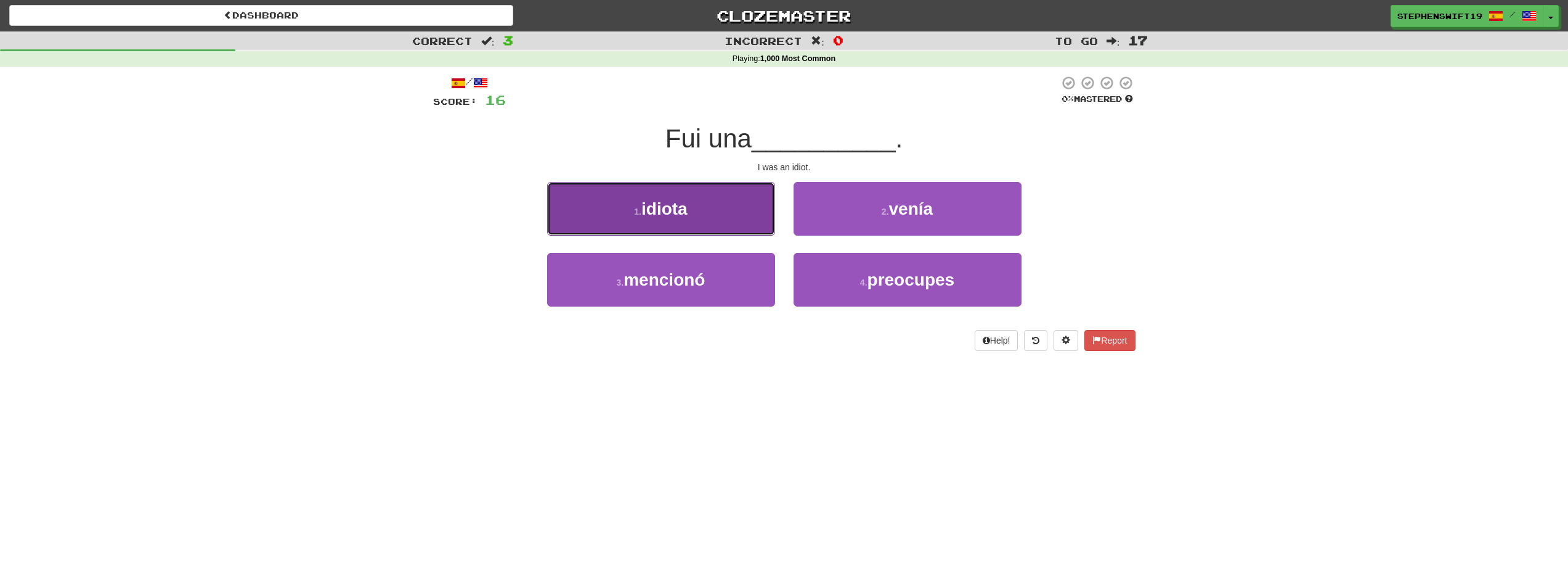
click at [758, 218] on button "1 . idiota" at bounding box center [661, 209] width 228 height 54
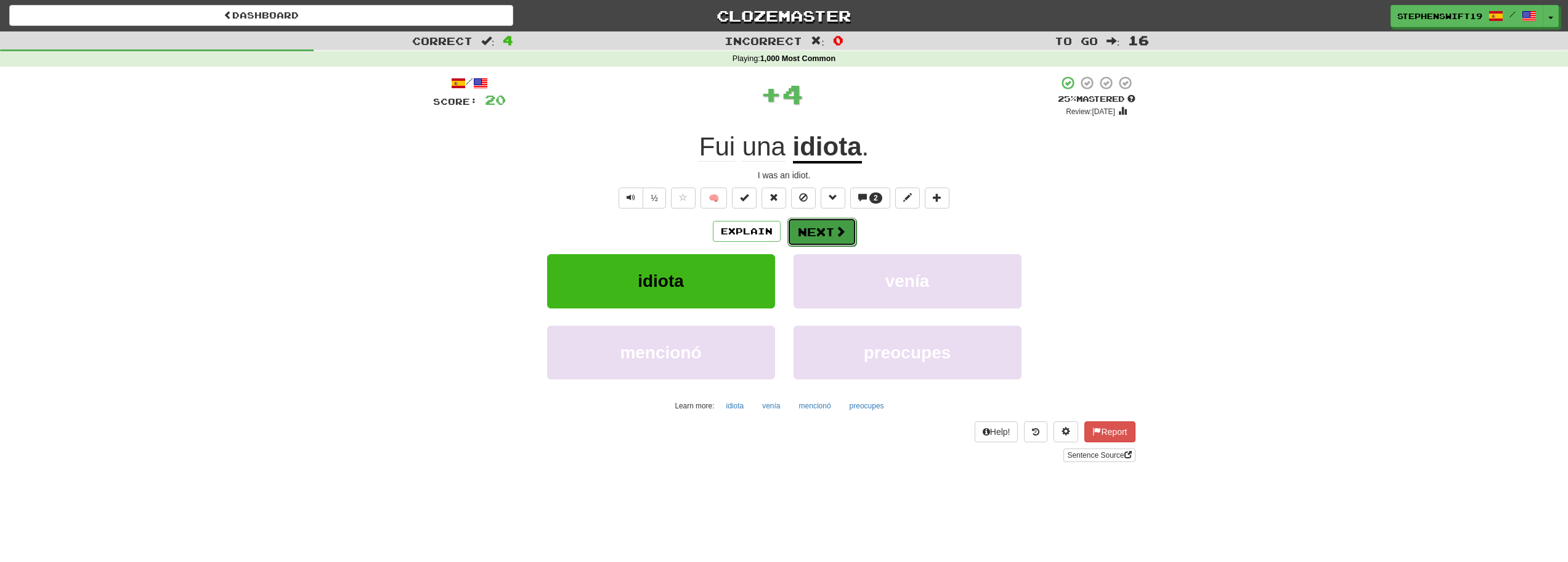
click at [828, 222] on button "Next" at bounding box center [821, 232] width 69 height 29
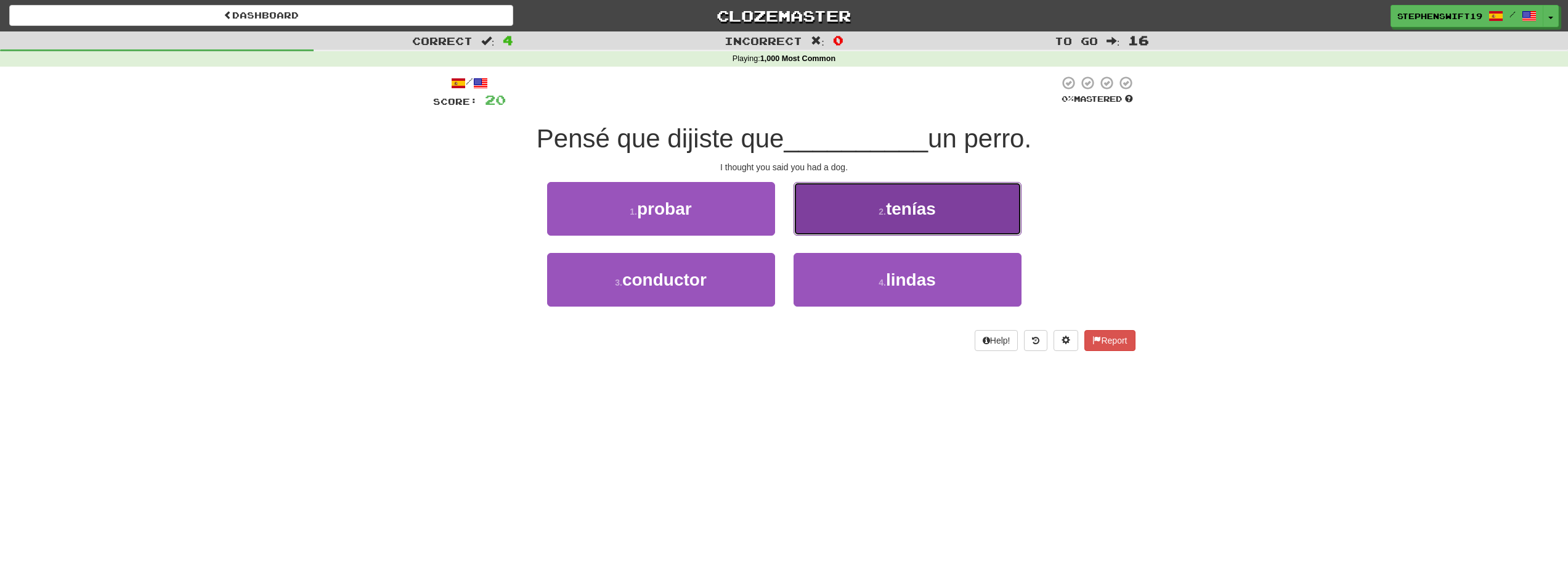
click at [827, 213] on button "2 . tenías" at bounding box center [907, 209] width 228 height 54
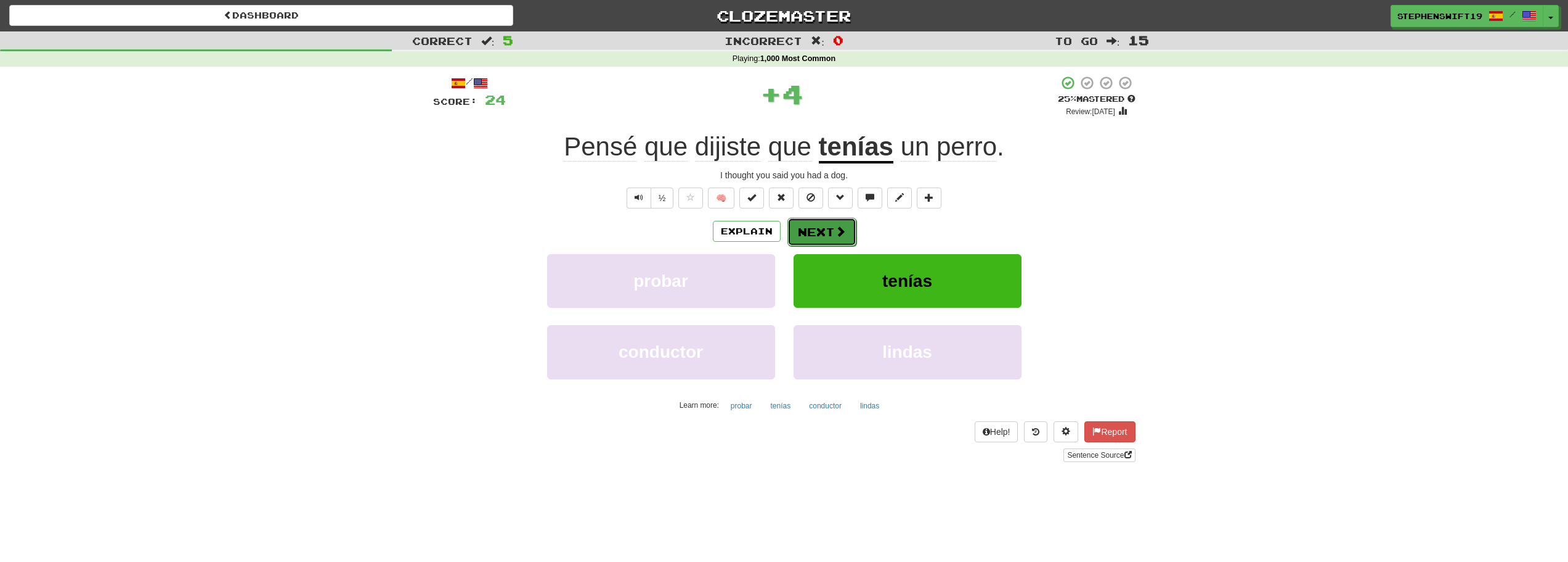
click at [829, 234] on button "Next" at bounding box center [821, 232] width 69 height 29
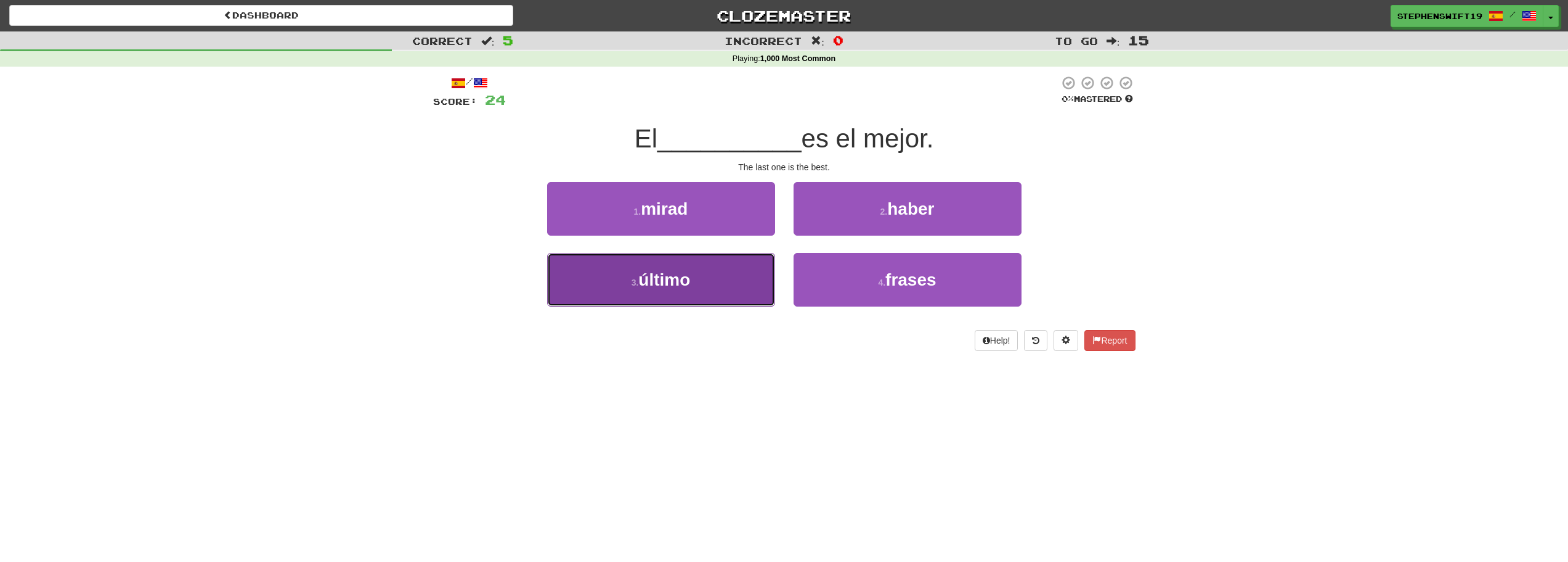
click at [741, 276] on button "3 . último" at bounding box center [661, 279] width 228 height 54
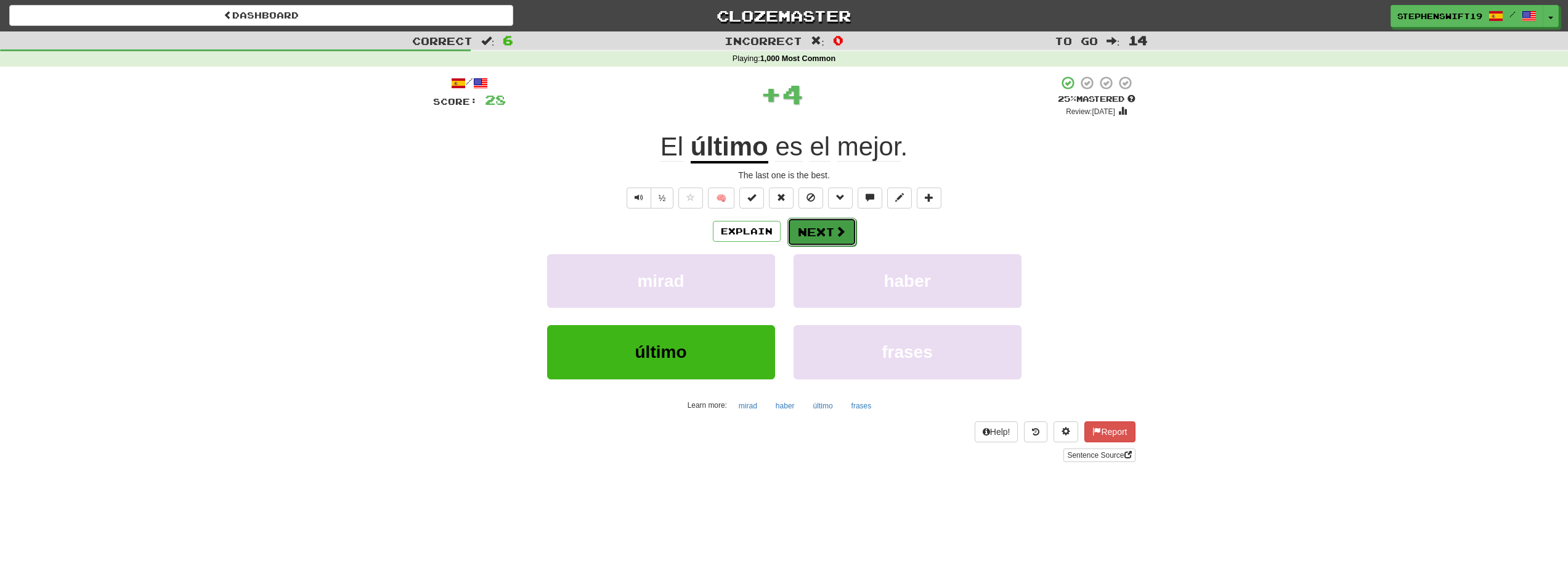
click at [832, 237] on button "Next" at bounding box center [821, 232] width 69 height 29
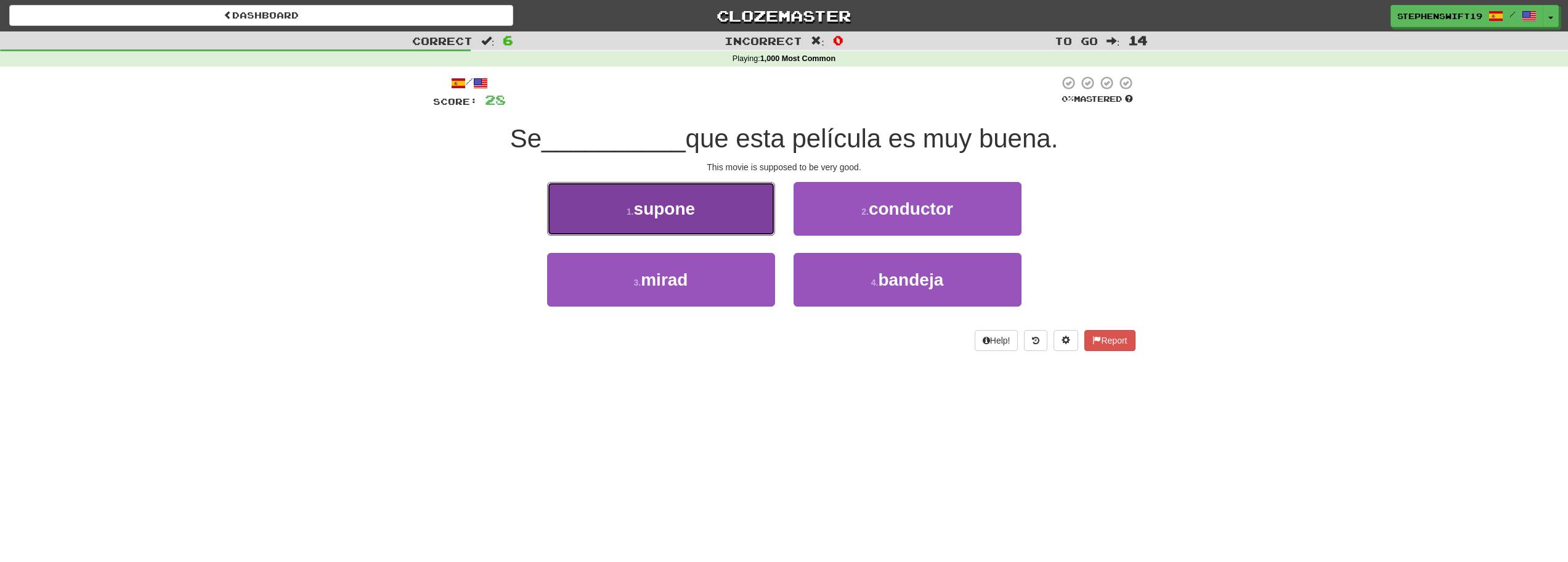
click at [756, 216] on button "1 . supone" at bounding box center [661, 209] width 228 height 54
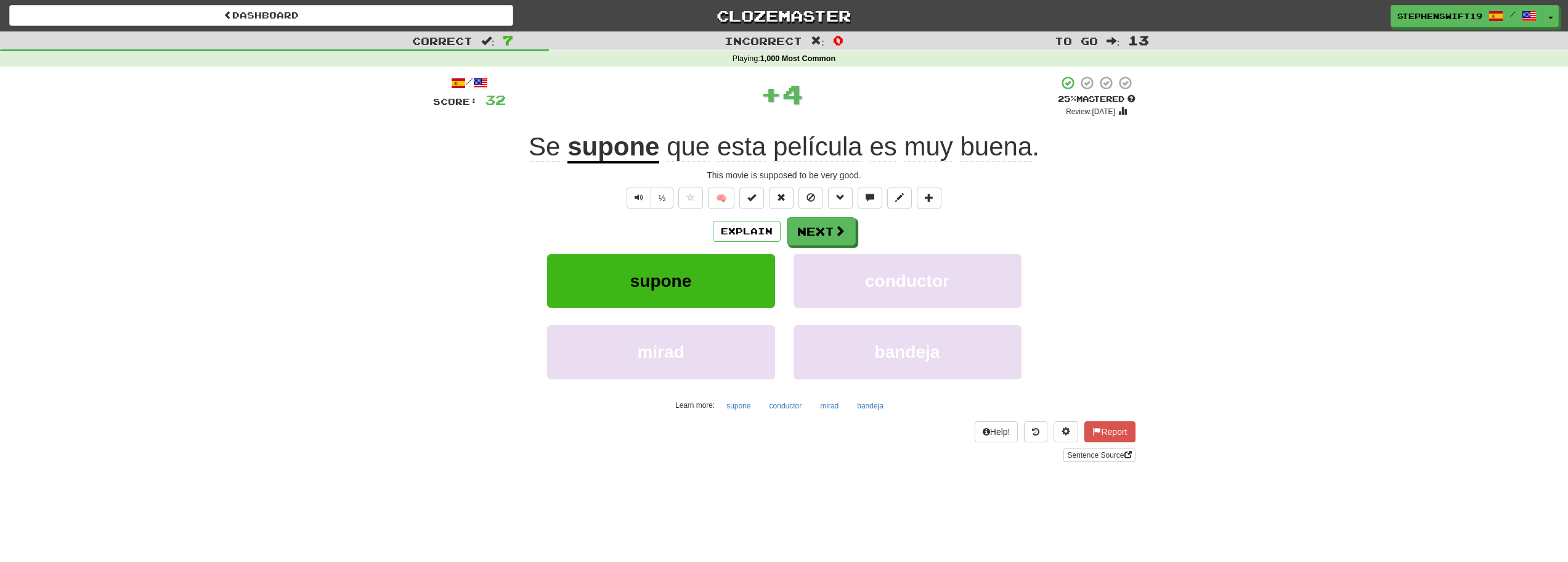
click at [599, 141] on u "supone" at bounding box center [613, 148] width 92 height 31
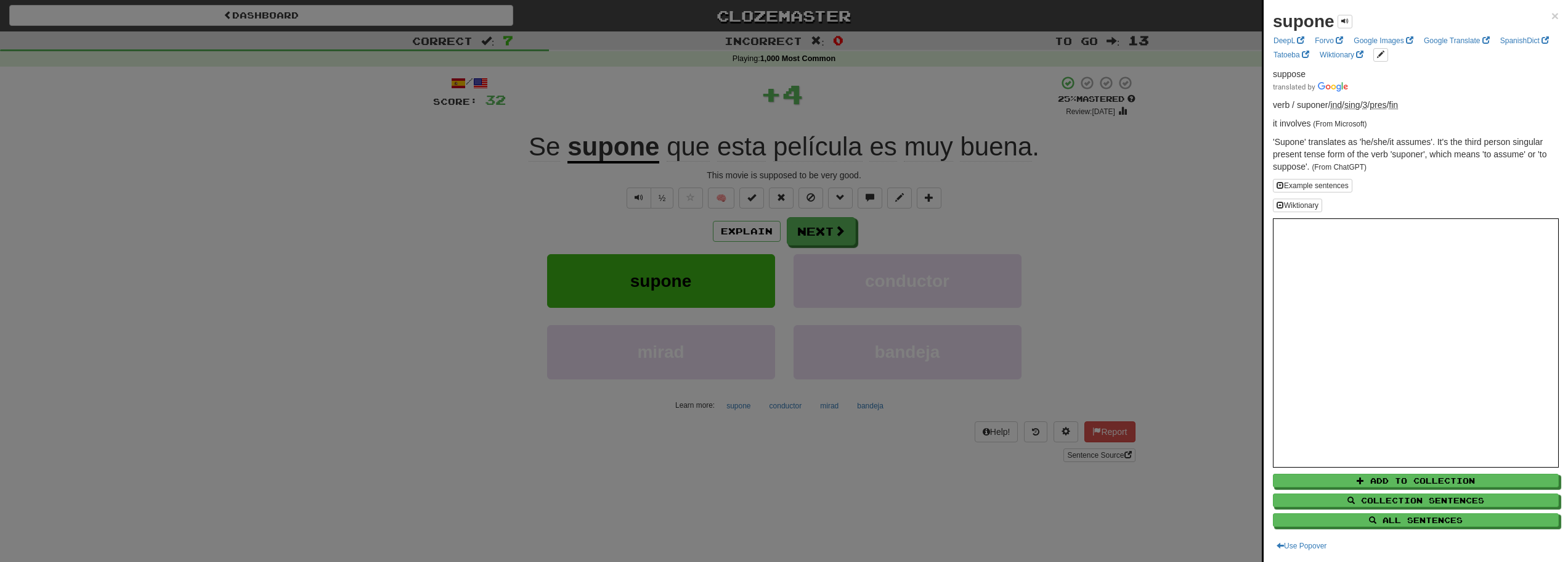
click at [638, 96] on div at bounding box center [784, 281] width 1568 height 562
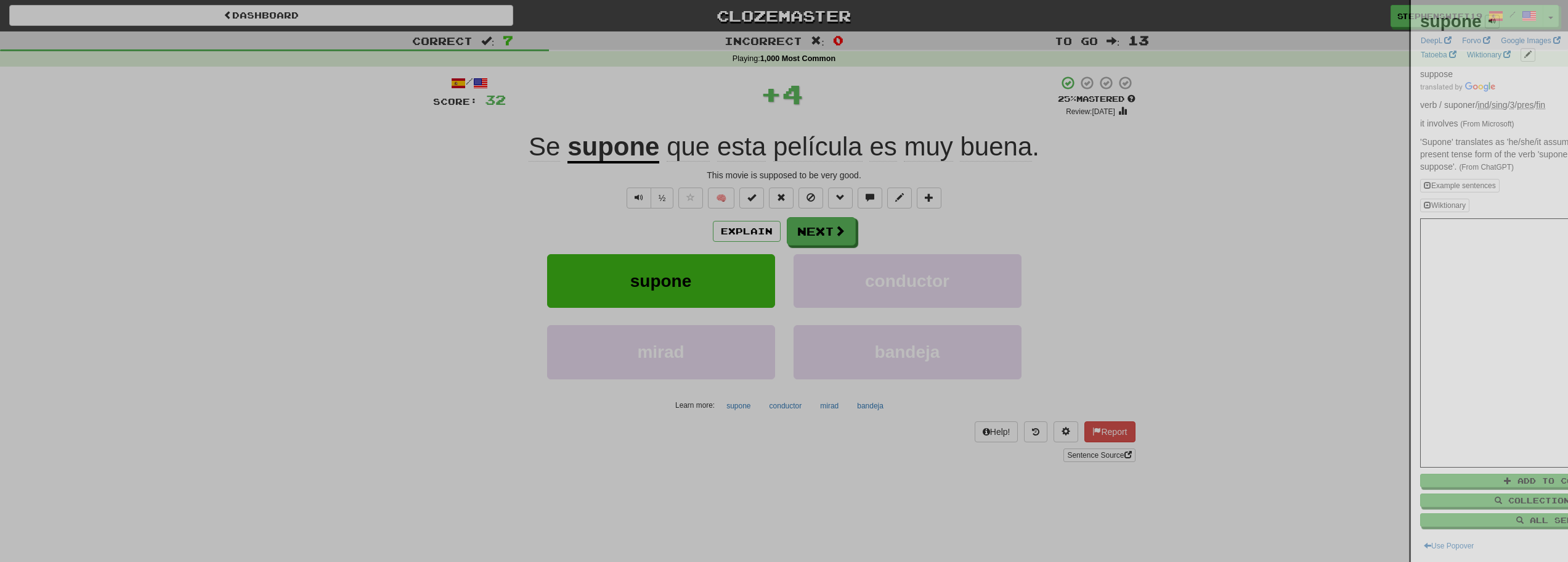
click at [548, 140] on div at bounding box center [784, 281] width 1568 height 562
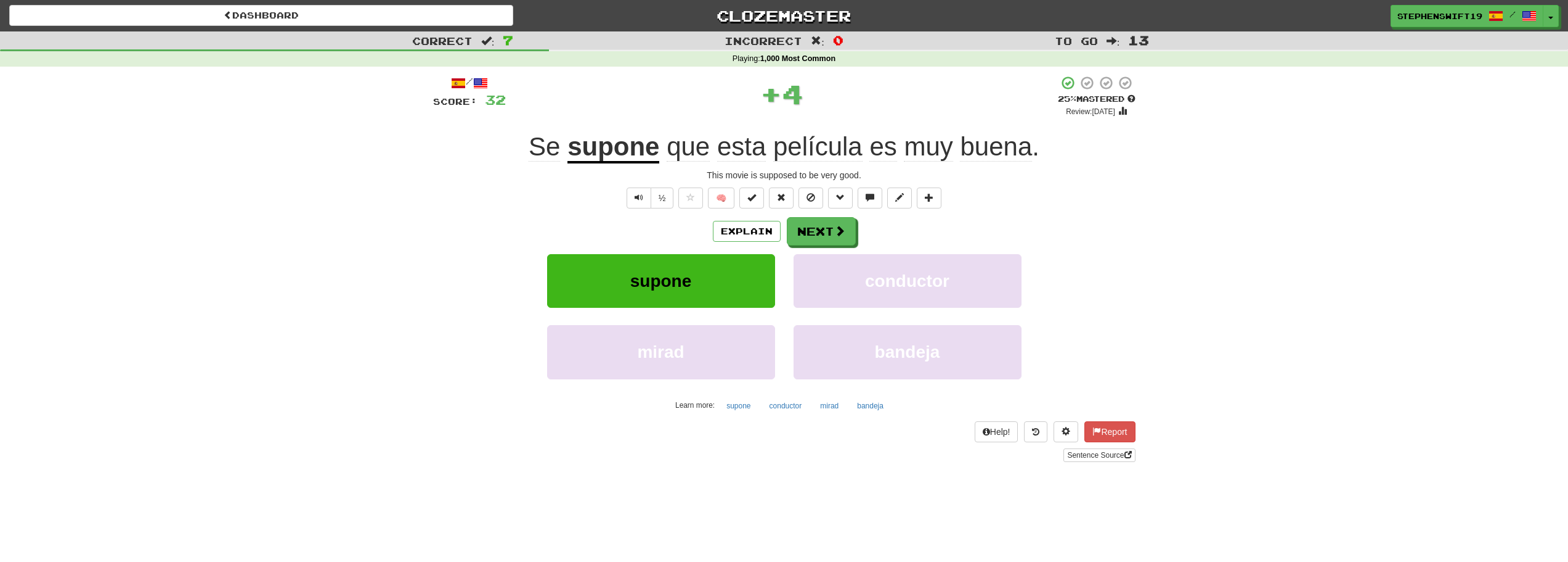
click at [548, 146] on span "Se" at bounding box center [545, 146] width 31 height 29
click at [545, 144] on span "Se" at bounding box center [545, 146] width 31 height 29
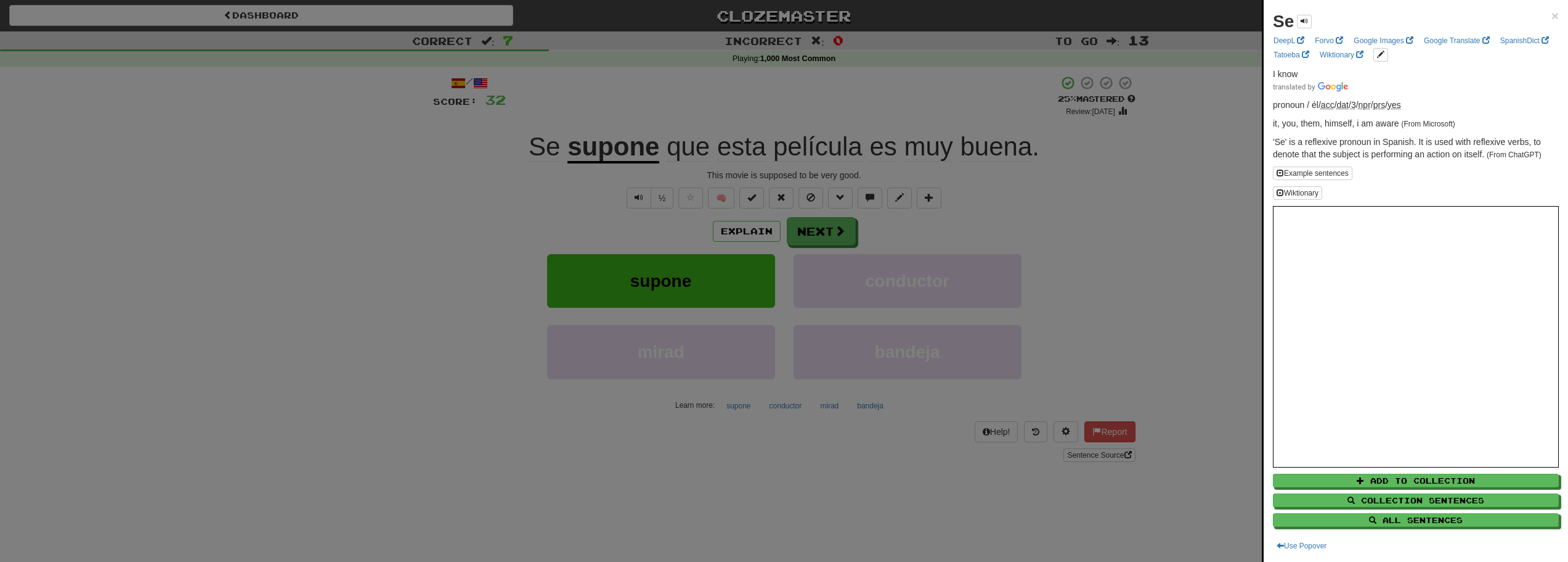
click at [659, 97] on div at bounding box center [784, 281] width 1568 height 562
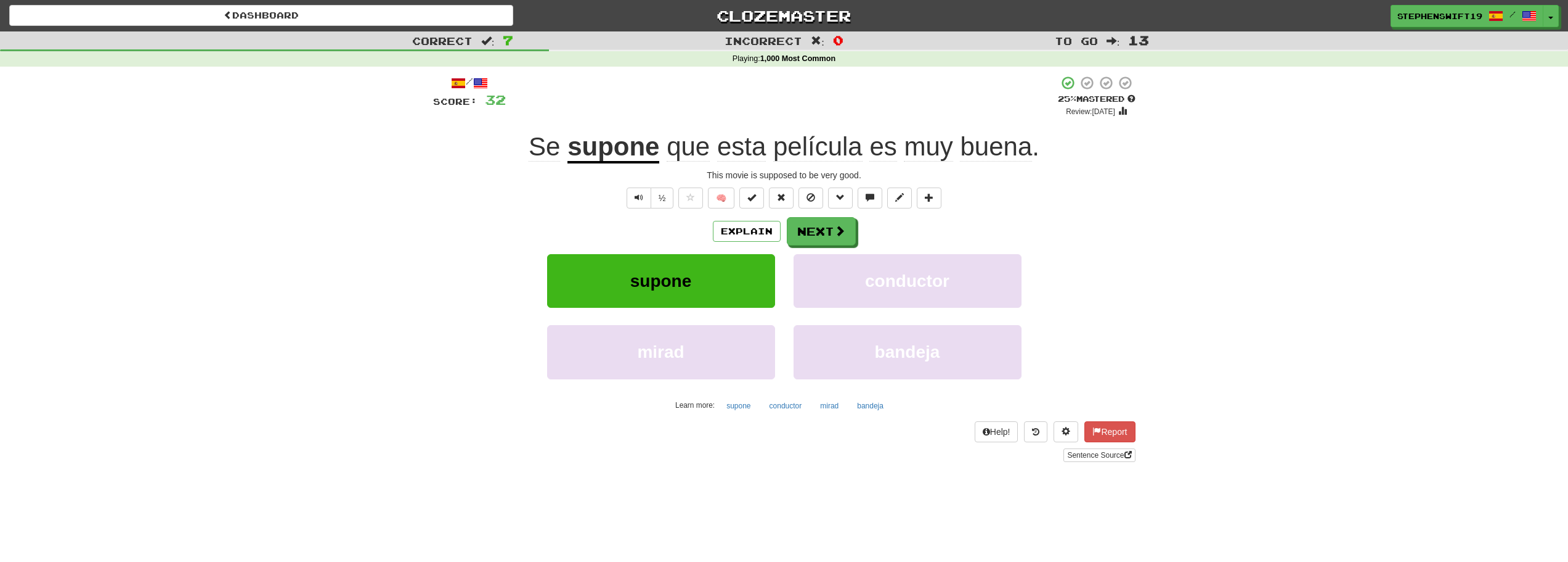
click at [629, 129] on div "/ Score: 32 + 4 25 % Mastered Review: [DATE] Se supone que esta película es muy…" at bounding box center [784, 268] width 702 height 386
click at [626, 138] on u "supone" at bounding box center [613, 148] width 92 height 31
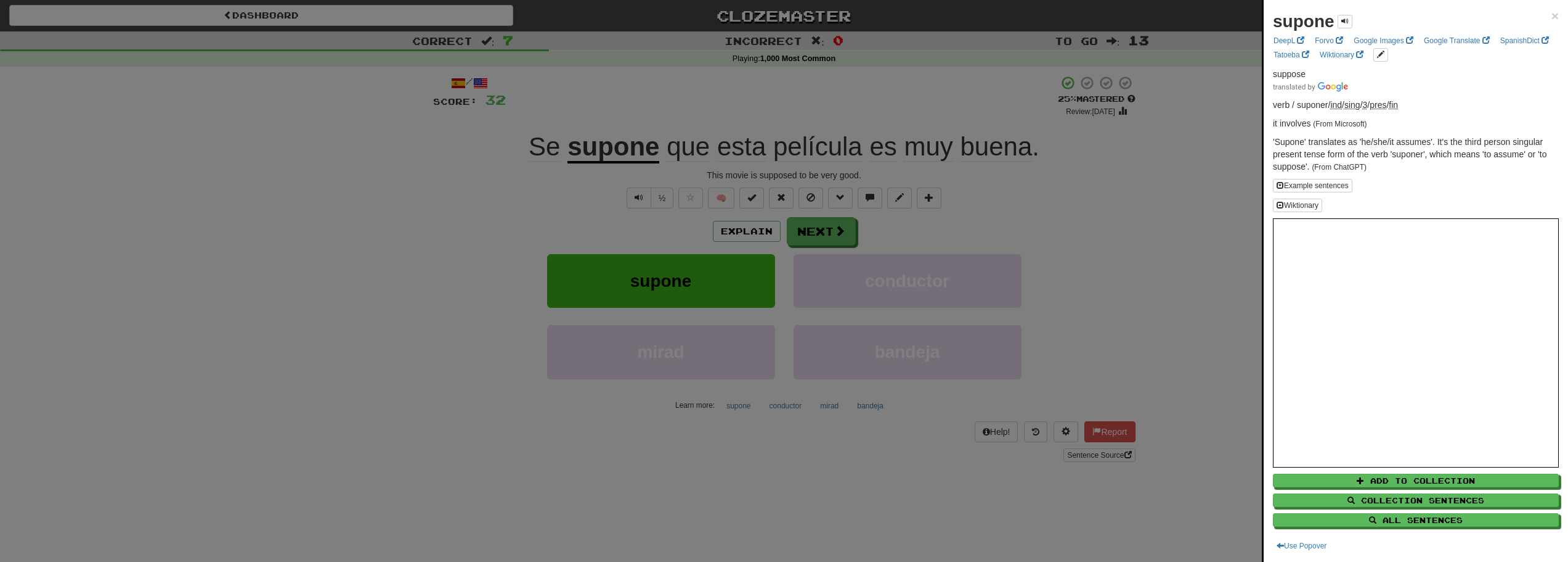
click at [680, 102] on div at bounding box center [784, 281] width 1568 height 562
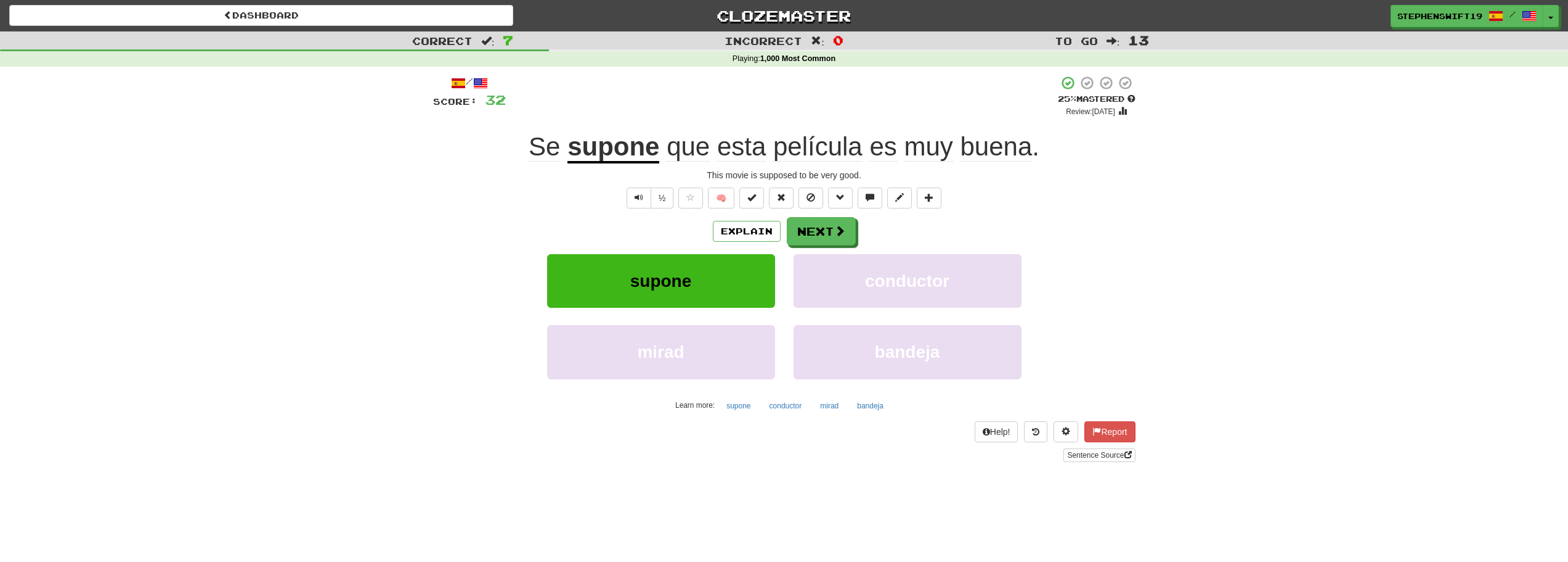
click at [610, 144] on u "supone" at bounding box center [613, 148] width 92 height 31
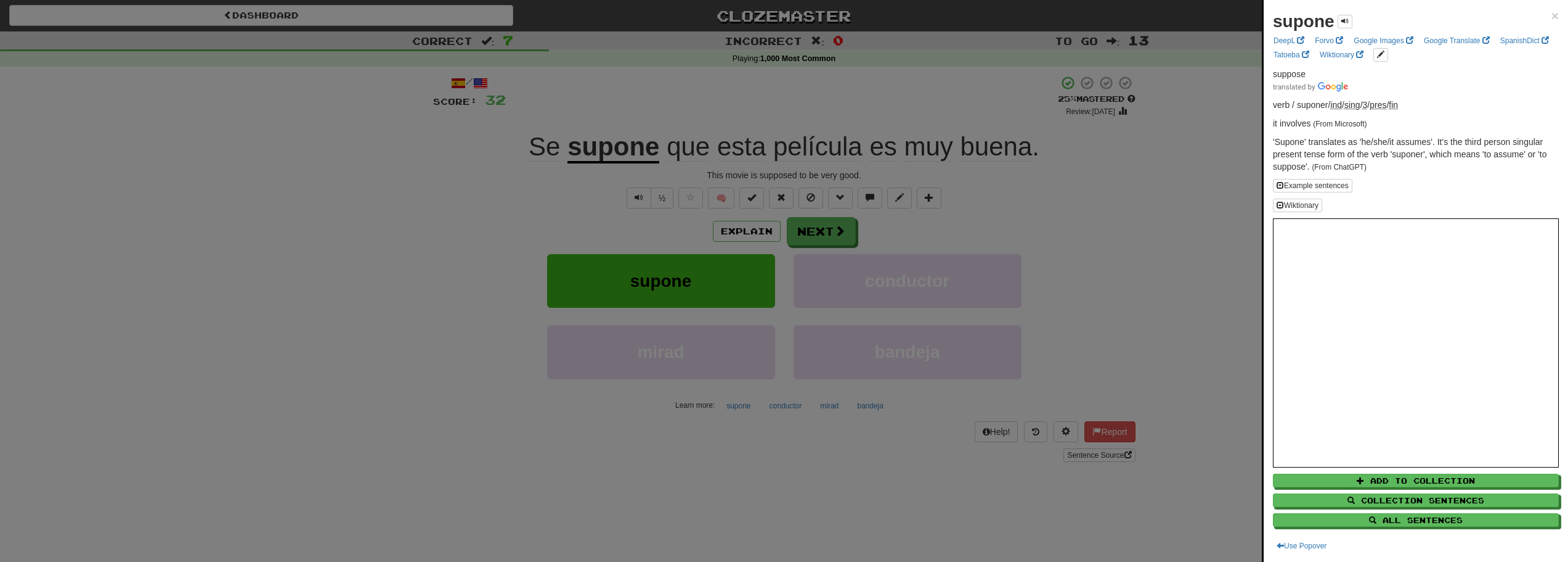
click at [616, 106] on div at bounding box center [784, 281] width 1568 height 562
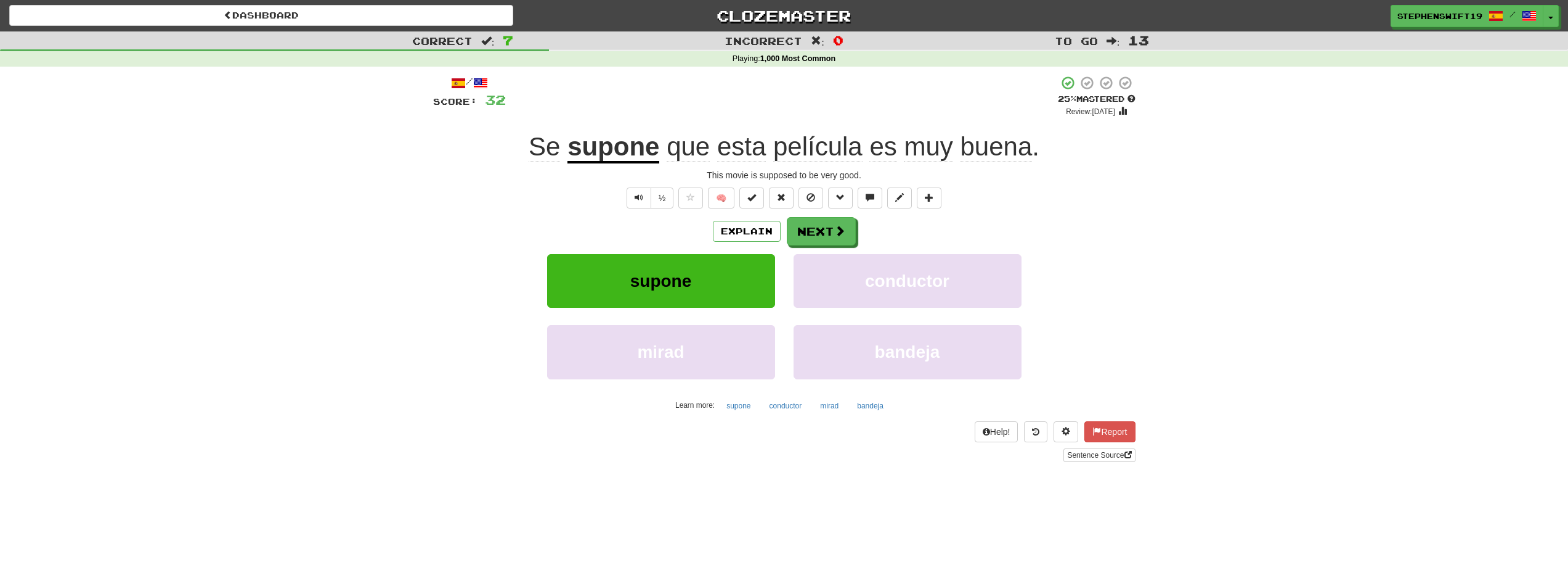
click at [550, 139] on span "Se" at bounding box center [545, 146] width 31 height 29
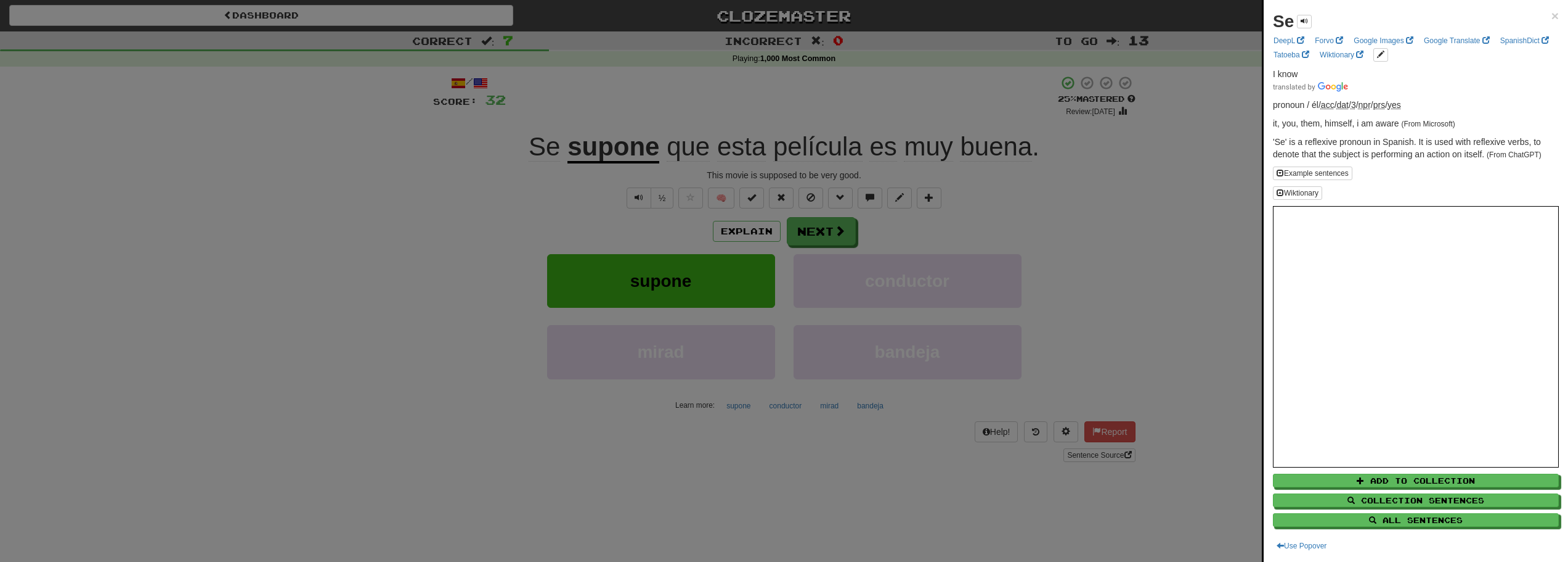
click at [603, 103] on div at bounding box center [784, 281] width 1568 height 562
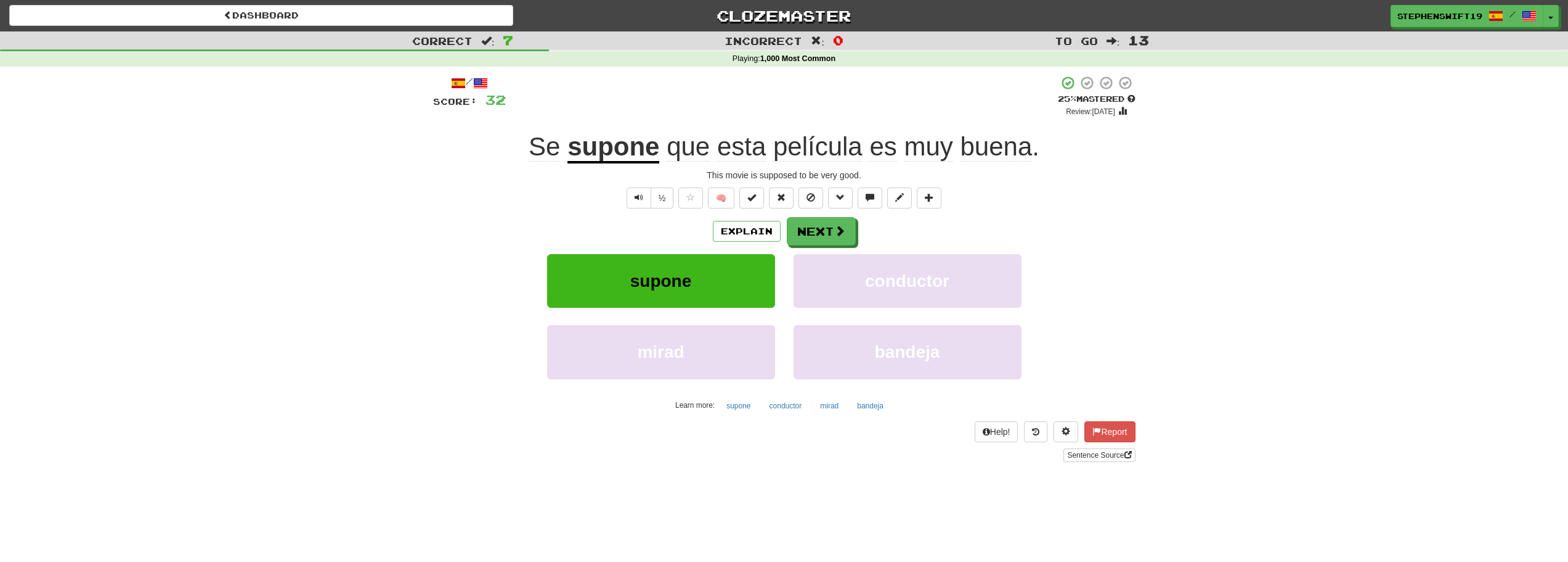
click at [607, 141] on u "supone" at bounding box center [613, 148] width 92 height 31
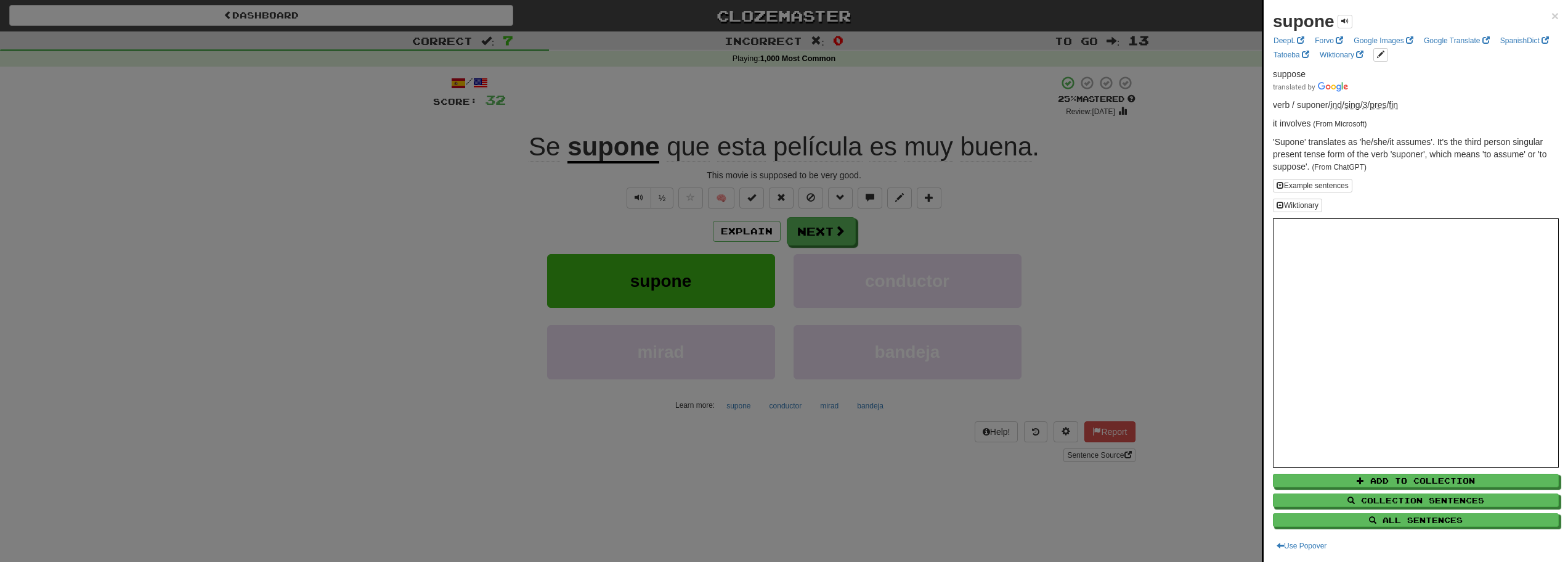
click at [638, 96] on div at bounding box center [784, 281] width 1568 height 562
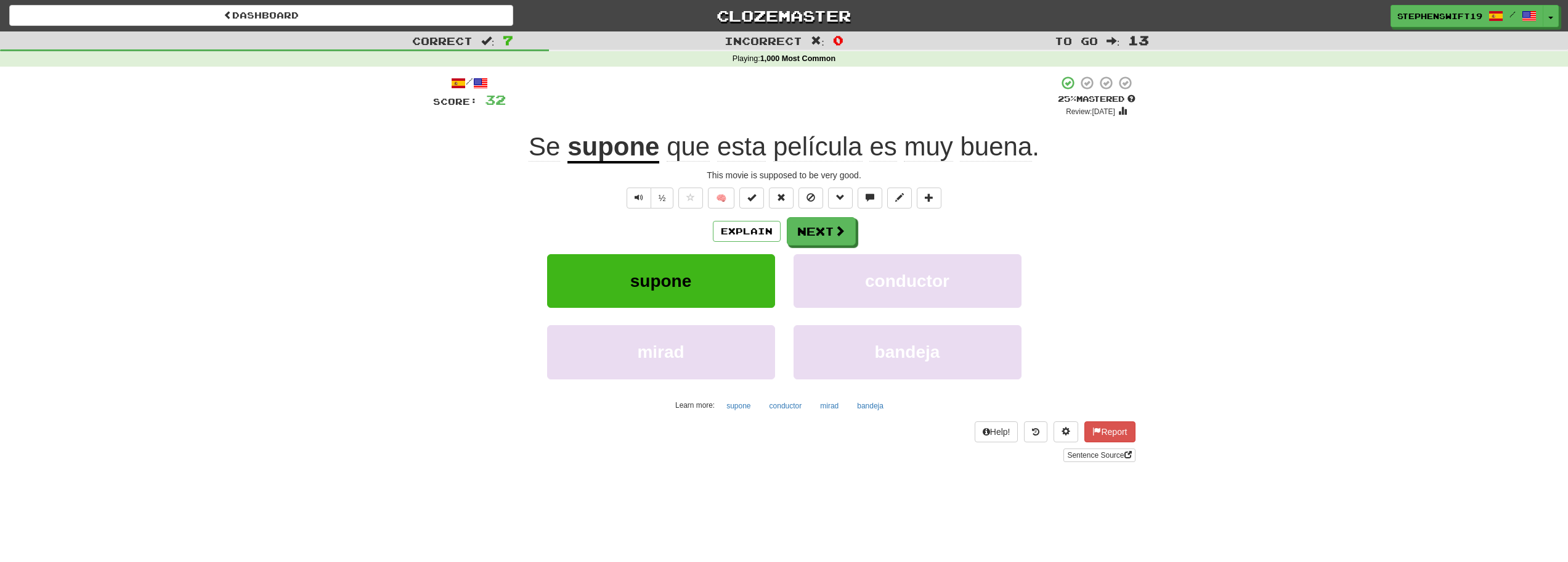
click at [616, 156] on u "supone" at bounding box center [613, 148] width 92 height 31
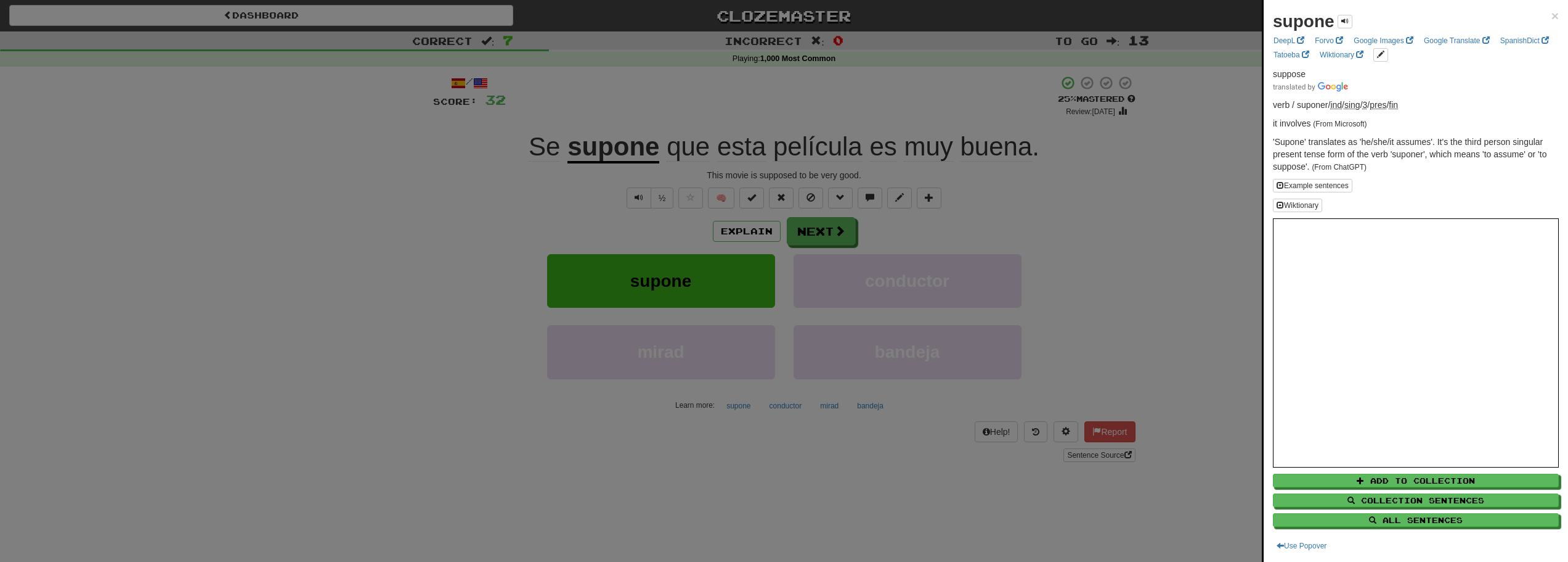
click at [644, 94] on div at bounding box center [784, 281] width 1568 height 562
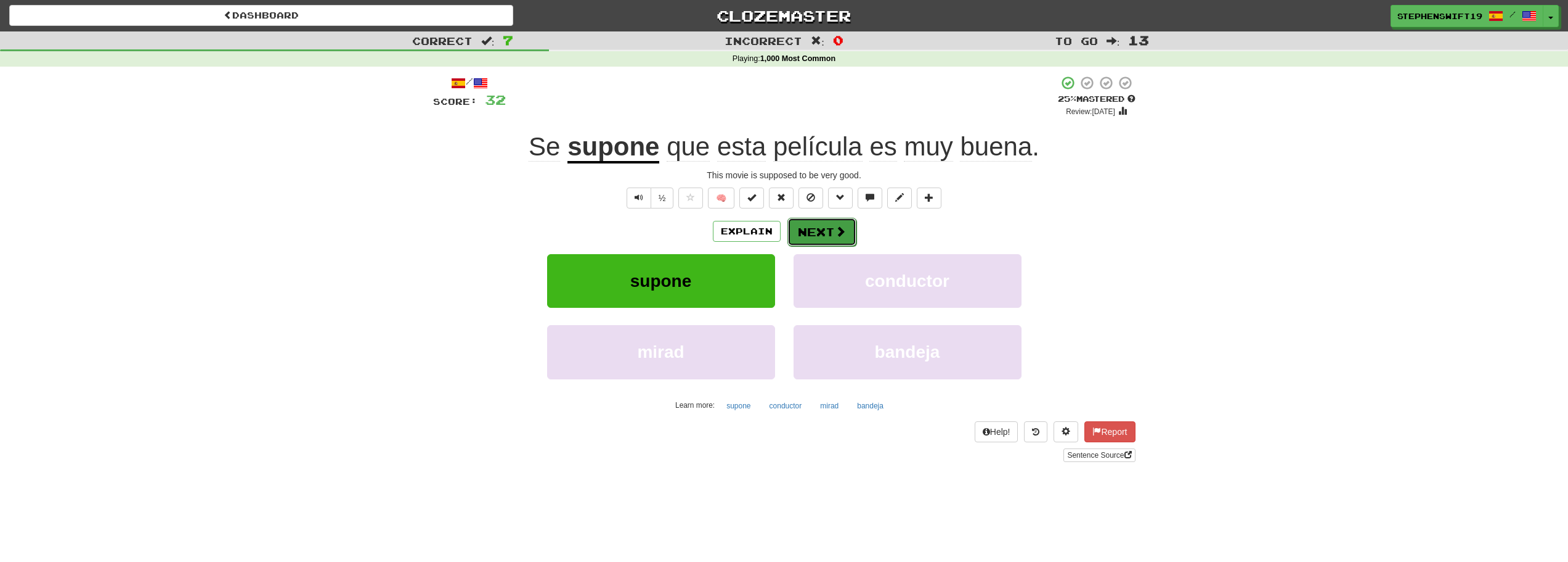
click at [835, 219] on button "Next" at bounding box center [821, 232] width 69 height 29
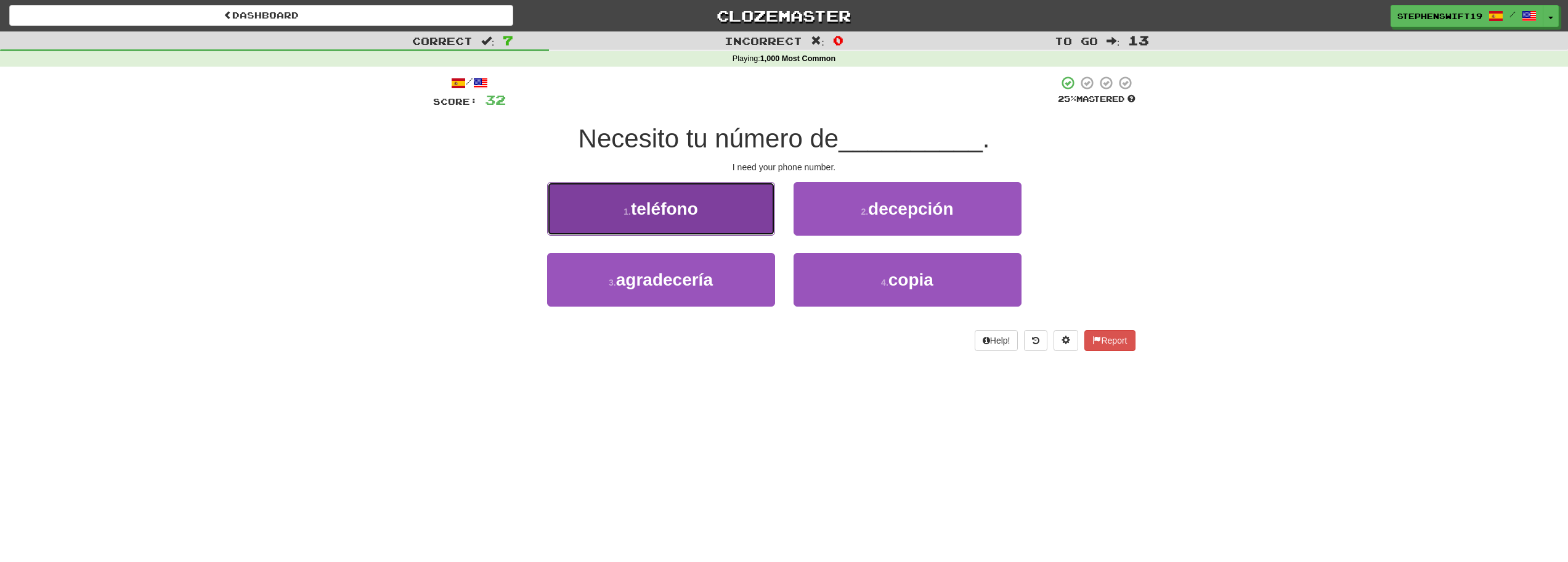
click at [757, 204] on button "1 . teléfono" at bounding box center [661, 209] width 228 height 54
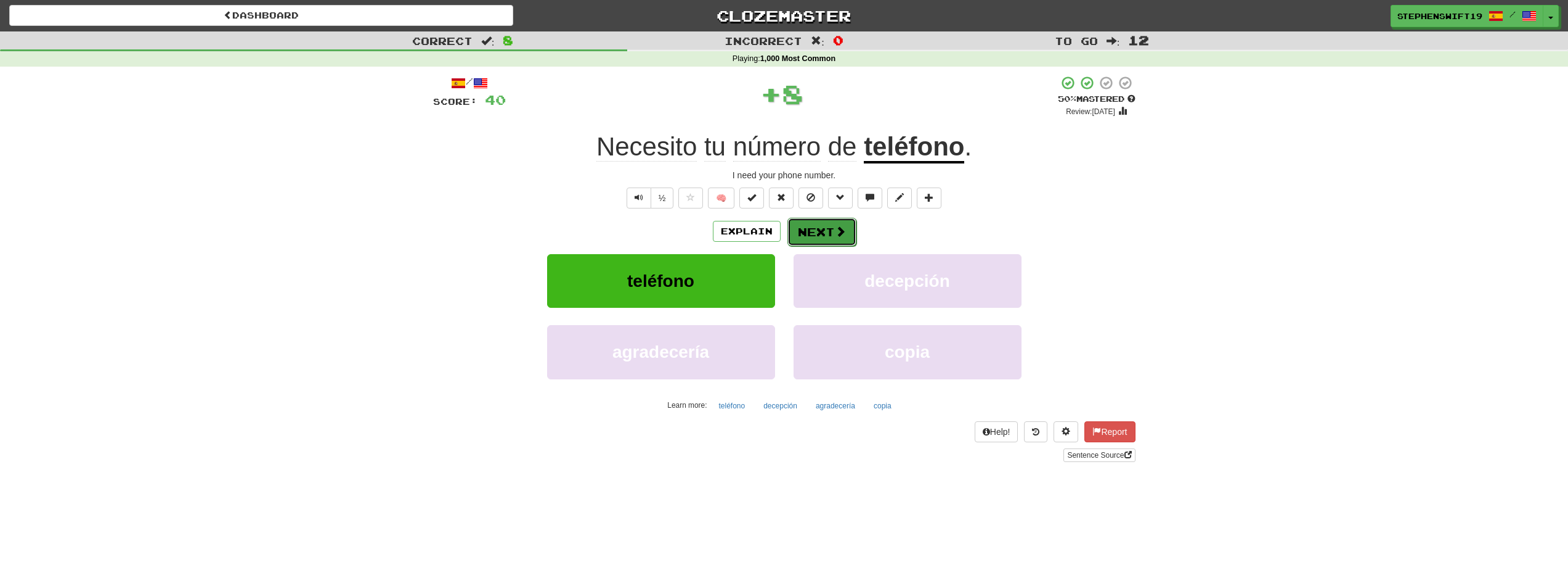
click at [826, 227] on button "Next" at bounding box center [821, 232] width 69 height 29
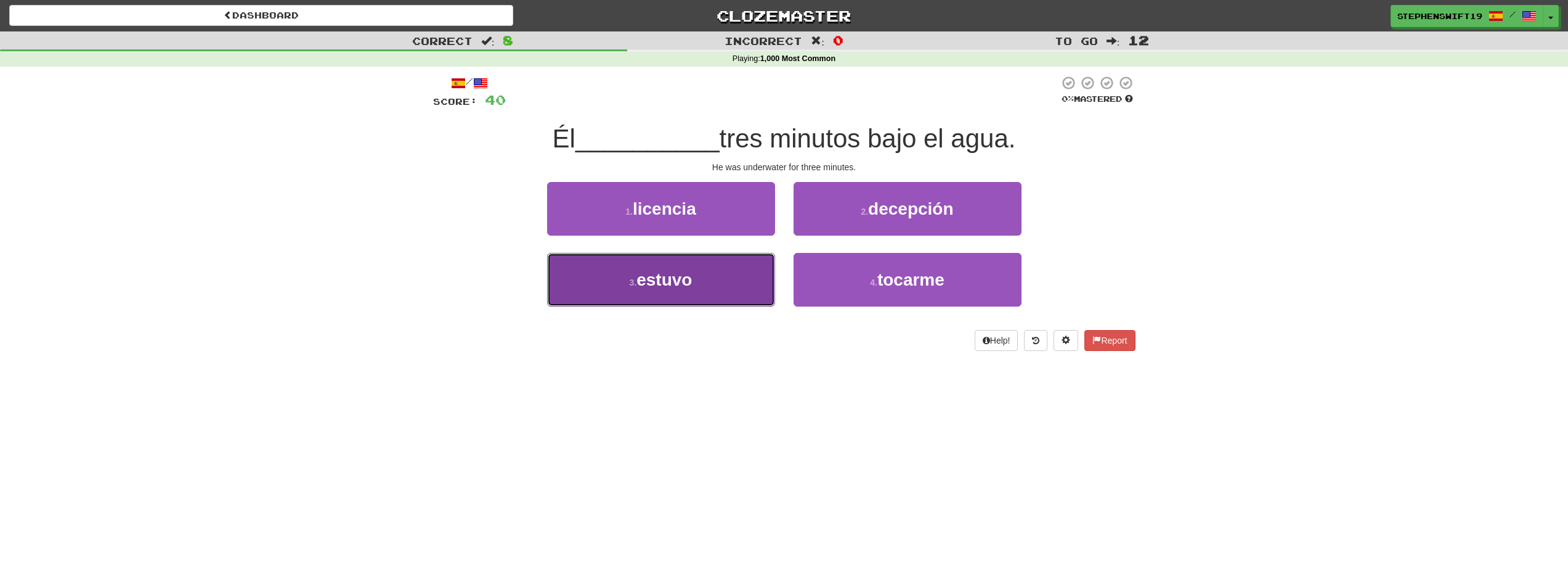
click at [744, 276] on button "3 . estuvo" at bounding box center [661, 279] width 228 height 54
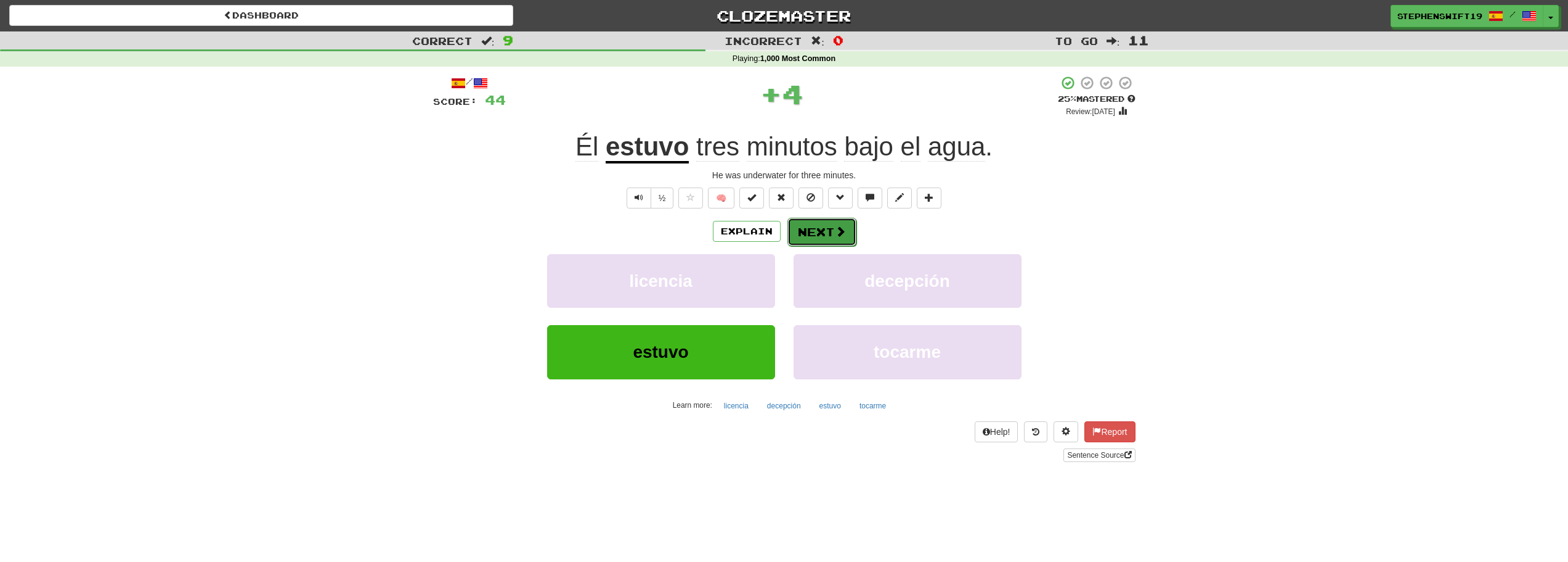
click at [819, 234] on button "Next" at bounding box center [821, 232] width 69 height 29
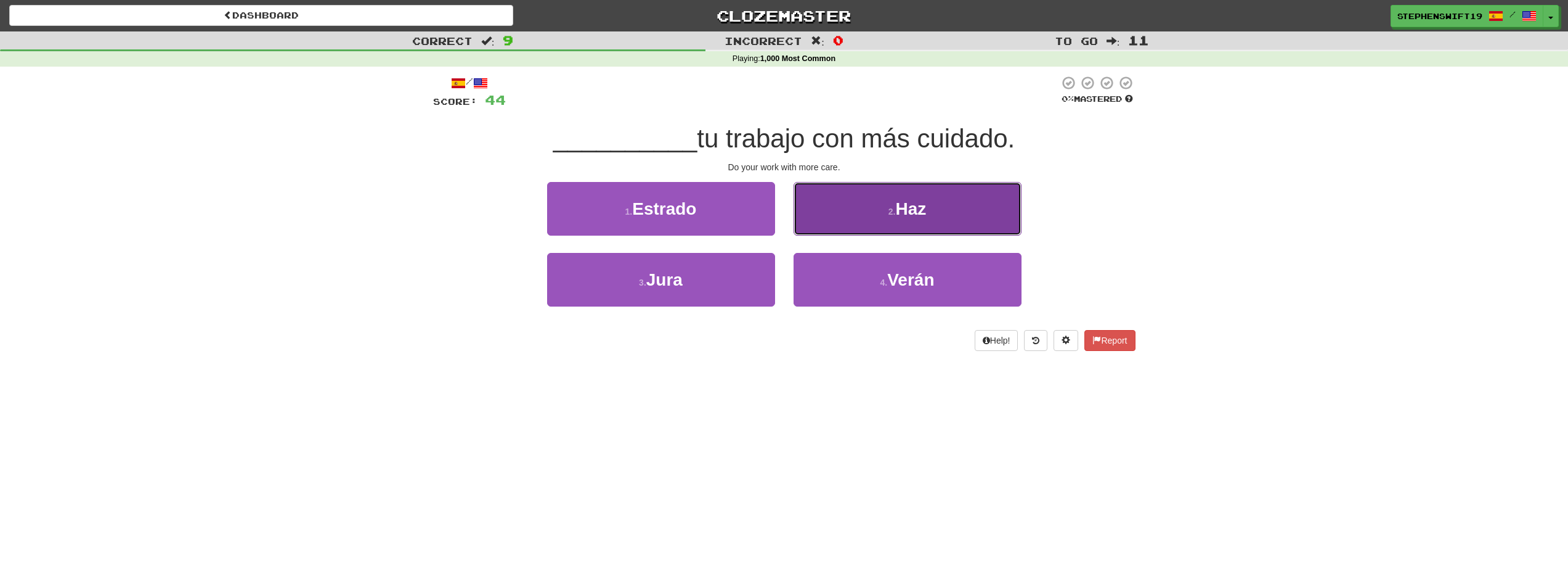
click at [873, 214] on button "2 . Haz" at bounding box center [907, 209] width 228 height 54
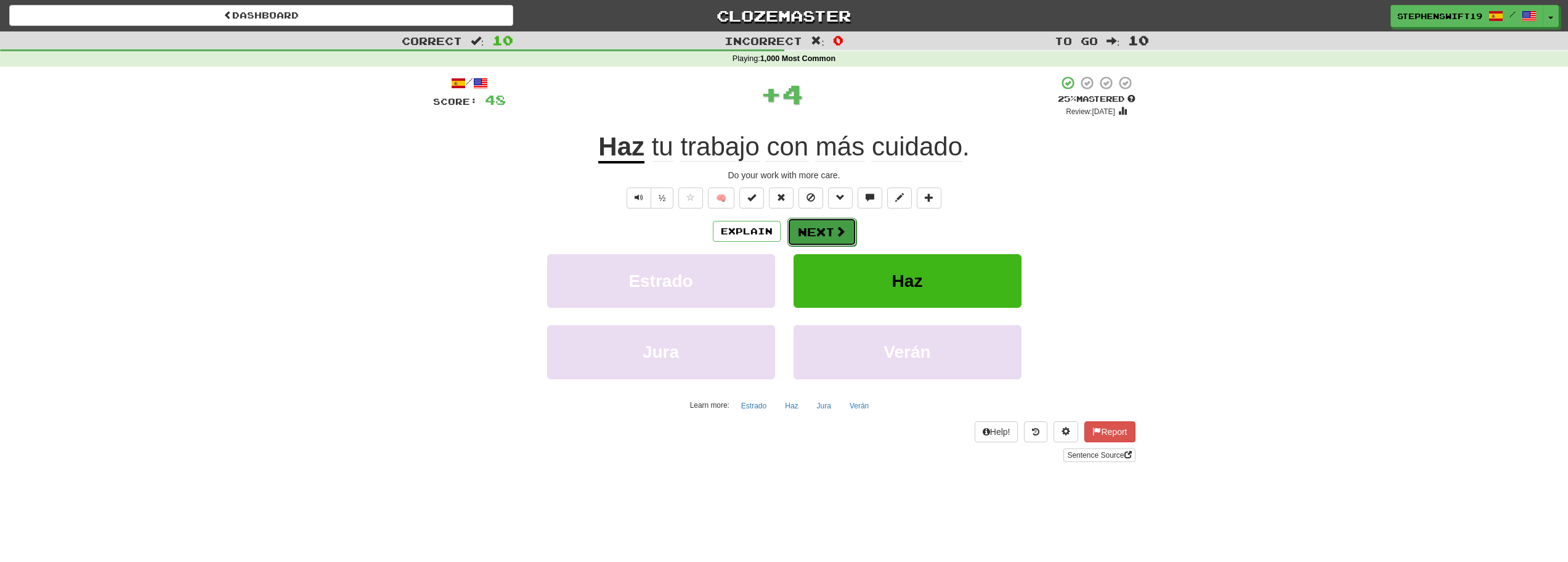
click at [826, 220] on button "Next" at bounding box center [821, 232] width 69 height 29
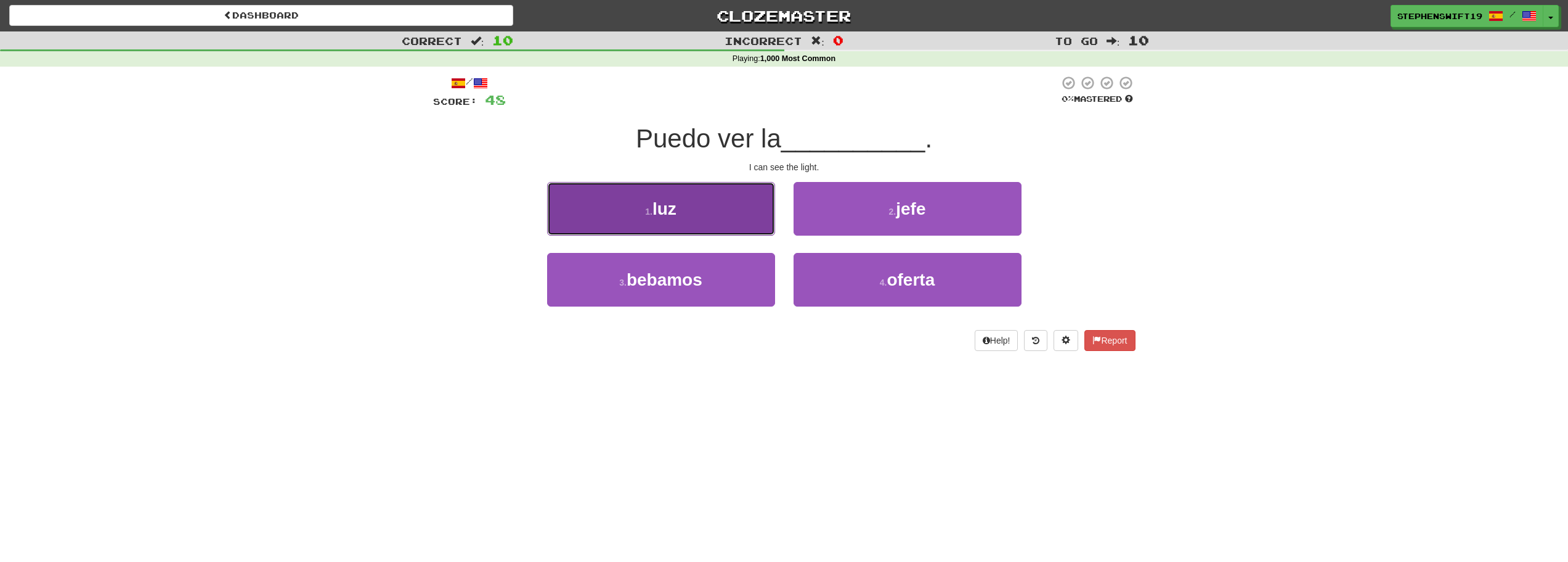
click at [718, 219] on button "1 . [PERSON_NAME]" at bounding box center [661, 209] width 228 height 54
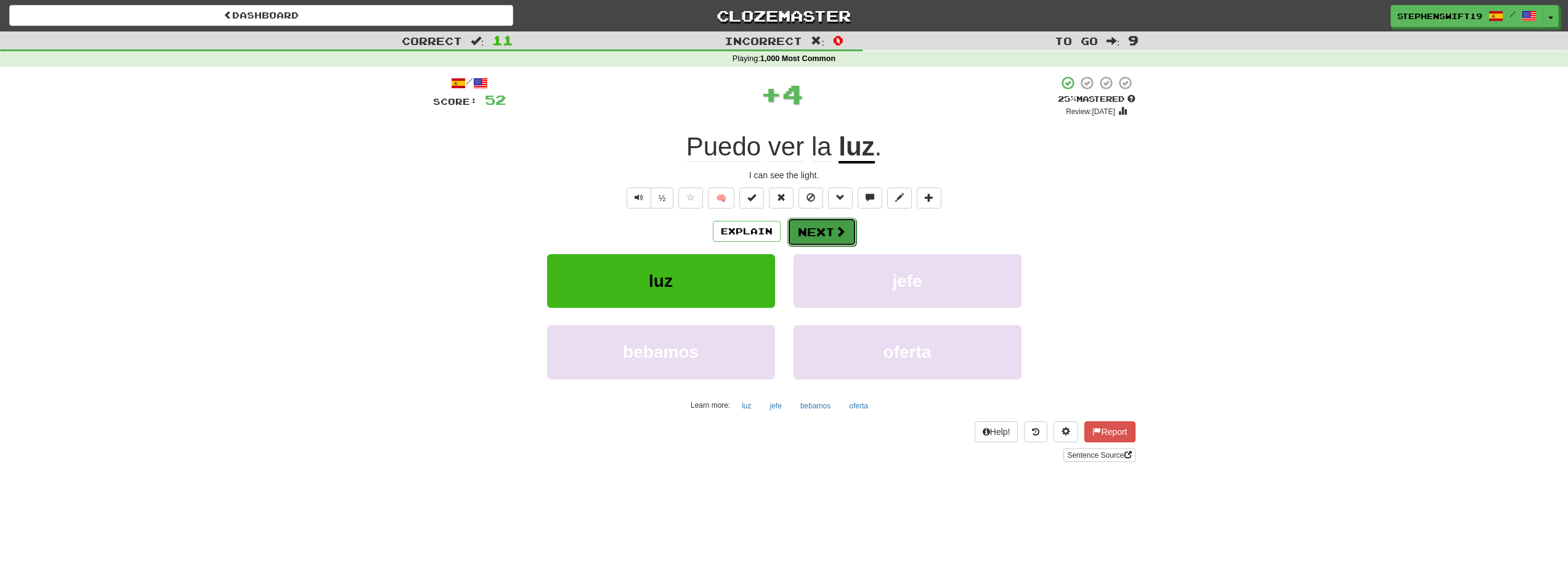
click at [841, 226] on span at bounding box center [841, 231] width 11 height 11
